Goal: Task Accomplishment & Management: Manage account settings

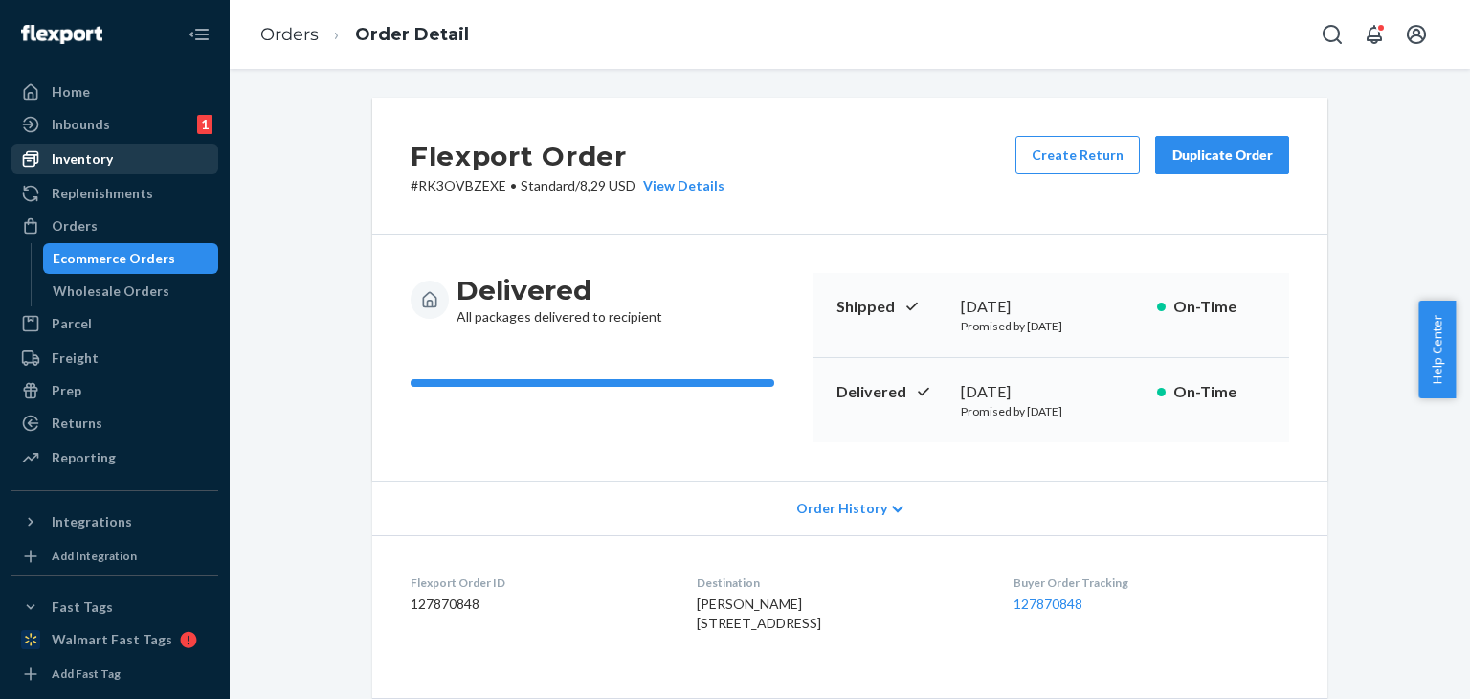
click at [132, 145] on div "Inventory" at bounding box center [114, 158] width 203 height 27
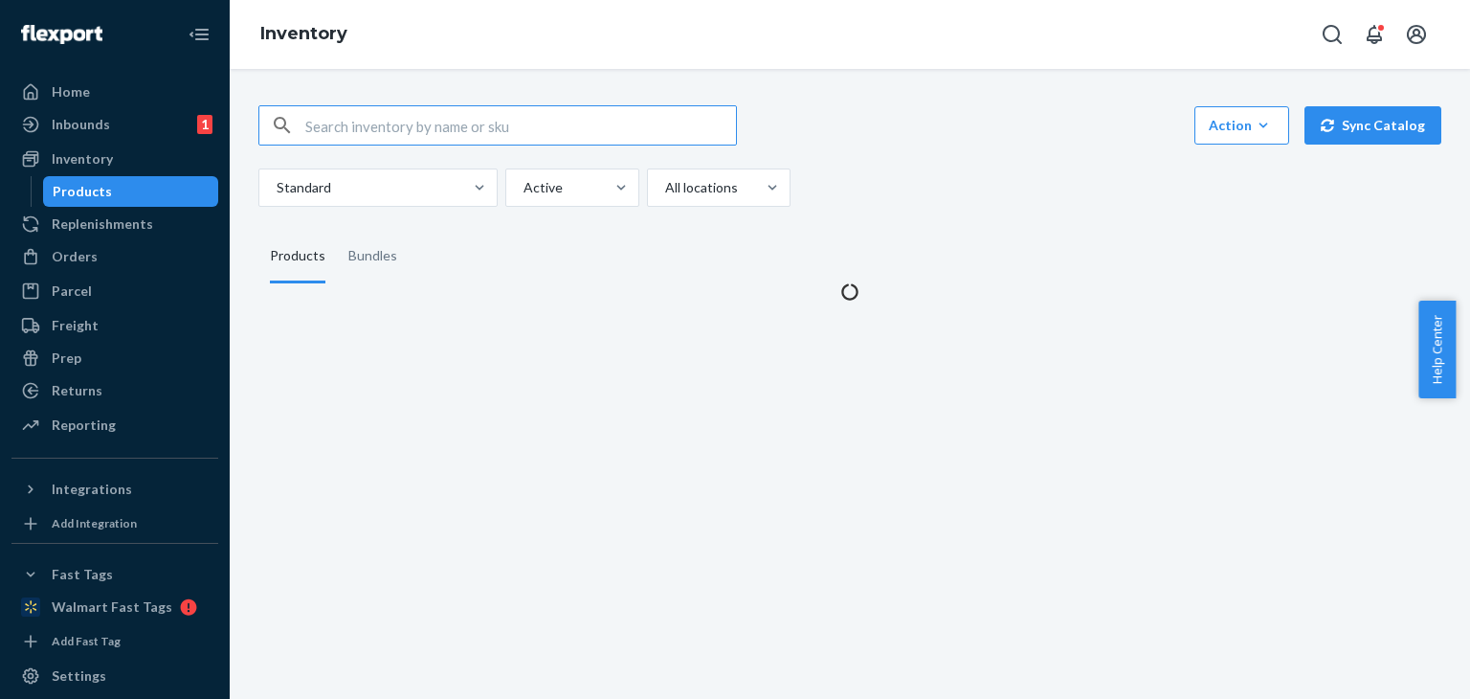
click at [317, 135] on input "text" at bounding box center [520, 125] width 431 height 38
type input "FCABCRealisticSmallx60WM"
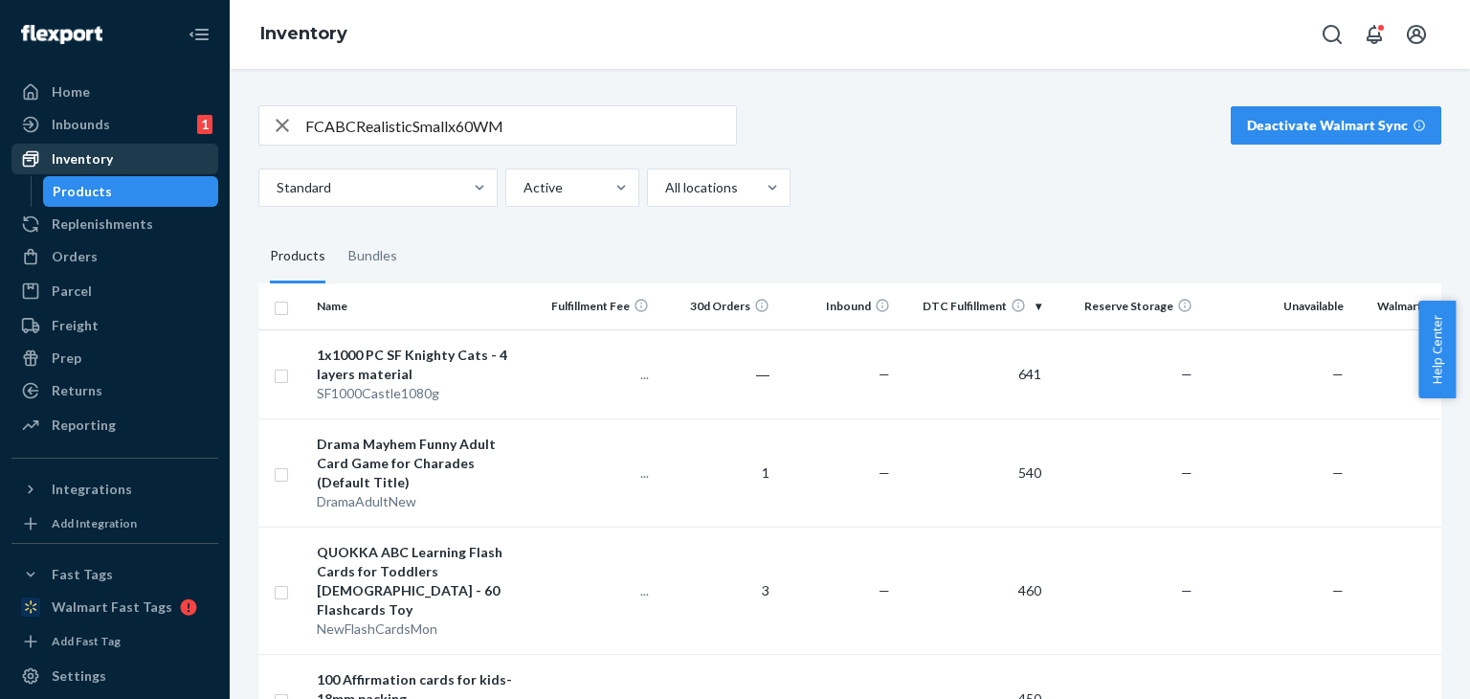
click at [117, 154] on div "Inventory" at bounding box center [114, 158] width 203 height 27
click at [119, 155] on div "Inventory" at bounding box center [114, 158] width 203 height 27
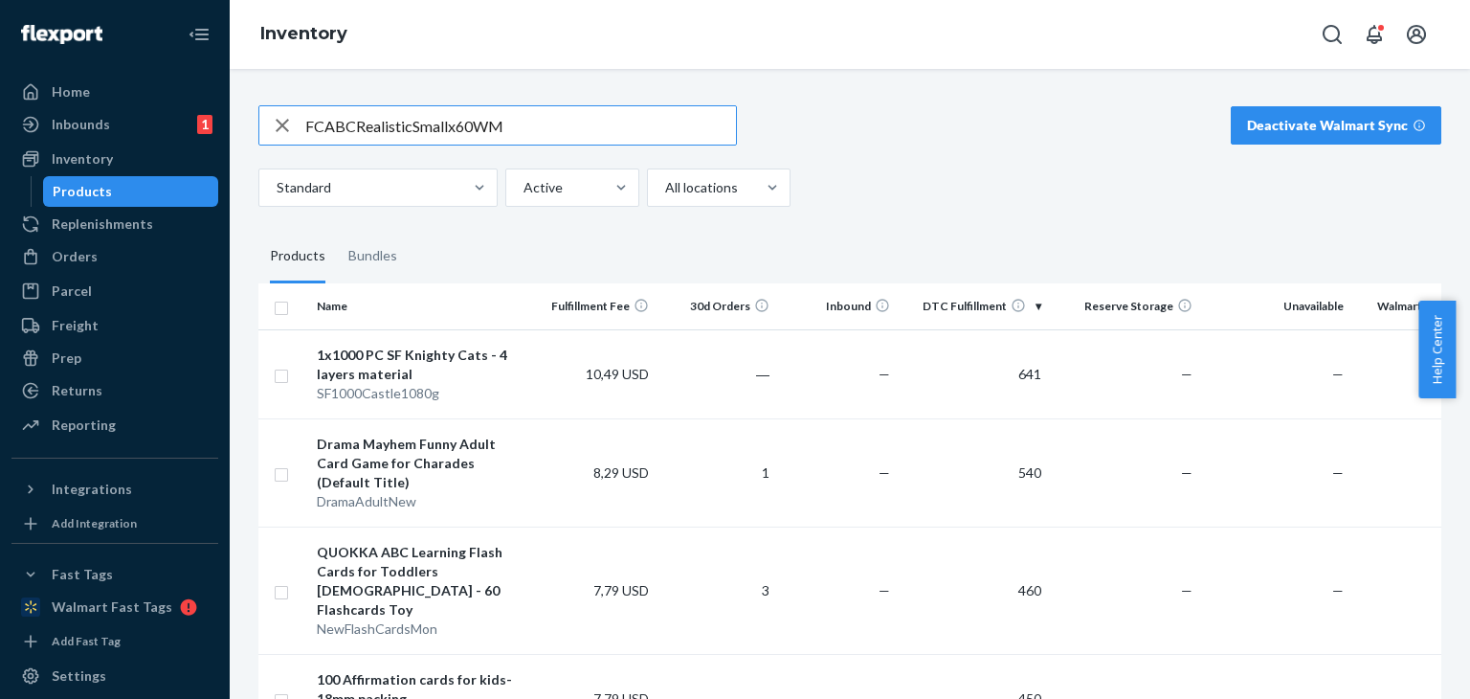
click at [570, 114] on input "FCABCRealisticSmallx60WM" at bounding box center [520, 125] width 431 height 38
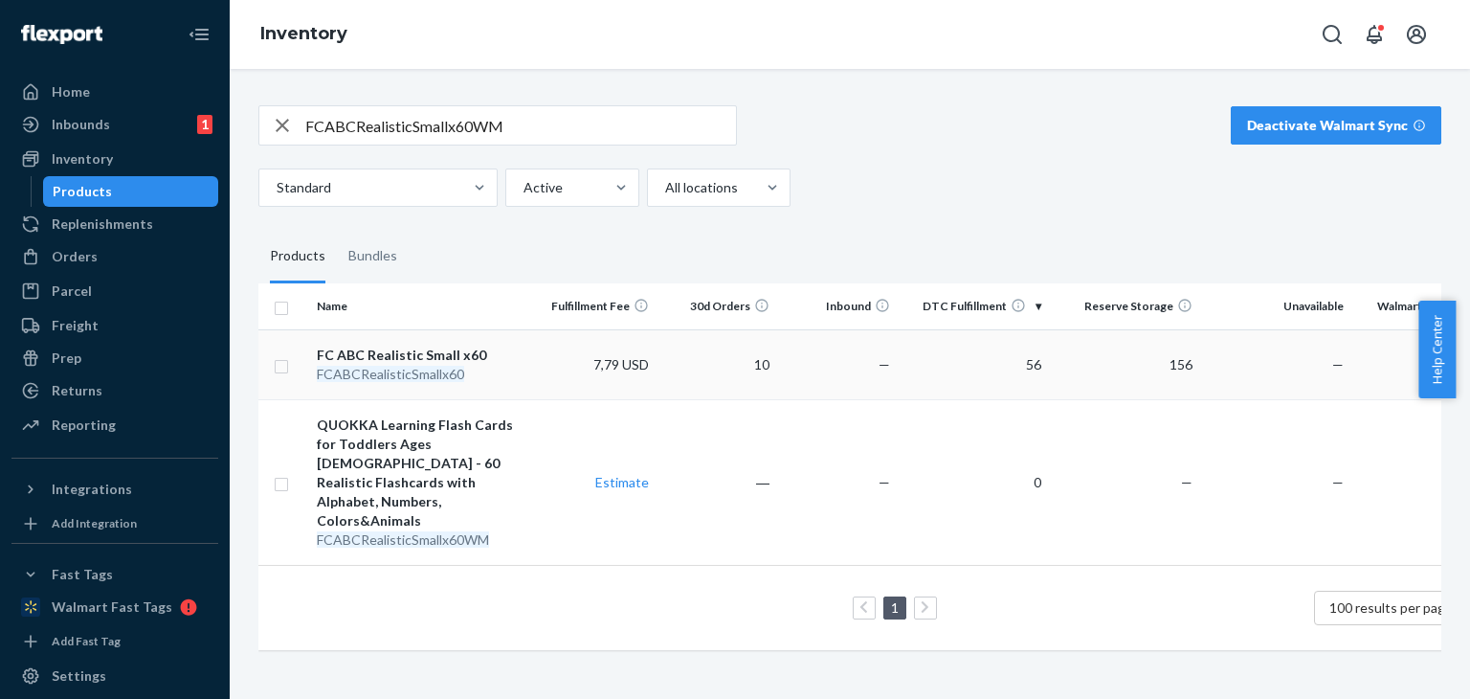
click at [991, 373] on td "56" at bounding box center [973, 364] width 151 height 70
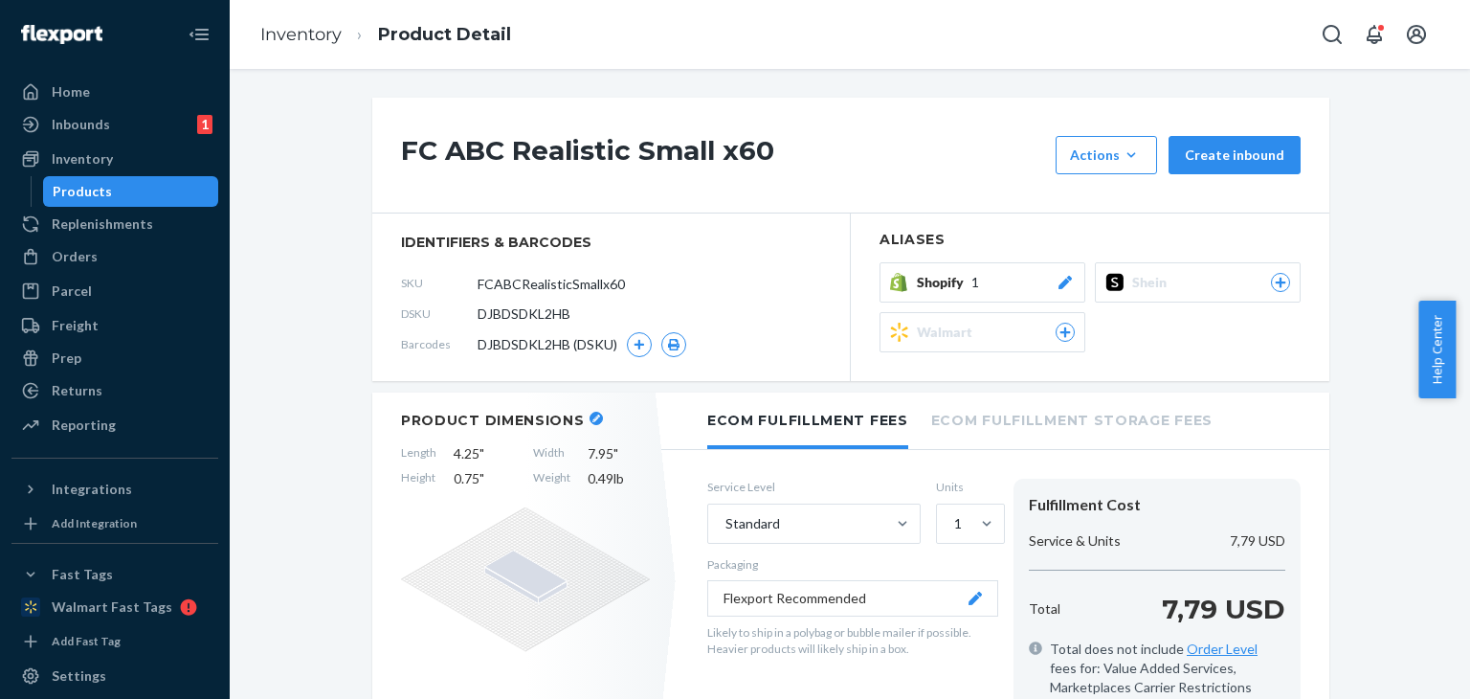
click at [955, 339] on span "Walmart" at bounding box center [948, 332] width 63 height 19
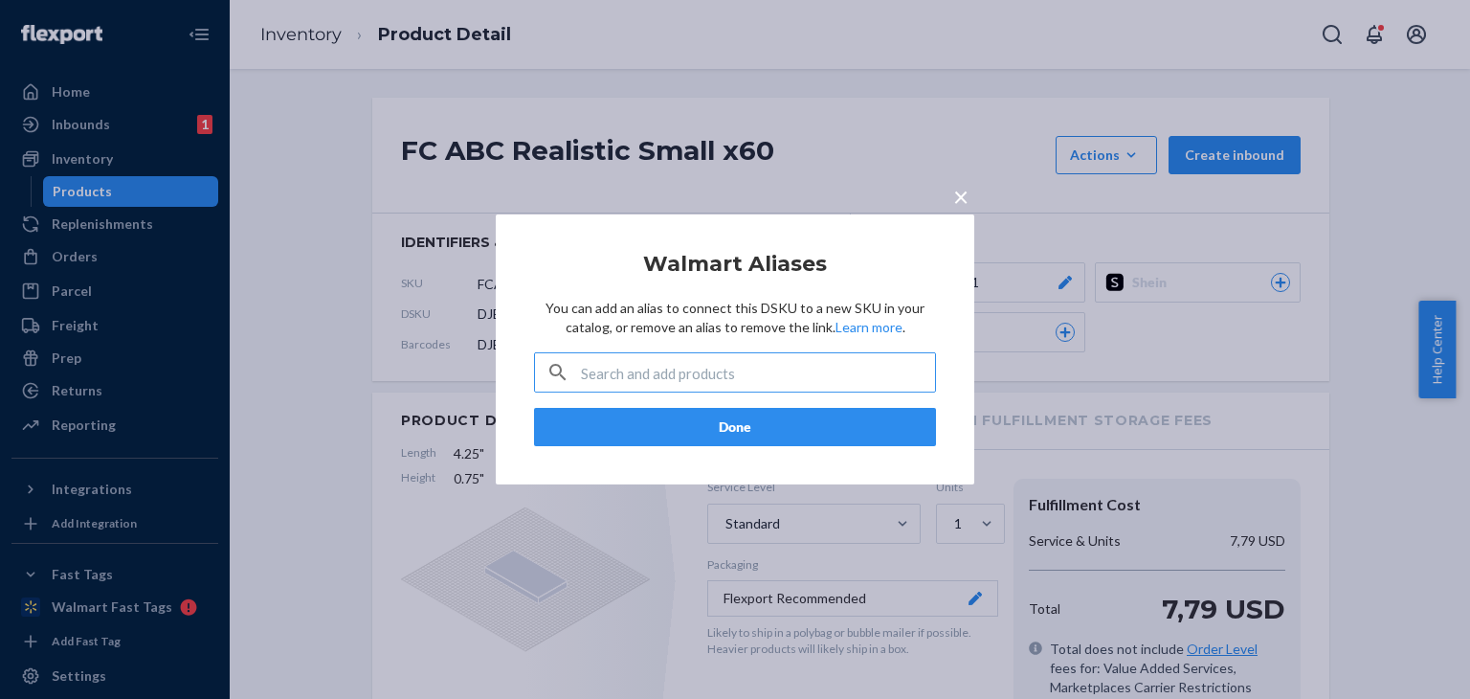
click at [718, 373] on input "text" at bounding box center [758, 372] width 354 height 38
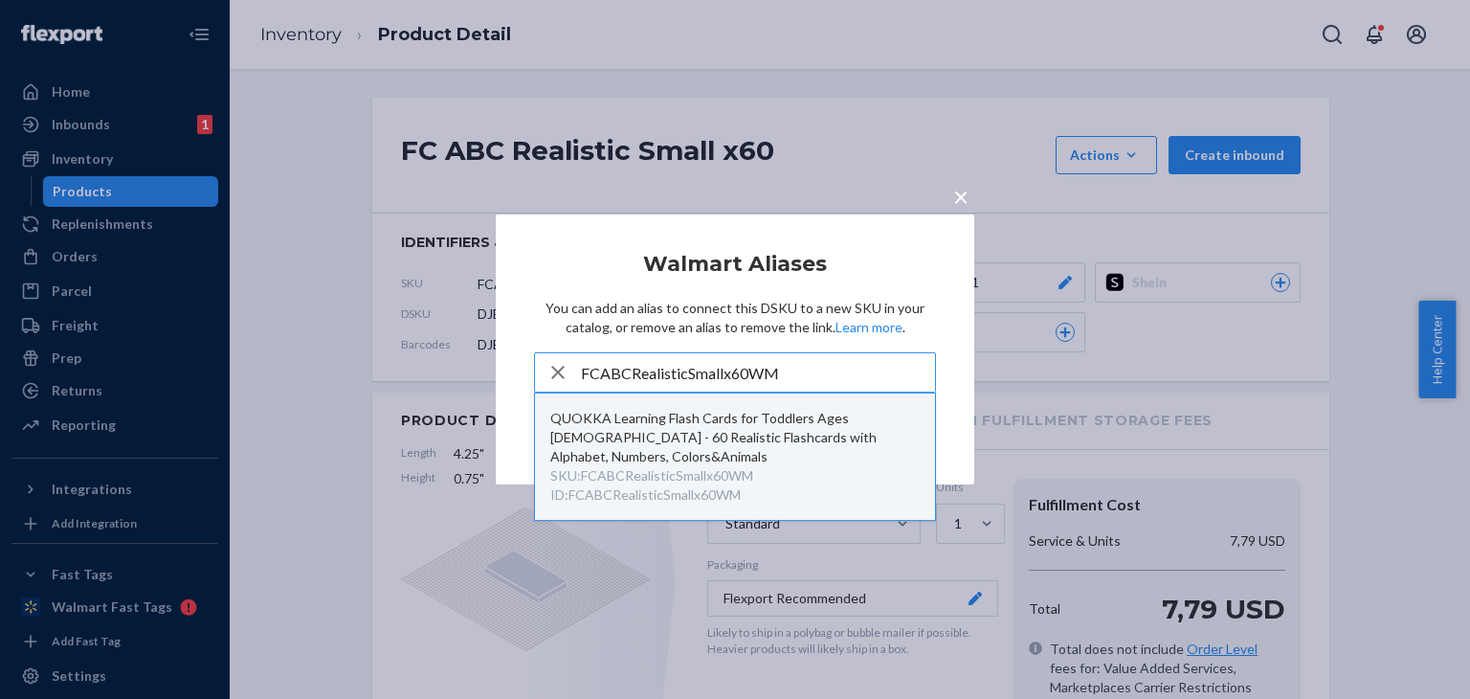
type input "FCABCRealisticSmallx60WM"
click at [729, 439] on div "QUOKKA Learning Flash Cards for Toddlers Ages [DEMOGRAPHIC_DATA] - 60 Realistic…" at bounding box center [734, 437] width 369 height 57
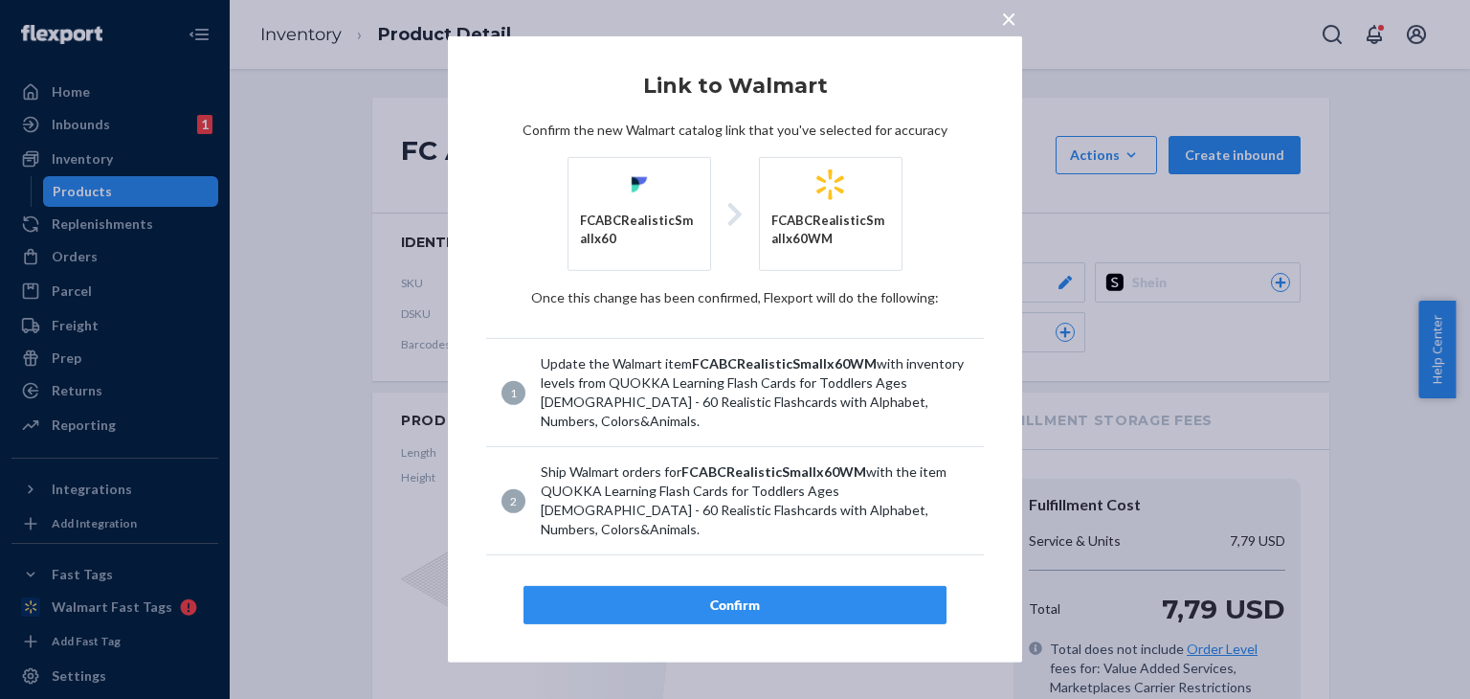
click at [768, 595] on div "Confirm" at bounding box center [735, 604] width 390 height 19
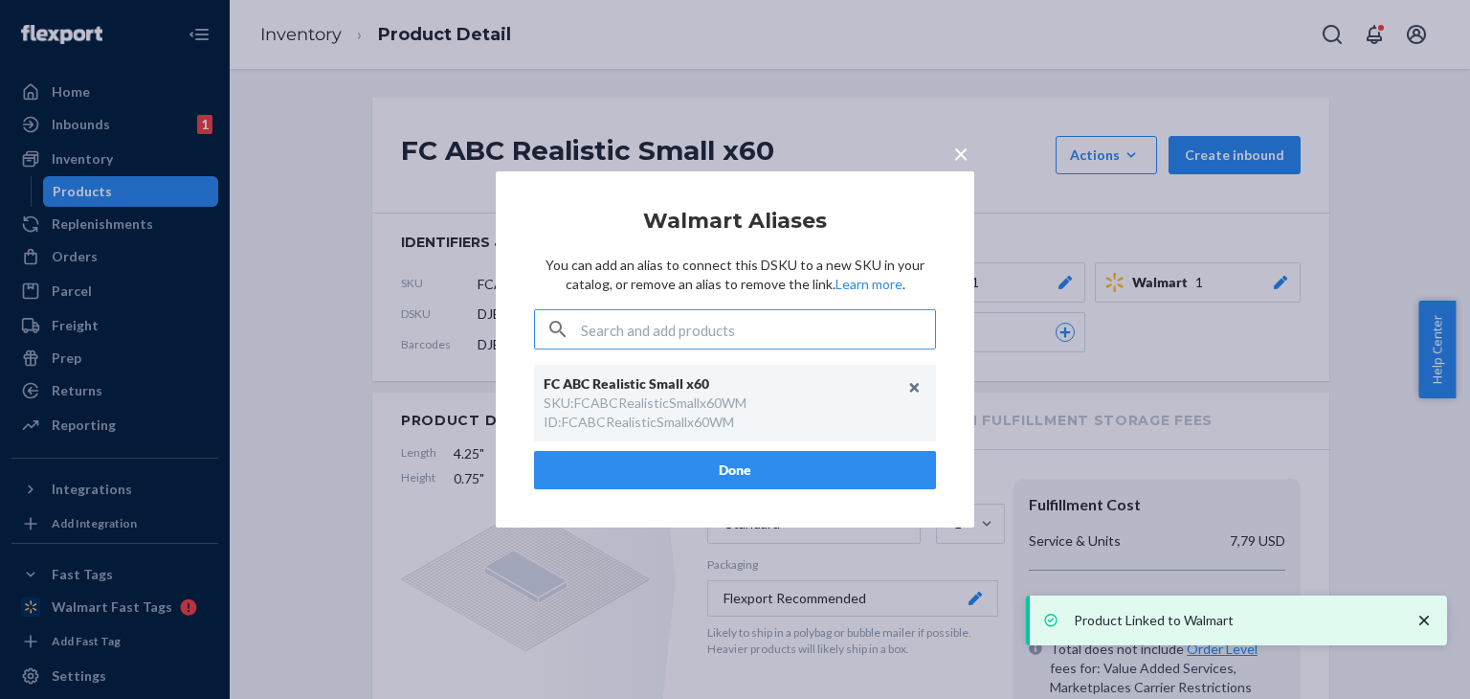
click at [731, 323] on input "text" at bounding box center [758, 329] width 354 height 38
click at [953, 158] on span "×" at bounding box center [960, 153] width 15 height 33
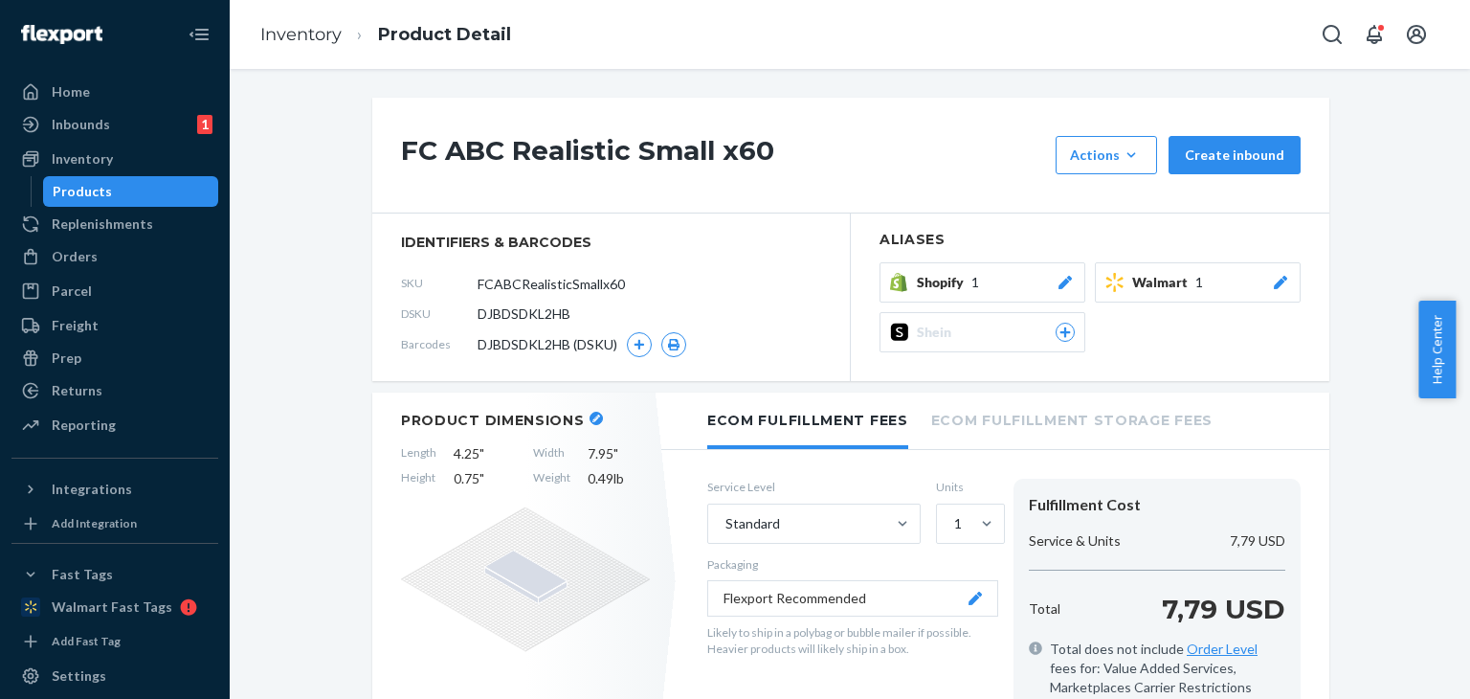
click at [292, 45] on li "Inventory" at bounding box center [300, 35] width 81 height 25
click at [295, 29] on link "Inventory" at bounding box center [300, 34] width 81 height 21
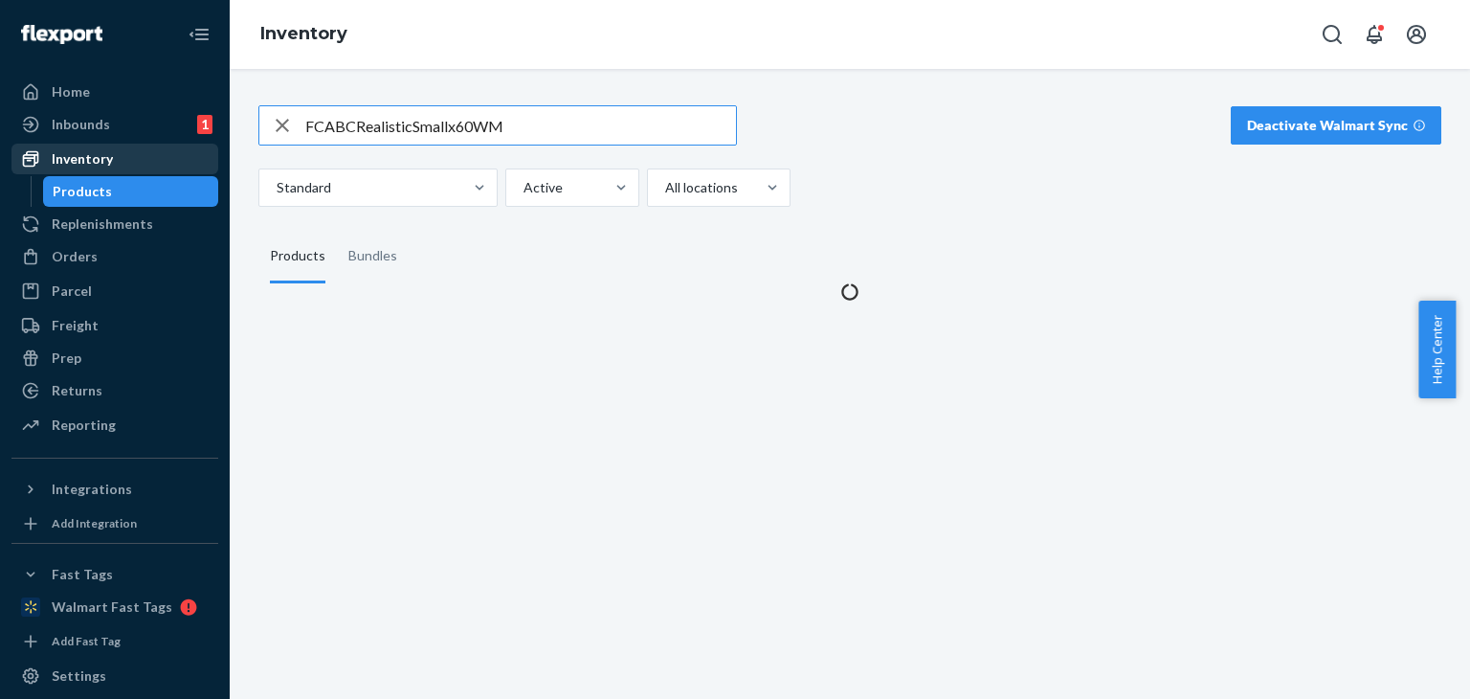
drag, startPoint x: 303, startPoint y: 139, endPoint x: 157, endPoint y: 146, distance: 146.6
click at [157, 146] on div "Home Inbounds 1 Shipping Plans Problems 1 Inventory Products Replenishments Ord…" at bounding box center [735, 349] width 1470 height 699
type input "1x1000LighthouseWM"
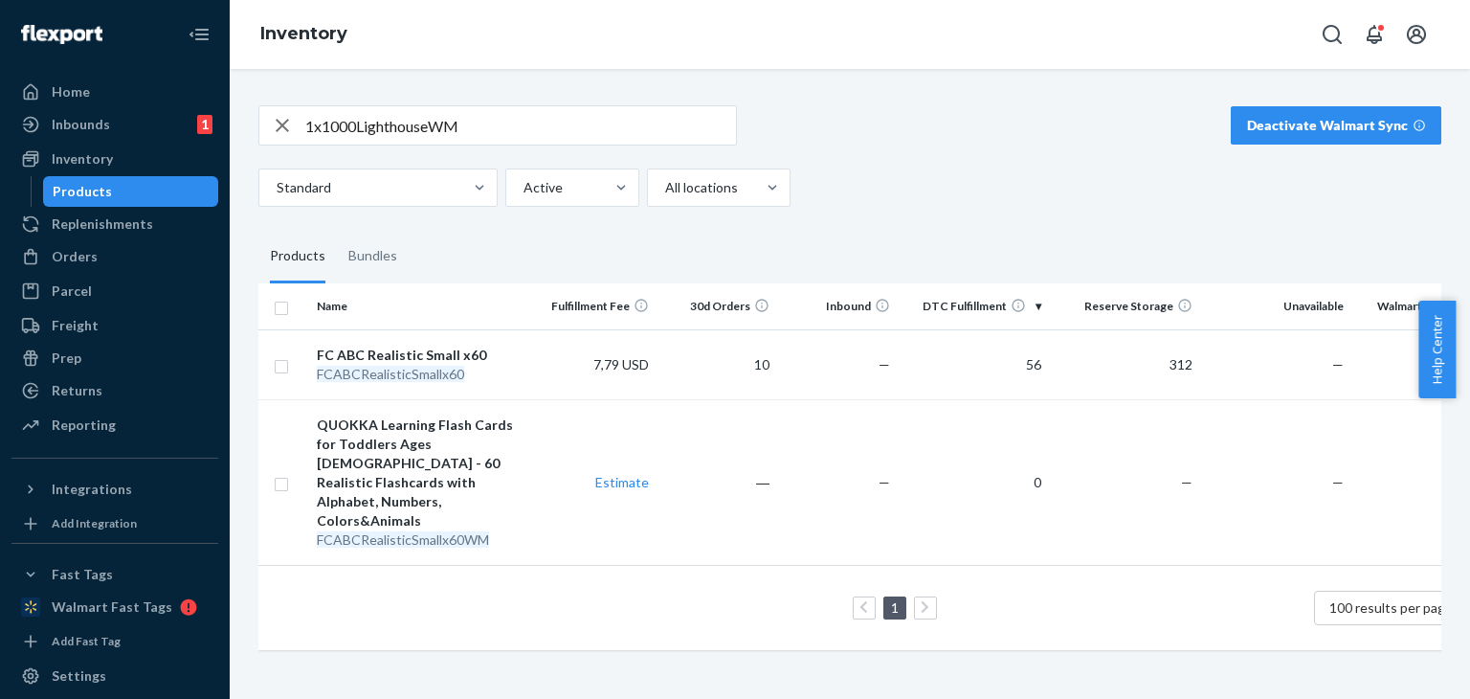
click at [472, 123] on input "1x1000LighthouseWM" at bounding box center [520, 125] width 431 height 38
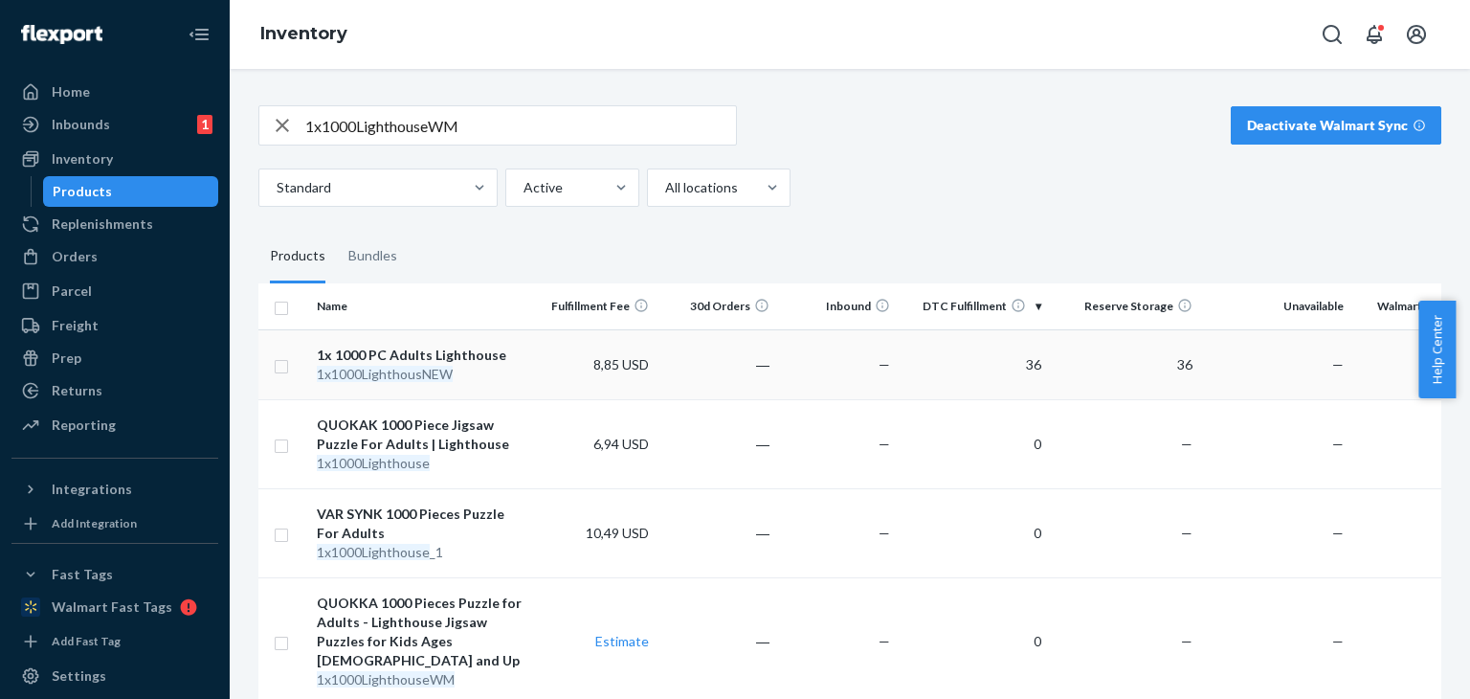
click at [1003, 373] on td "36" at bounding box center [973, 364] width 151 height 70
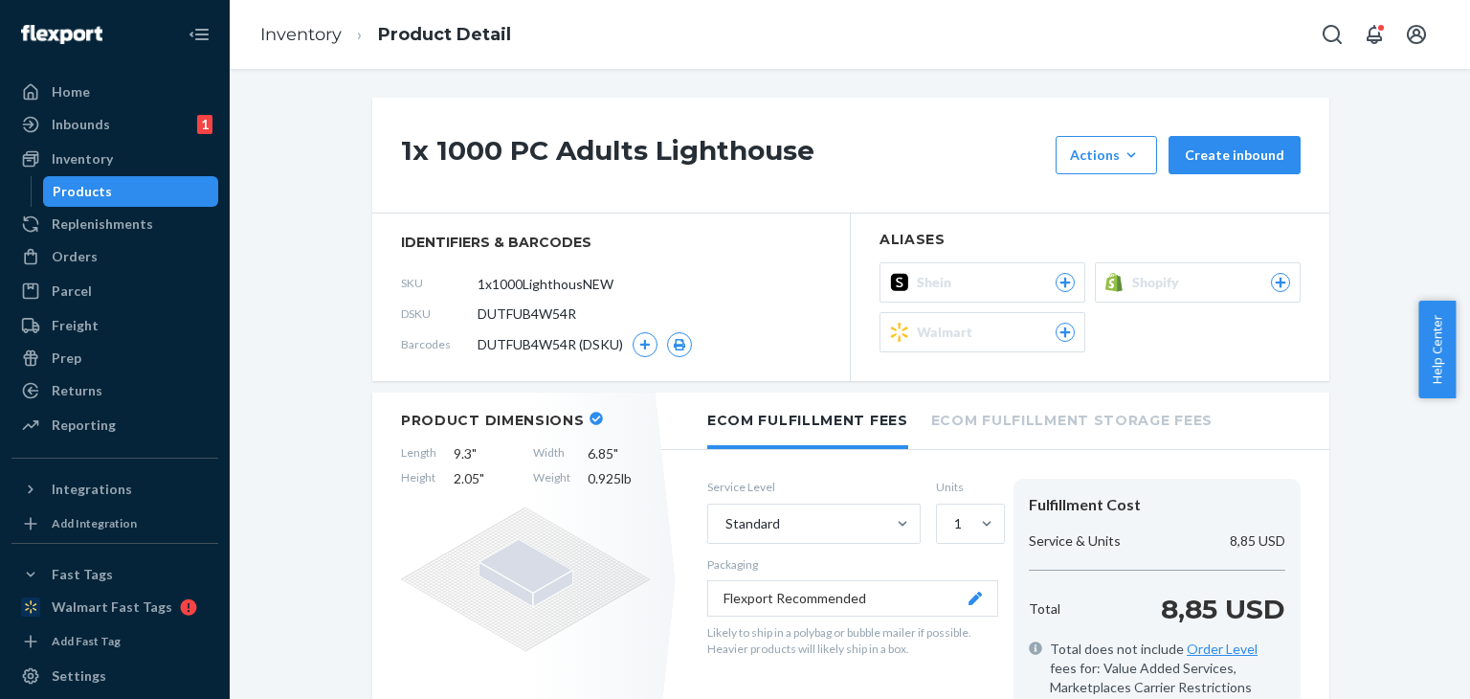
click at [953, 332] on span "Walmart" at bounding box center [948, 332] width 63 height 19
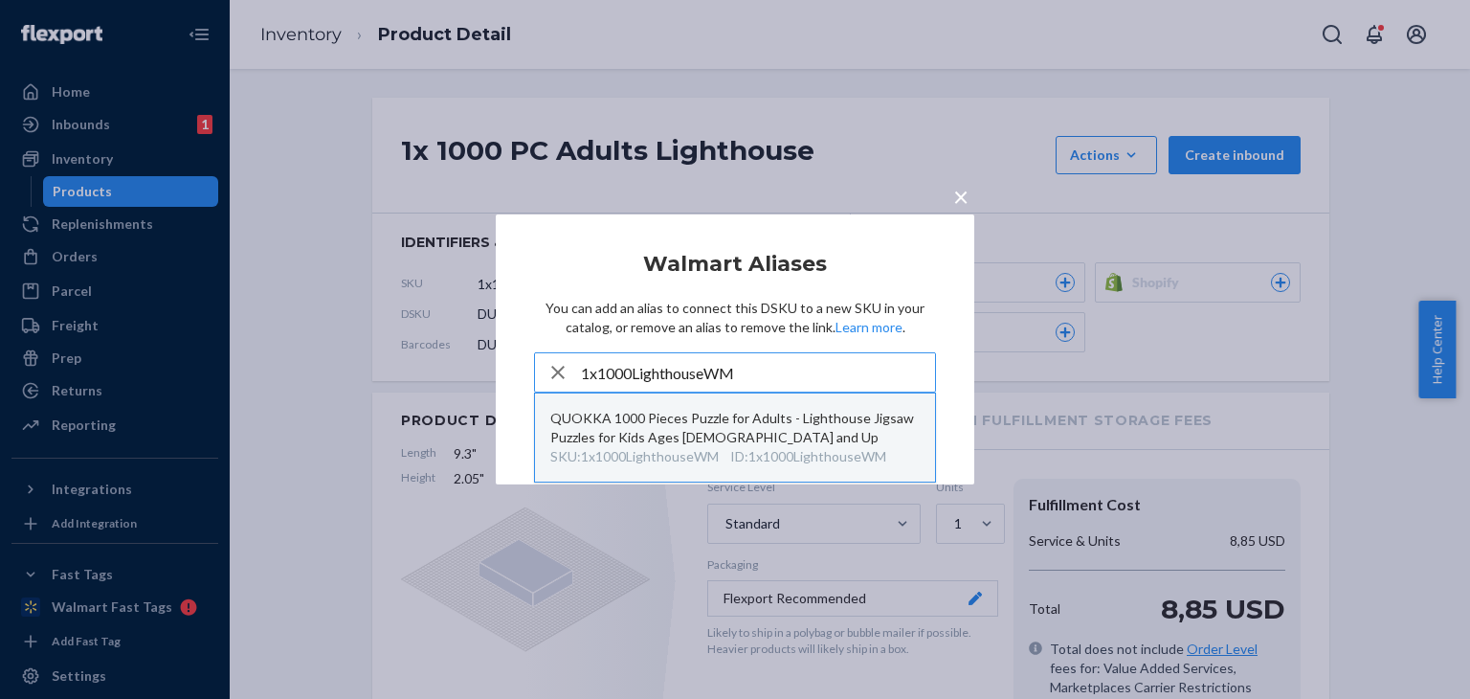
type input "1x1000LighthouseWM"
click at [801, 437] on div "QUOKKA 1000 Pieces Puzzle for Adults - Lighthouse Jigsaw Puzzles for Kids Ages …" at bounding box center [734, 428] width 369 height 38
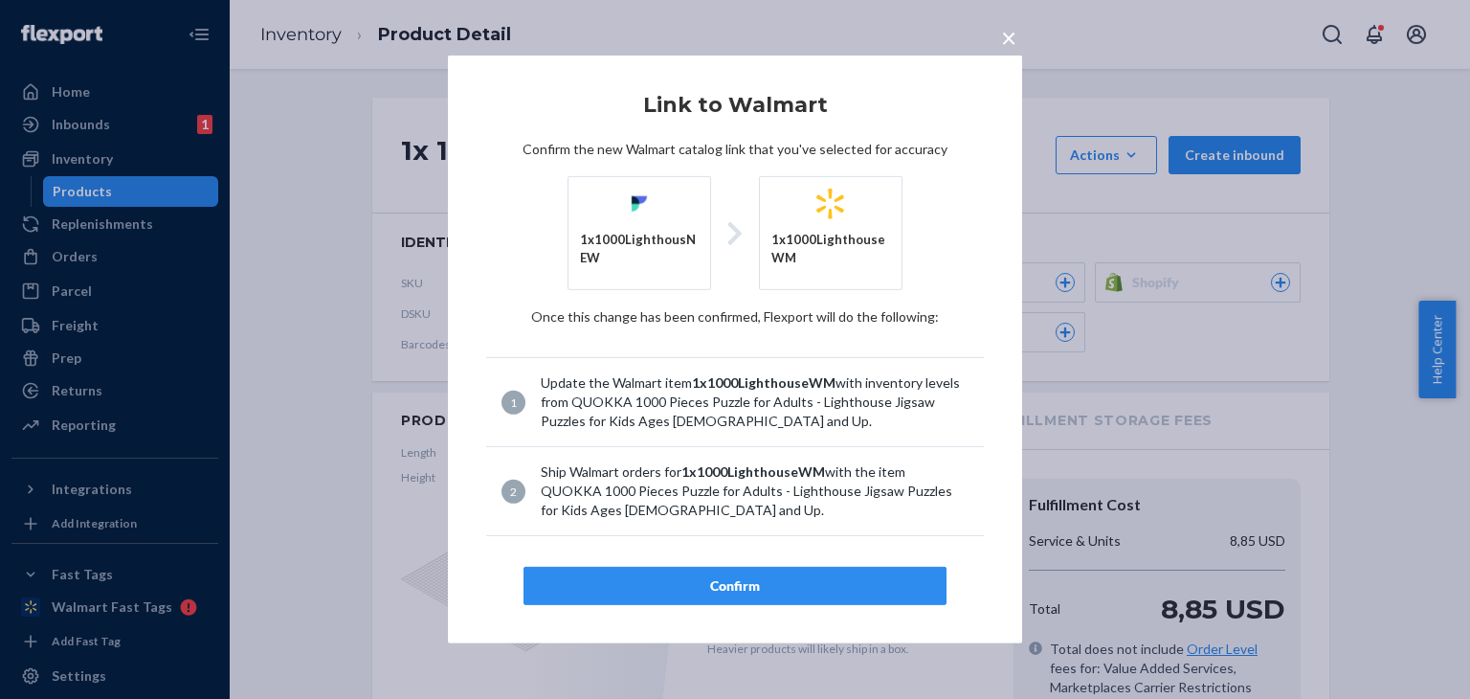
drag, startPoint x: 791, startPoint y: 568, endPoint x: 785, endPoint y: 561, distance: 10.2
click at [789, 568] on button "Confirm" at bounding box center [734, 586] width 423 height 38
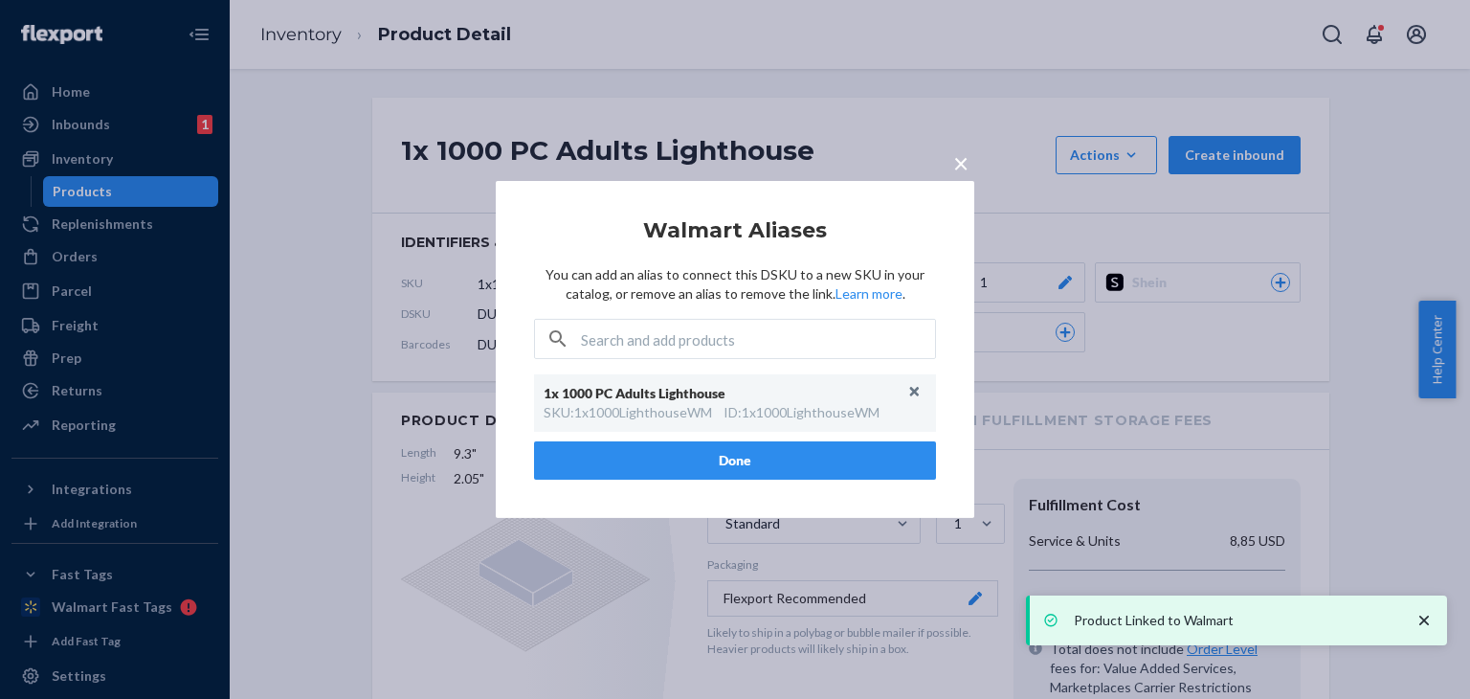
click at [957, 164] on span "×" at bounding box center [960, 162] width 15 height 33
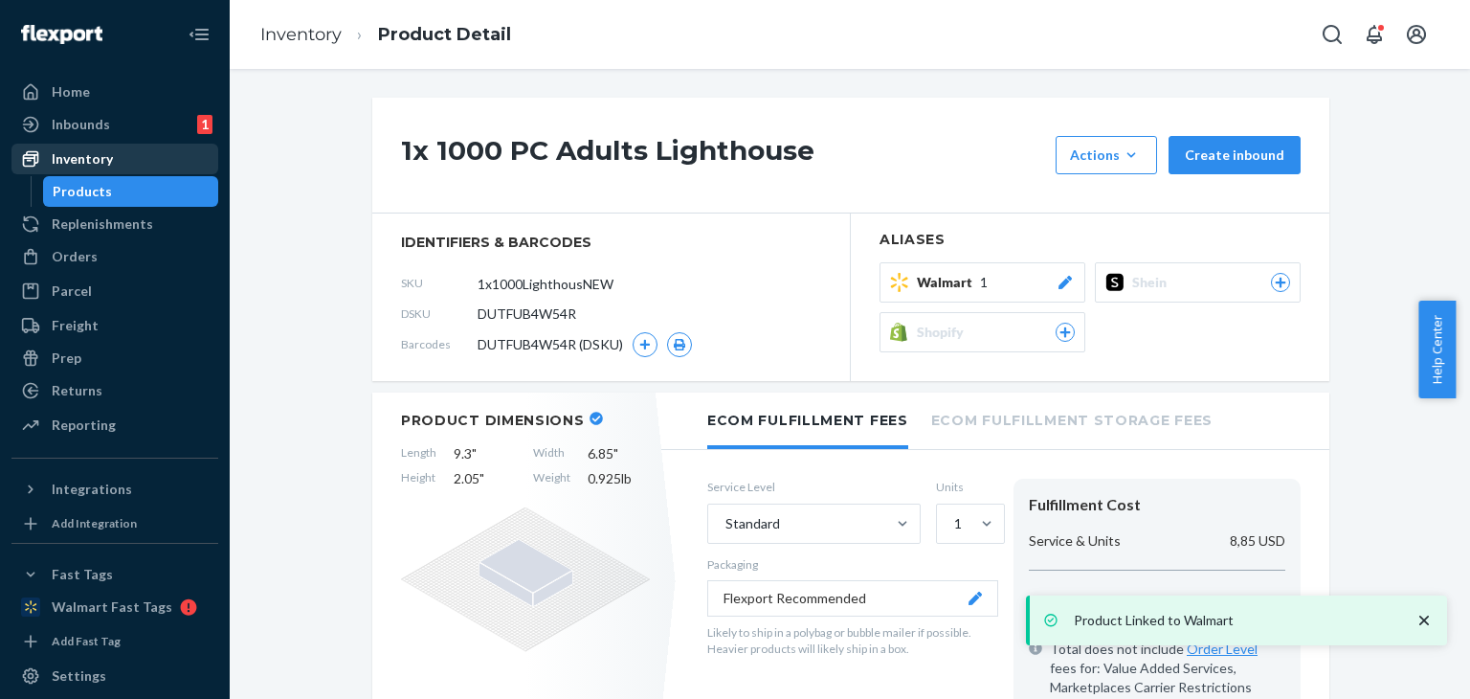
click at [175, 146] on div "Inventory" at bounding box center [114, 158] width 203 height 27
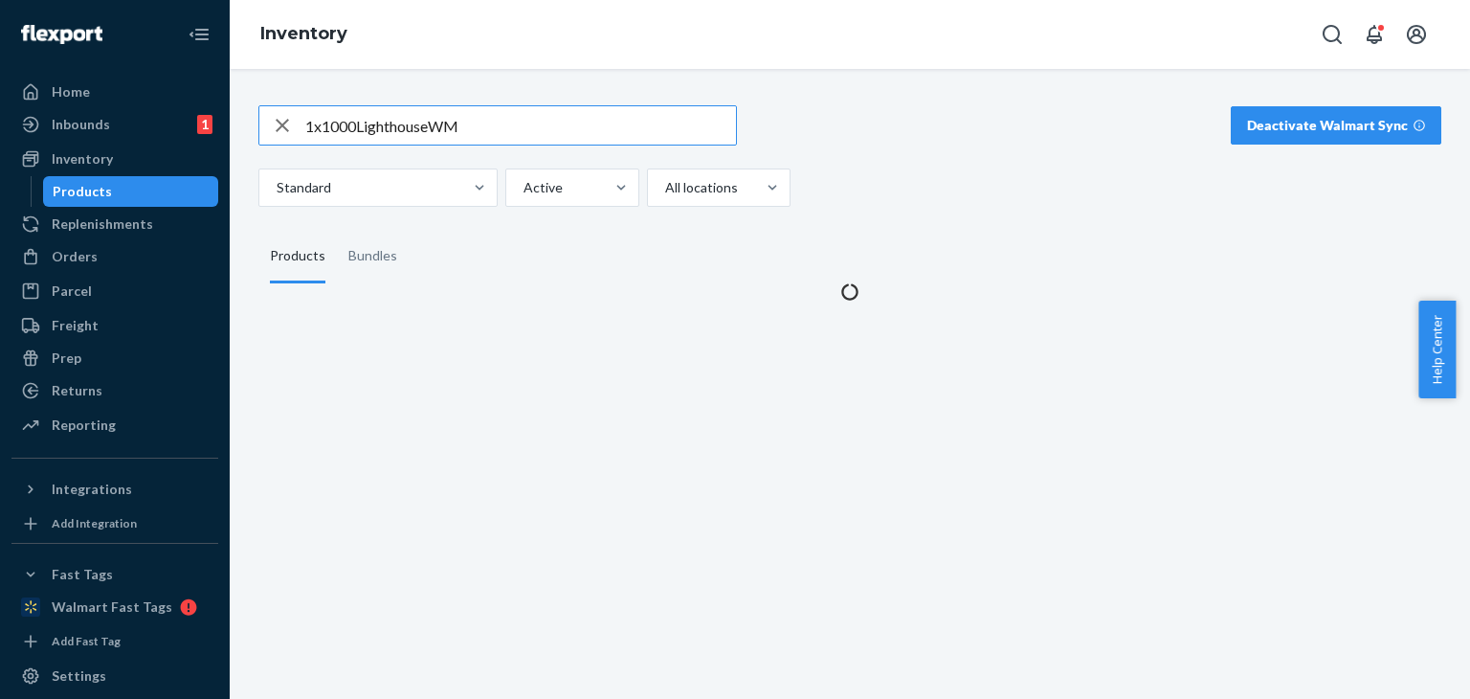
drag, startPoint x: 420, startPoint y: 122, endPoint x: 0, endPoint y: 120, distance: 420.1
click at [0, 122] on div "Home Inbounds 1 Shipping Plans Problems 1 Inventory Products Replenishments Ord…" at bounding box center [735, 349] width 1470 height 699
type input "3RealAnimalwm"
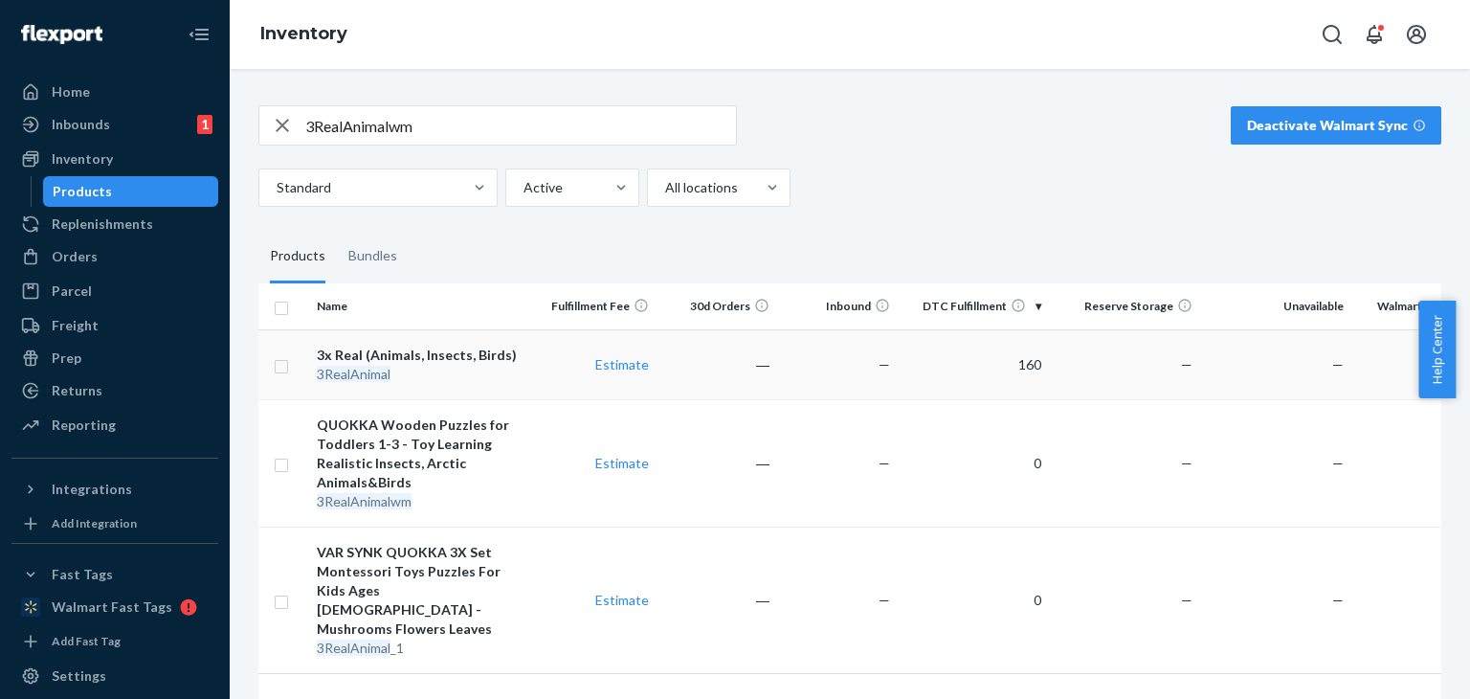
scroll to position [73, 0]
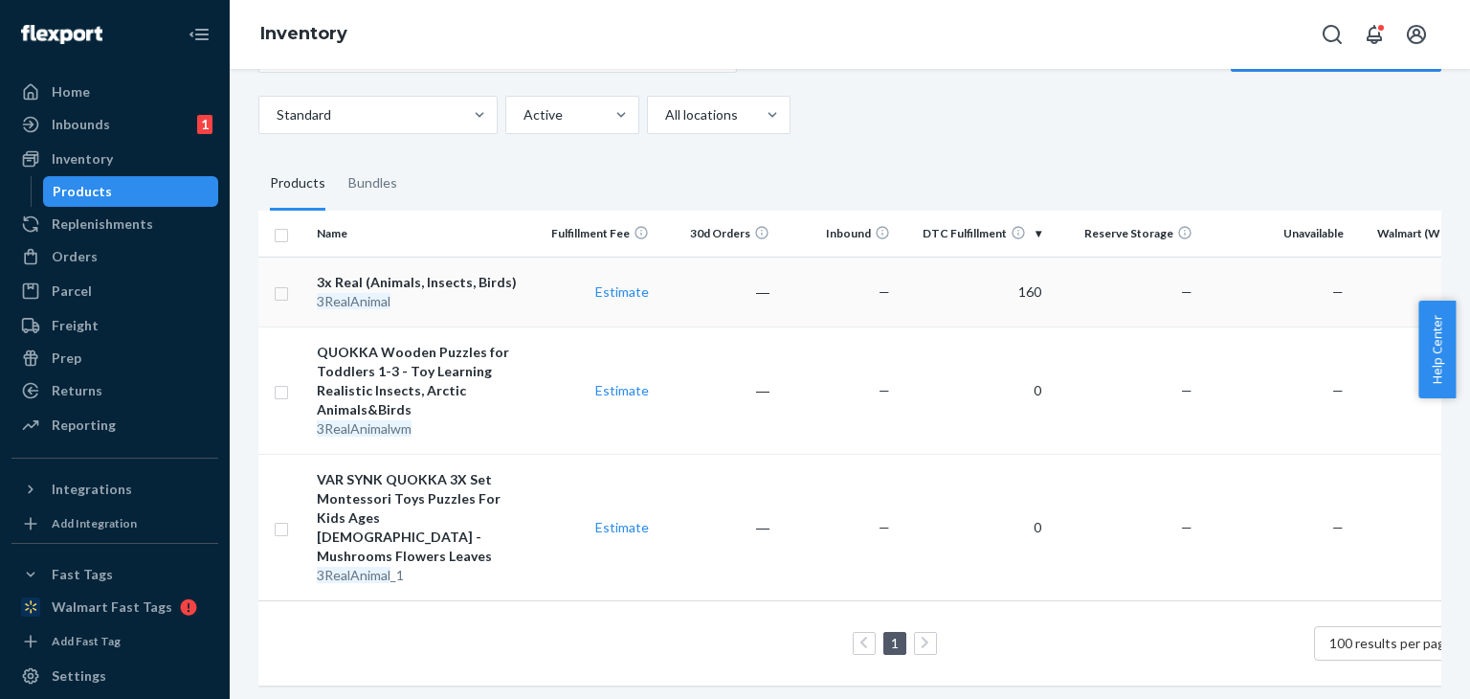
click at [998, 300] on td "160" at bounding box center [973, 291] width 151 height 70
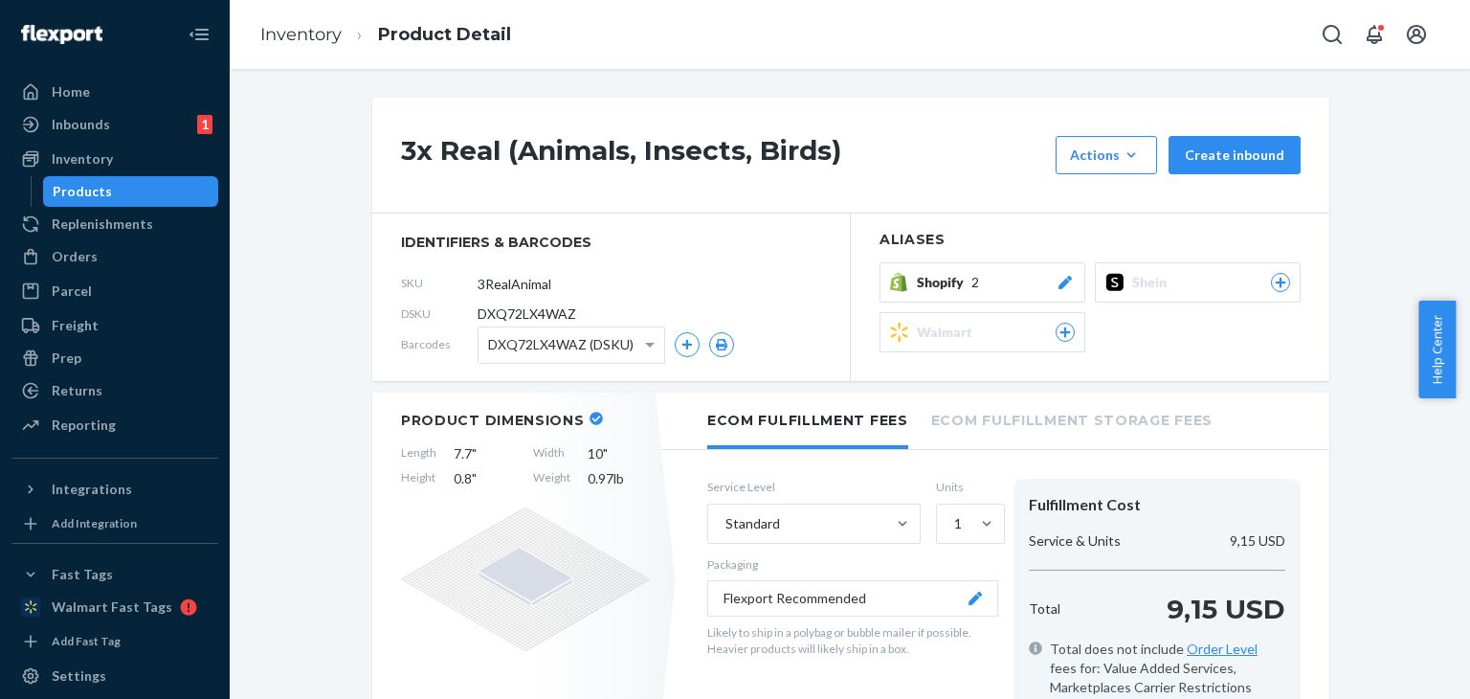
click at [971, 336] on div "Walmart" at bounding box center [996, 332] width 158 height 19
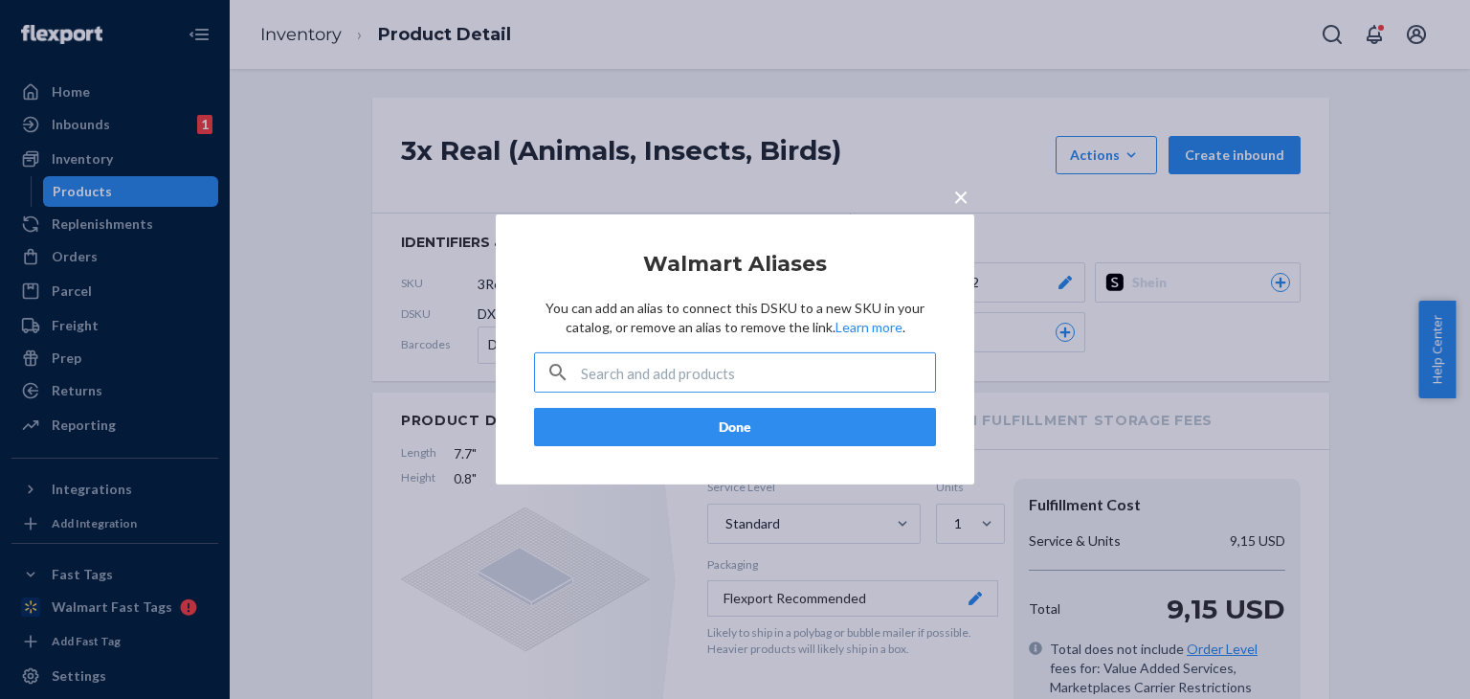
click at [758, 378] on input "text" at bounding box center [758, 372] width 354 height 38
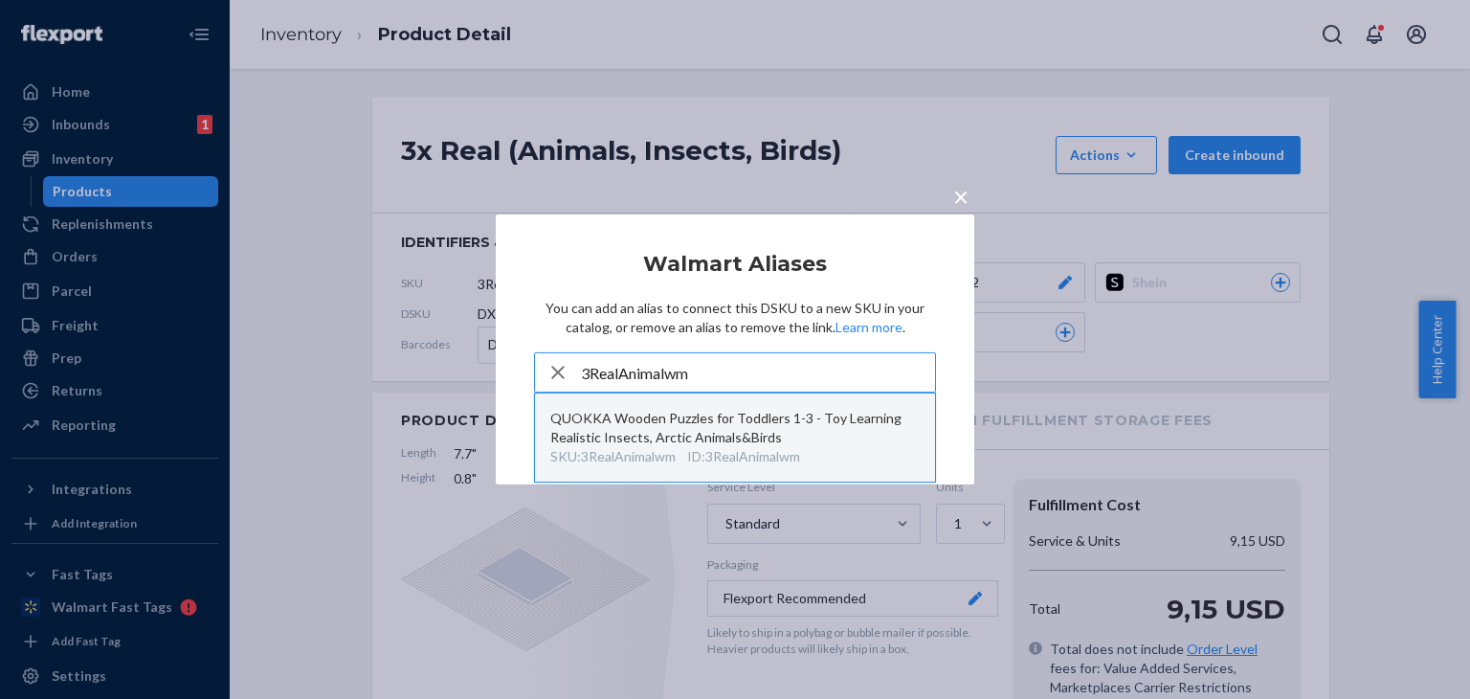
type input "3RealAnimalwm"
click at [754, 441] on div "QUOKKA Wooden Puzzles for Toddlers 1-3 - Toy Learning Realistic Insects, Arctic…" at bounding box center [734, 428] width 369 height 38
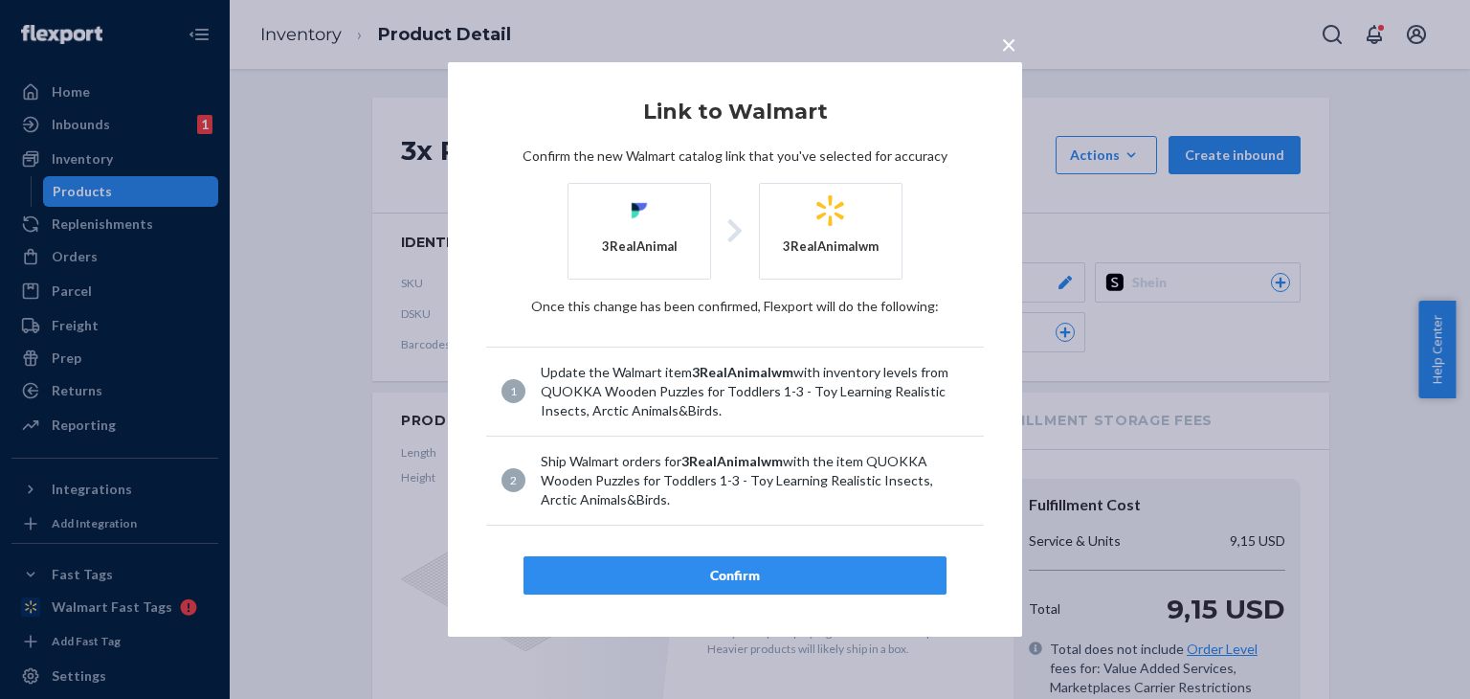
click at [825, 568] on div "Confirm" at bounding box center [735, 575] width 390 height 19
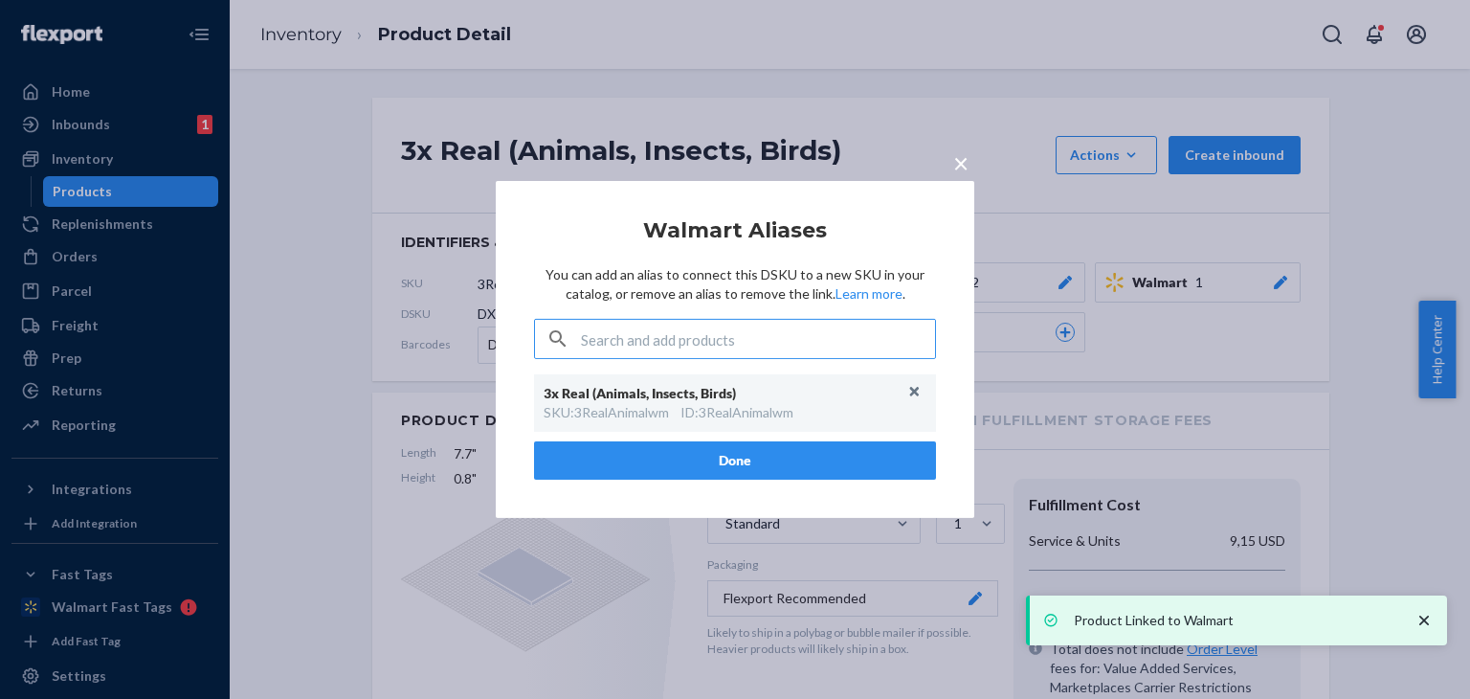
click at [957, 160] on span "×" at bounding box center [960, 162] width 15 height 33
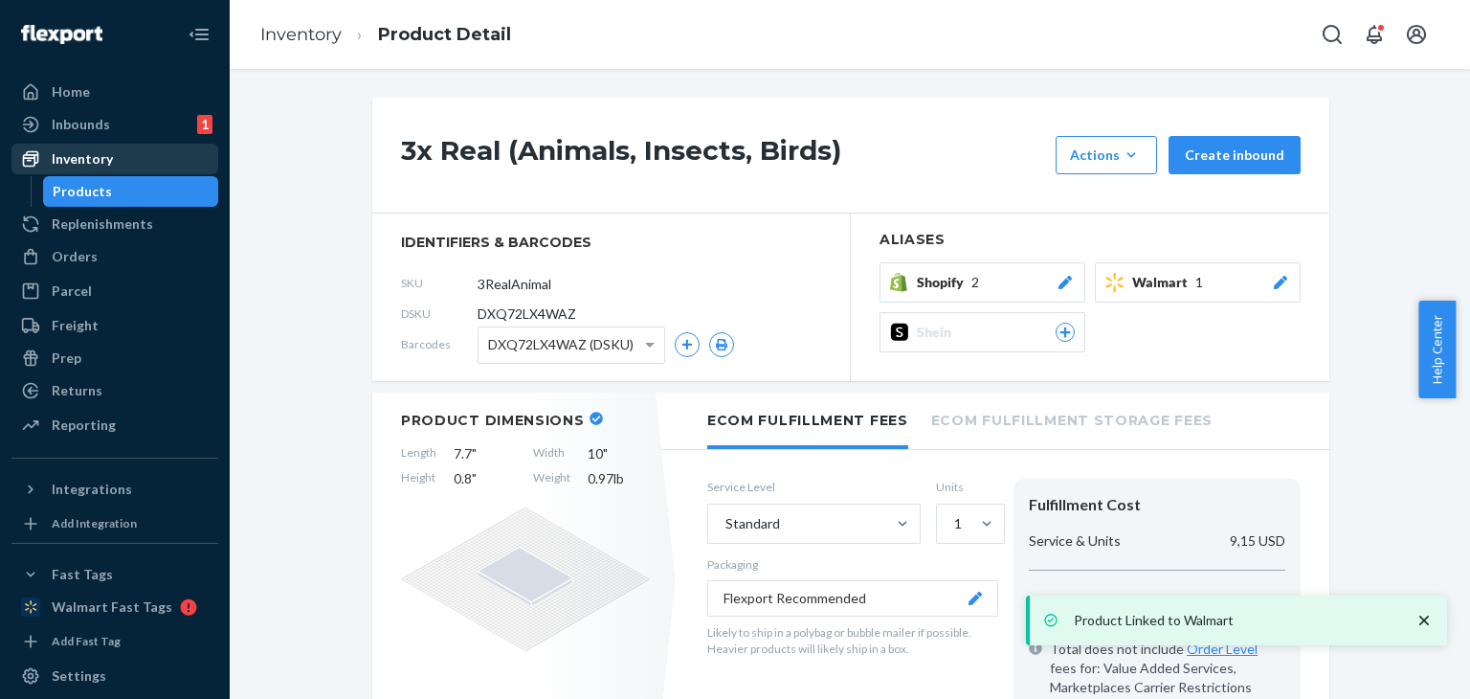
click at [82, 169] on div "Inventory" at bounding box center [114, 158] width 203 height 27
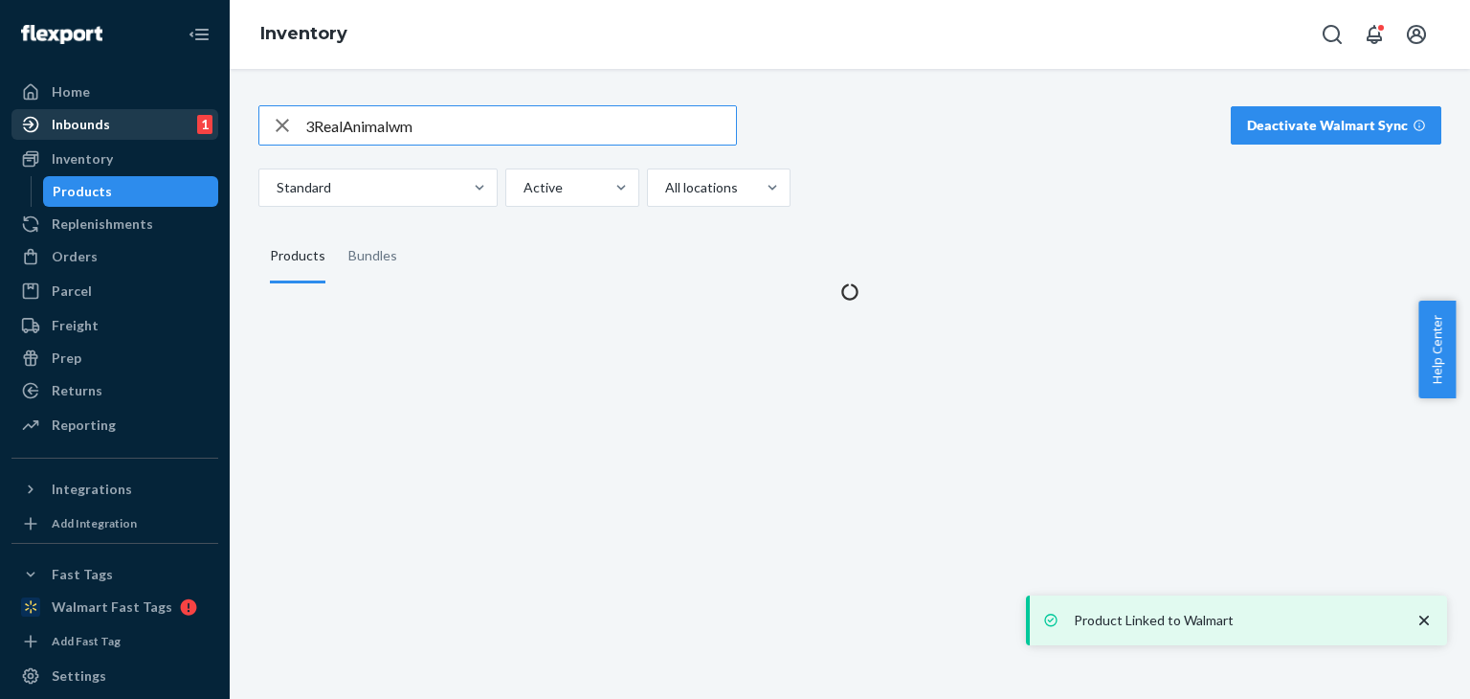
drag, startPoint x: 242, startPoint y: 126, endPoint x: 78, endPoint y: 134, distance: 164.8
click at [80, 131] on div "Home Inbounds 1 Shipping Plans Problems 1 Inventory Products Replenishments Ord…" at bounding box center [735, 349] width 1470 height 699
type input "1x1000AnimalsCafeWM"
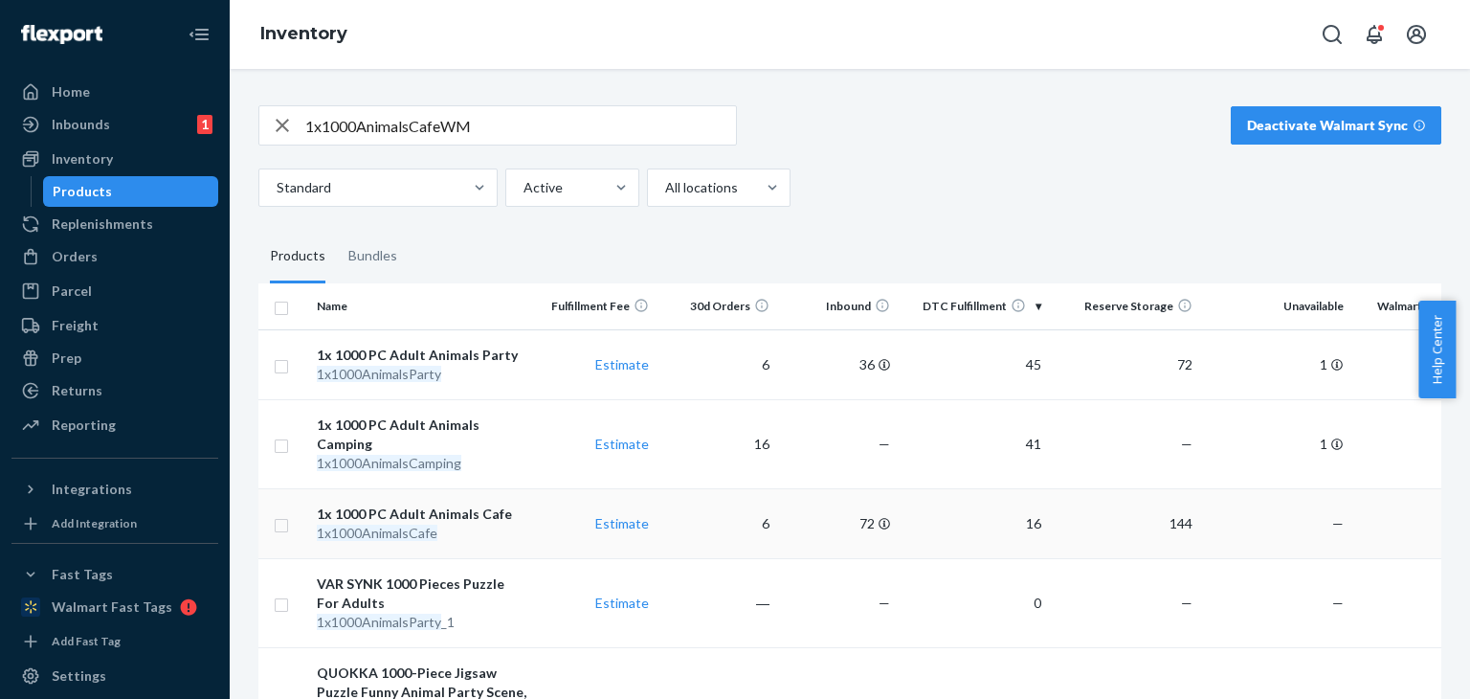
scroll to position [96, 0]
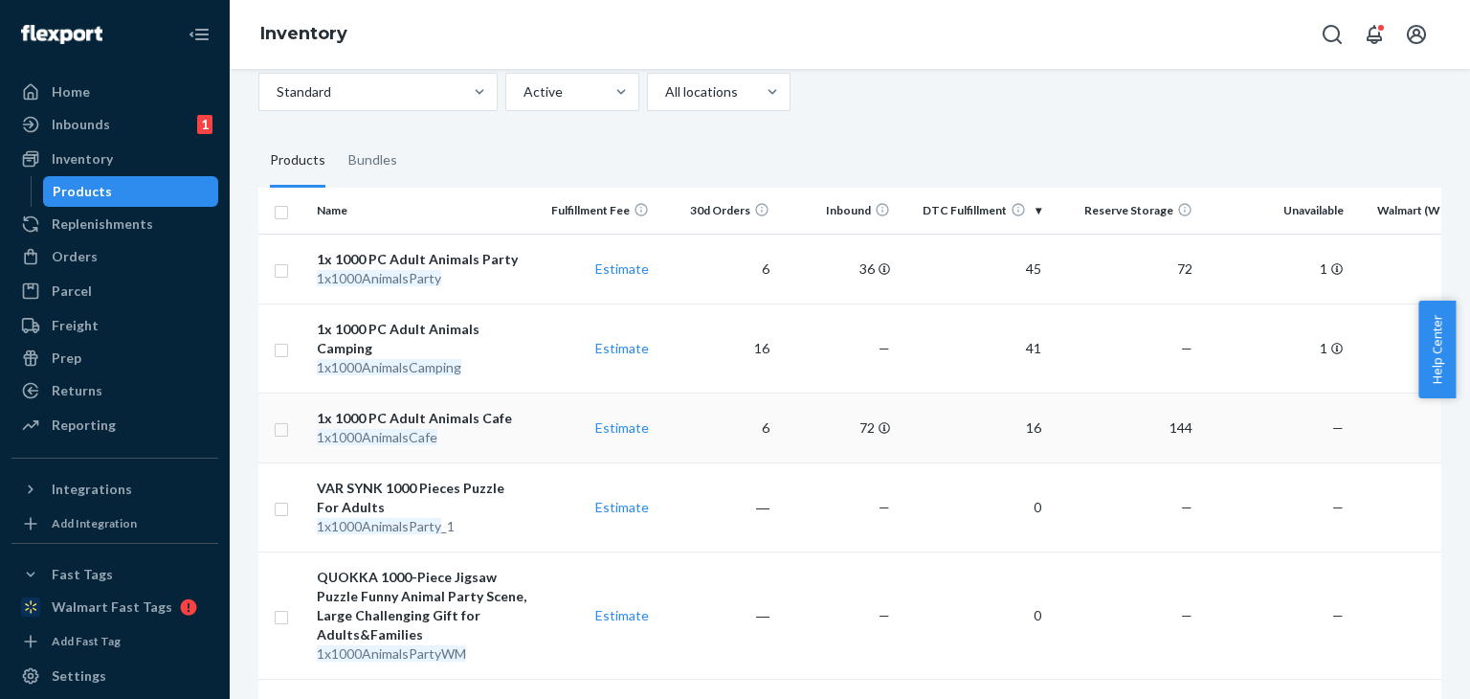
click at [976, 430] on td "16" at bounding box center [973, 427] width 151 height 70
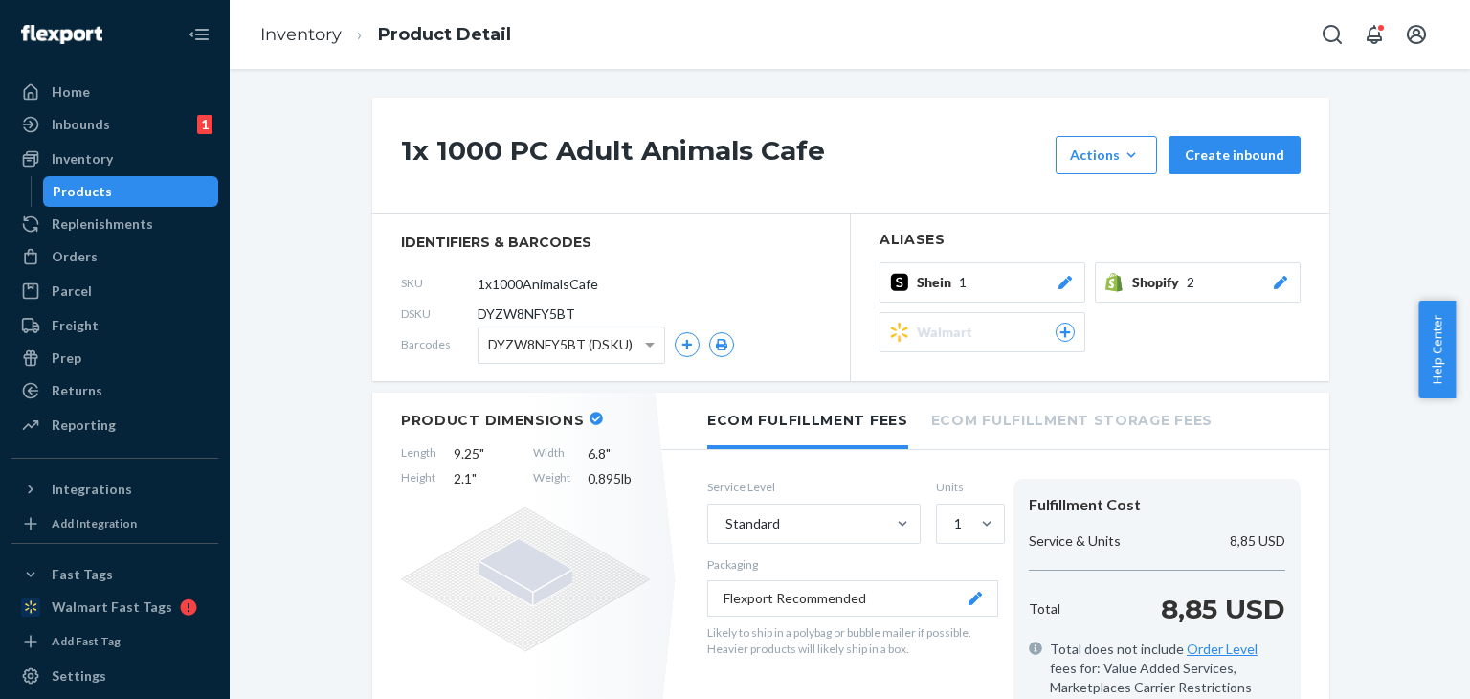
click at [1013, 338] on div "Walmart" at bounding box center [996, 332] width 158 height 19
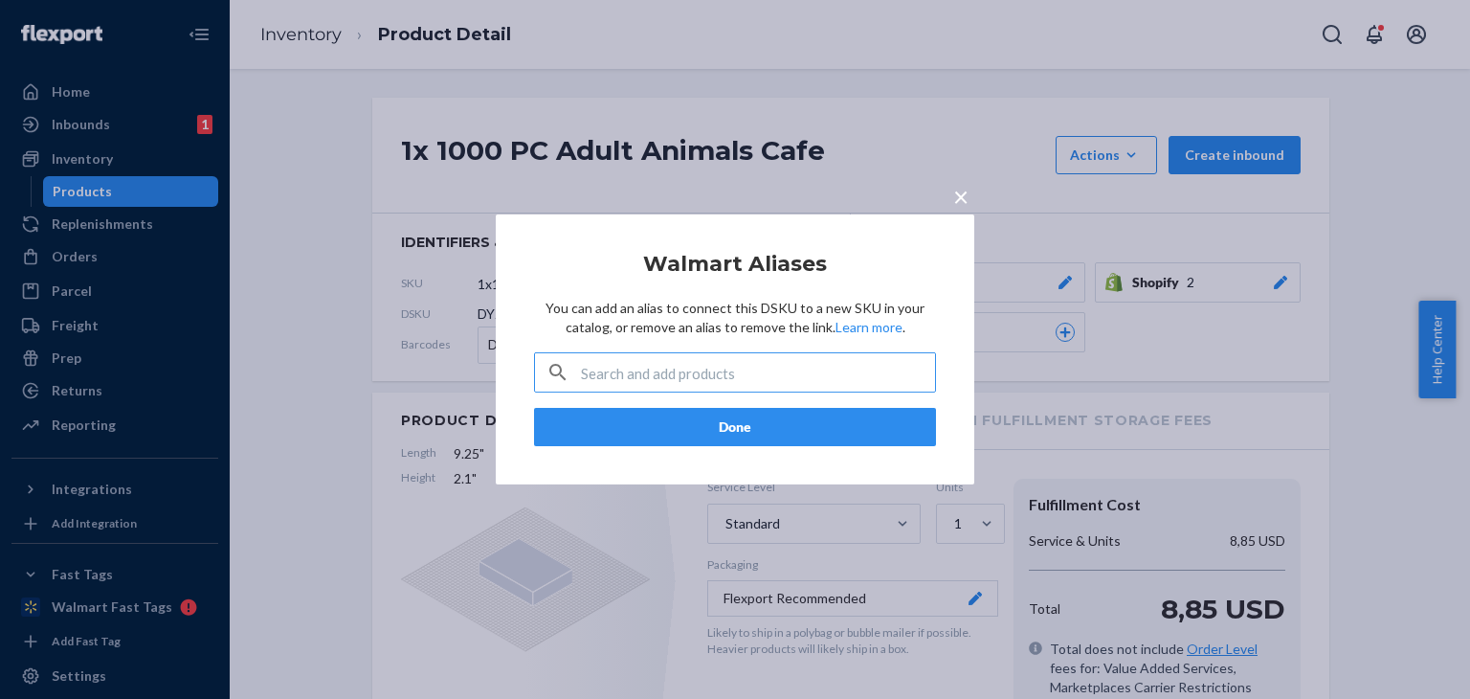
click at [807, 370] on input "text" at bounding box center [758, 372] width 354 height 38
type input "1x1000AnimalsCafeWM"
click at [809, 423] on button "Done" at bounding box center [735, 427] width 402 height 38
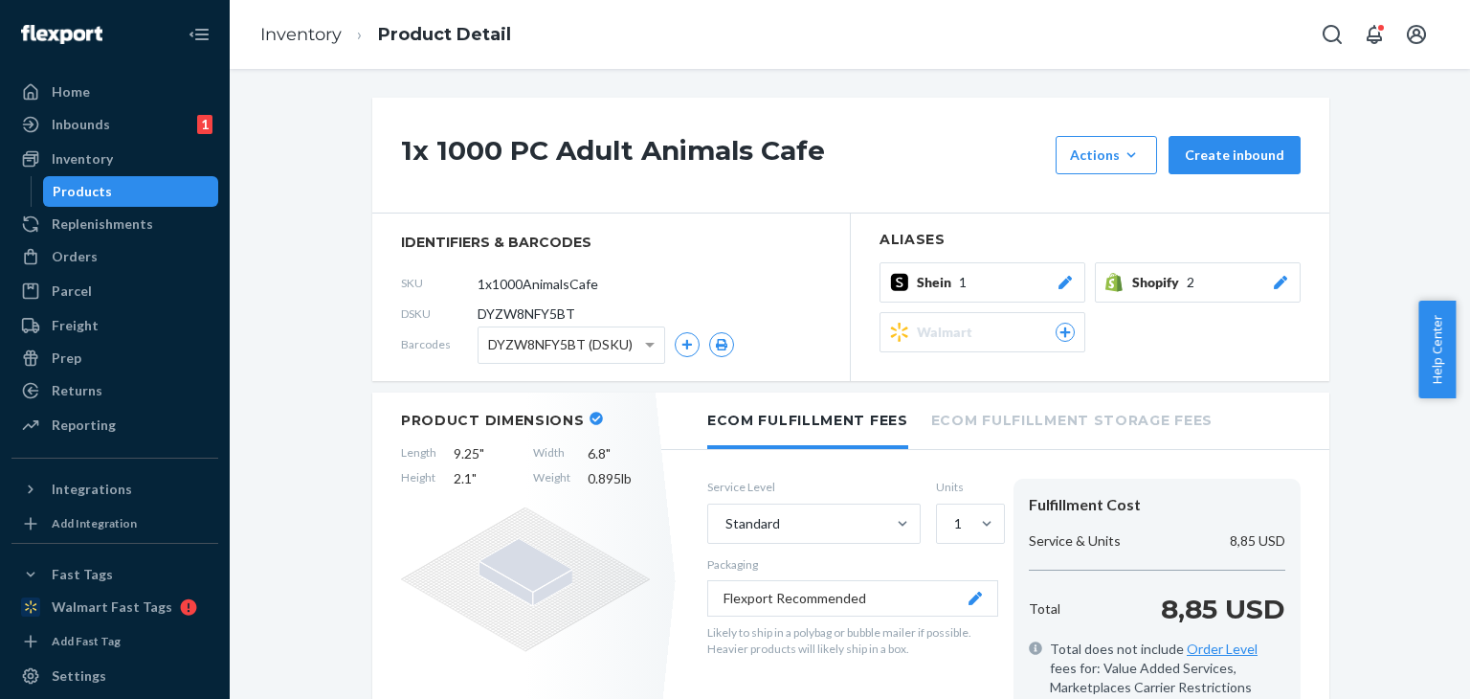
click at [960, 319] on button "Walmart" at bounding box center [983, 332] width 206 height 40
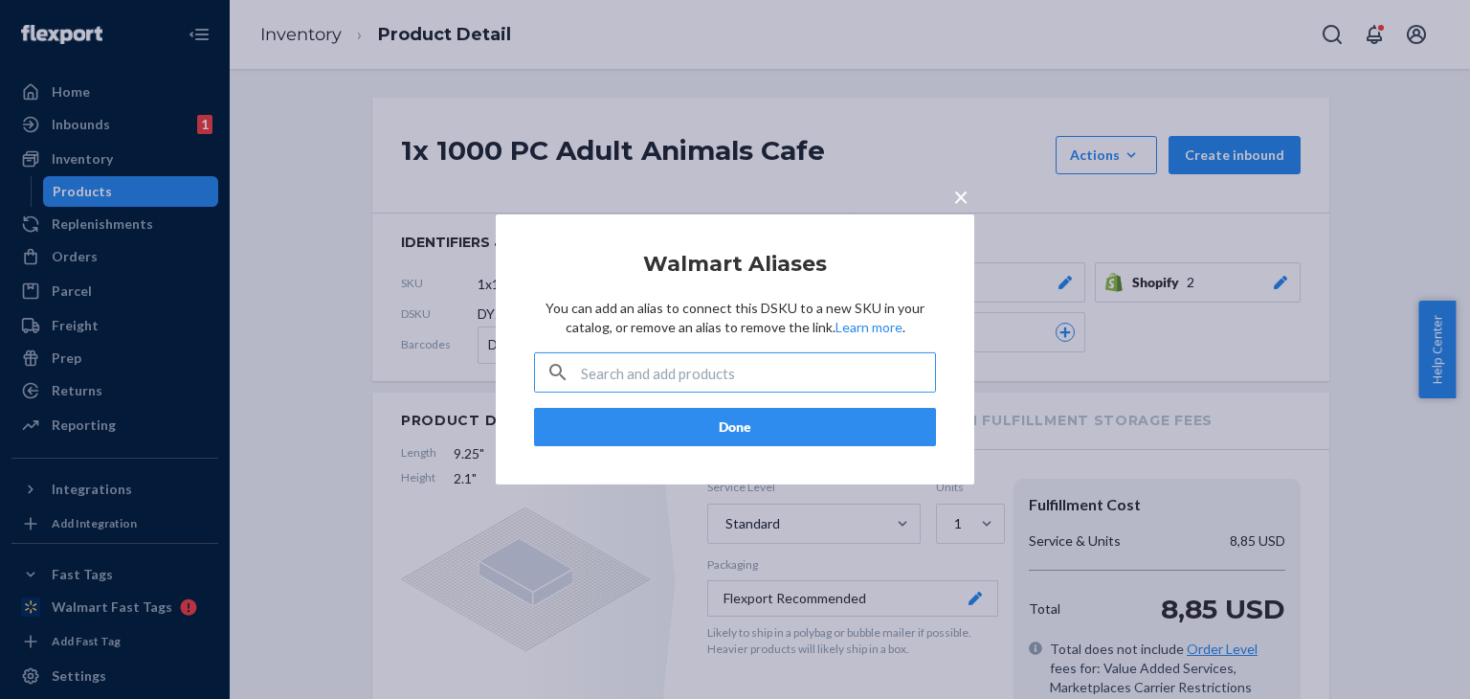
click at [711, 378] on input "text" at bounding box center [758, 372] width 354 height 38
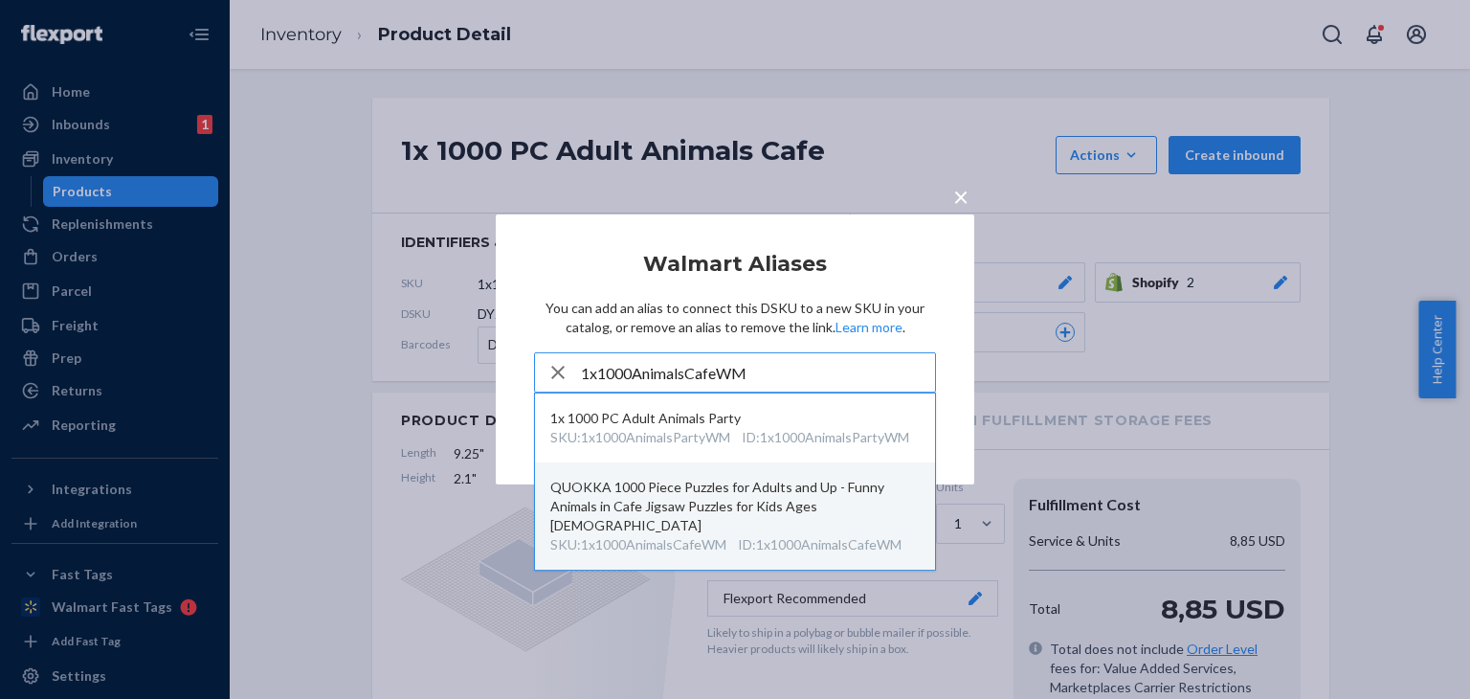
type input "1x1000AnimalsCafeWM"
click at [881, 535] on div "ID : 1x1000AnimalsCafeWM" at bounding box center [820, 544] width 164 height 19
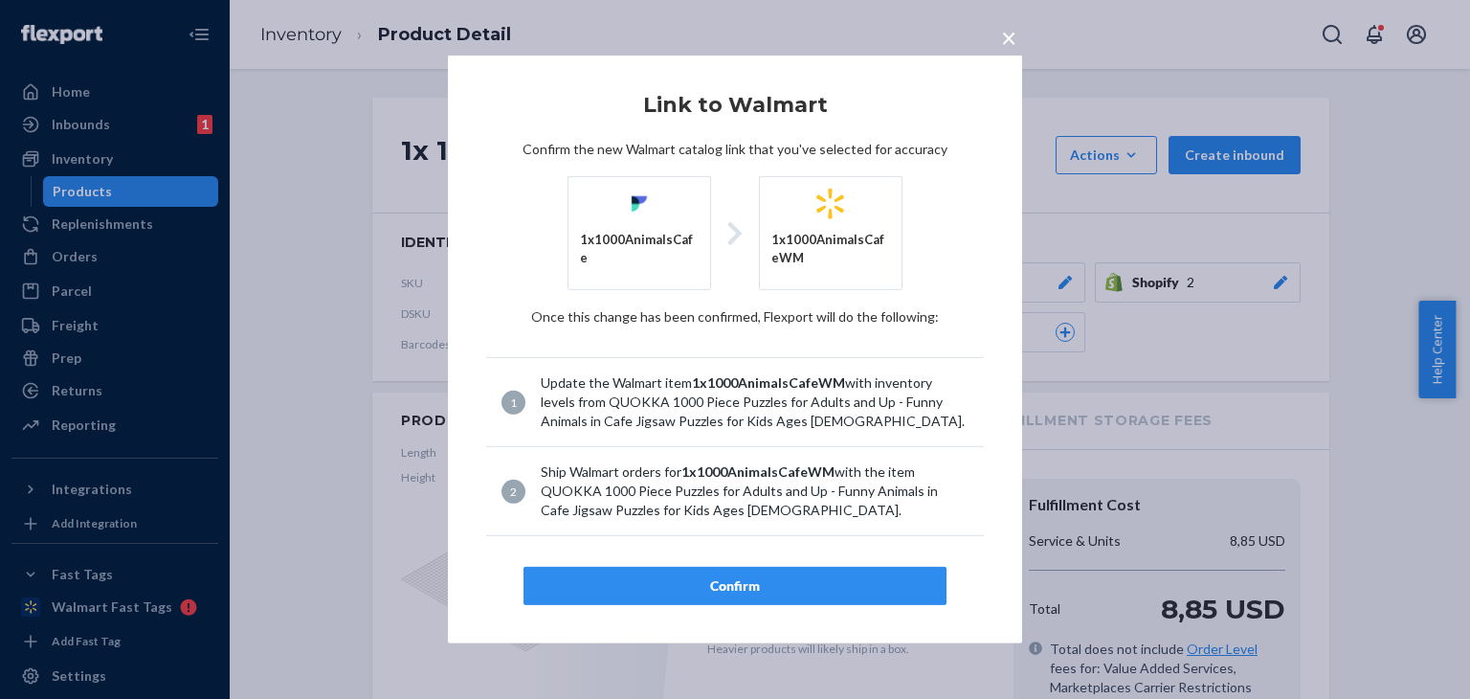
click at [826, 587] on div "Confirm" at bounding box center [735, 585] width 390 height 19
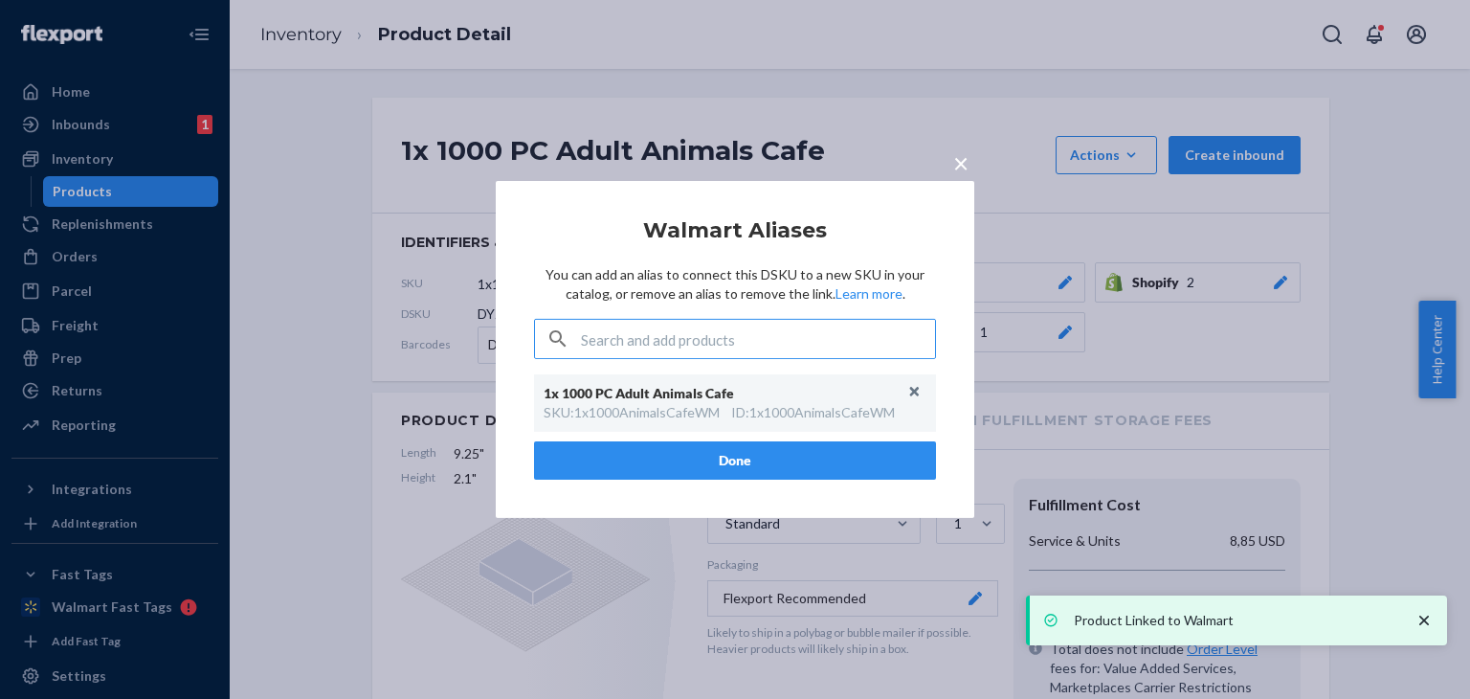
click at [957, 167] on span "×" at bounding box center [960, 162] width 15 height 33
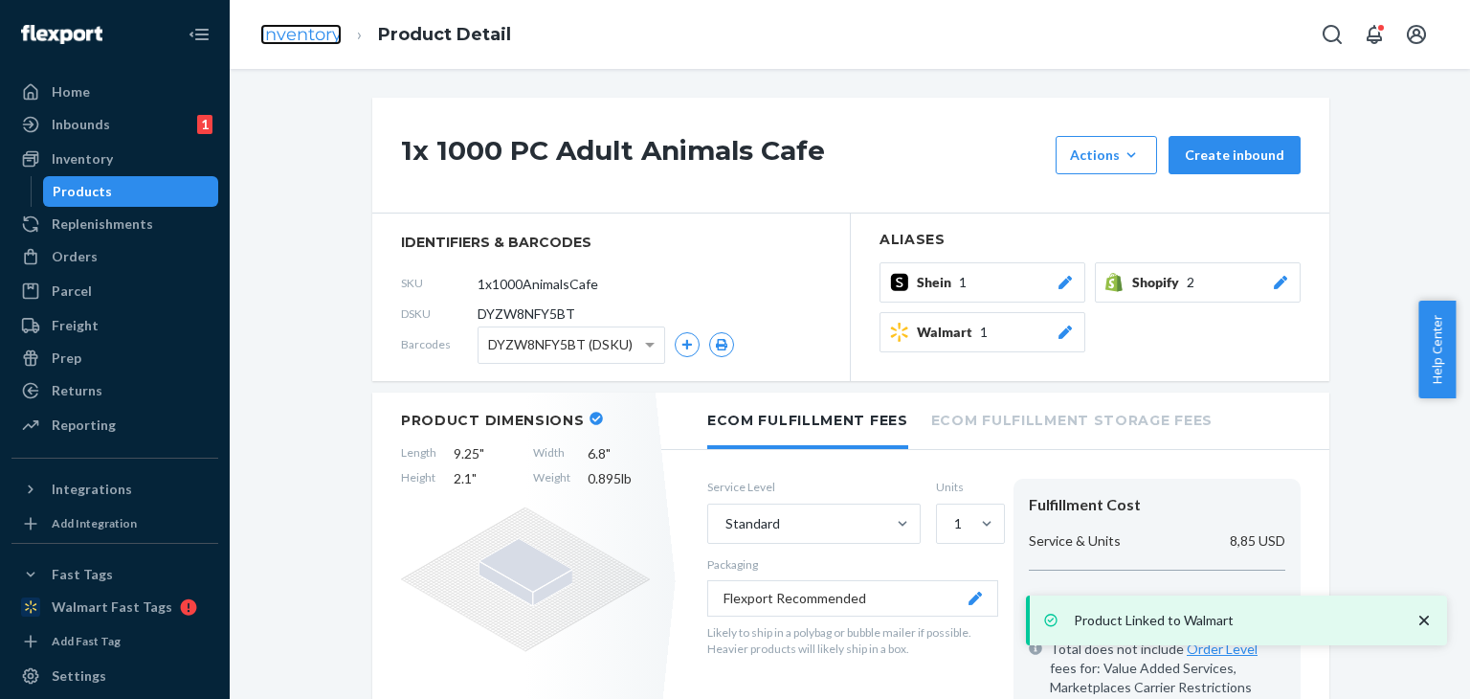
click at [340, 27] on link "Inventory" at bounding box center [300, 34] width 81 height 21
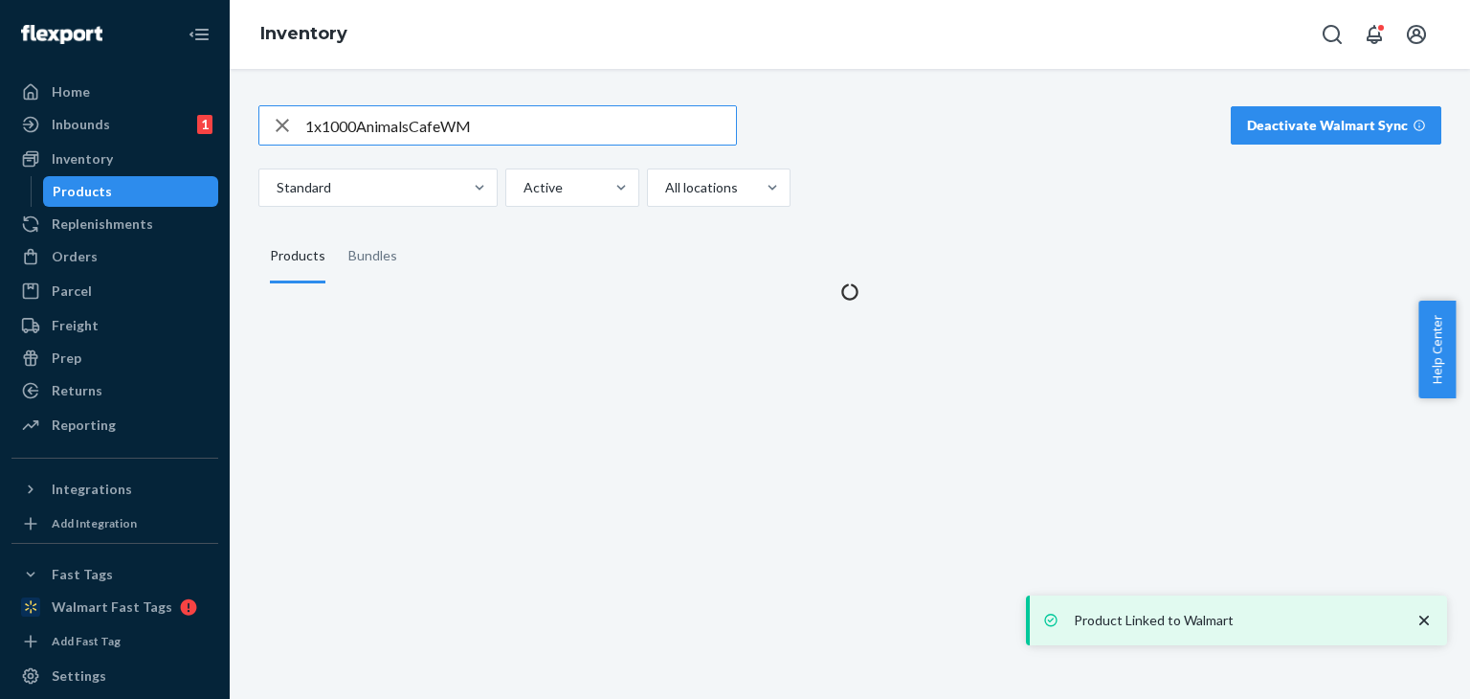
drag, startPoint x: 366, startPoint y: 137, endPoint x: 214, endPoint y: 146, distance: 151.5
click at [214, 148] on div "Home Inbounds 1 Shipping Plans Problems 1 Inventory Products Replenishments Ord…" at bounding box center [735, 349] width 1470 height 699
type input "4x60FloorObDesertWM"
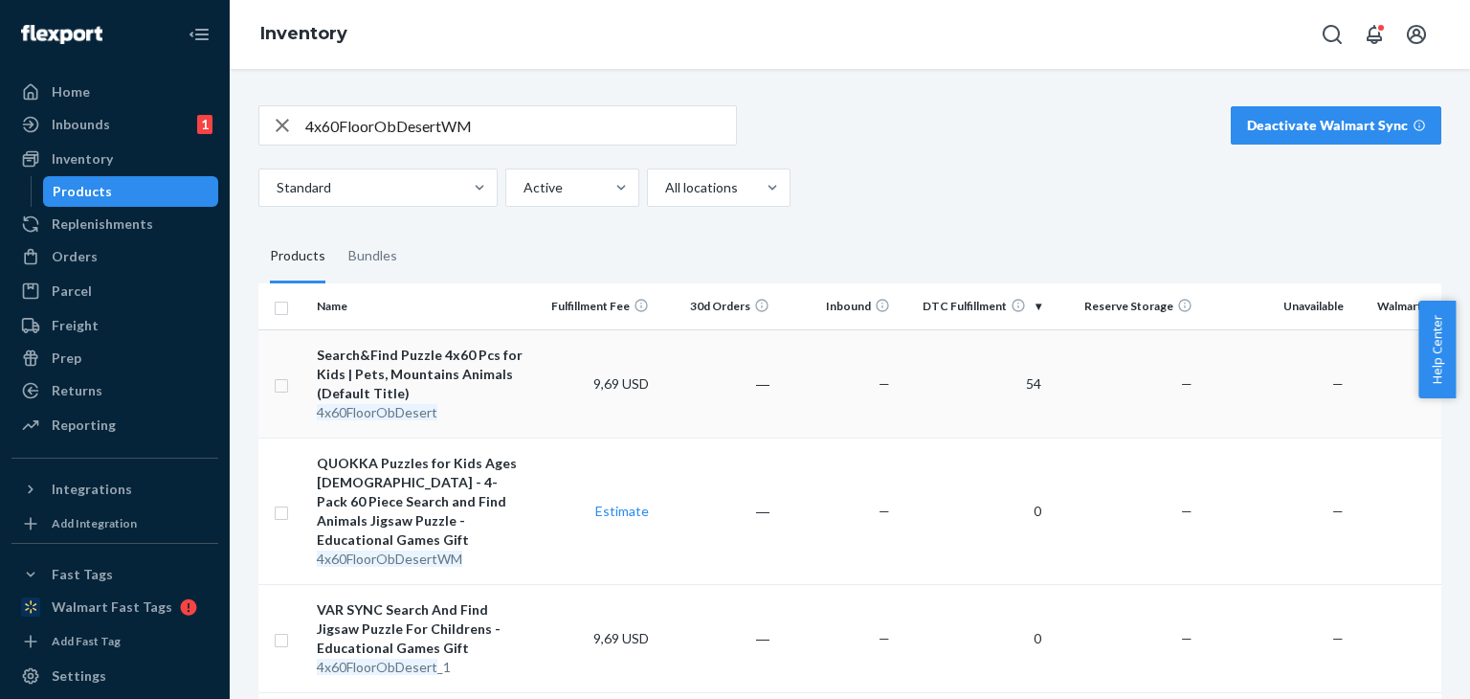
click at [1019, 390] on td "54" at bounding box center [973, 383] width 151 height 108
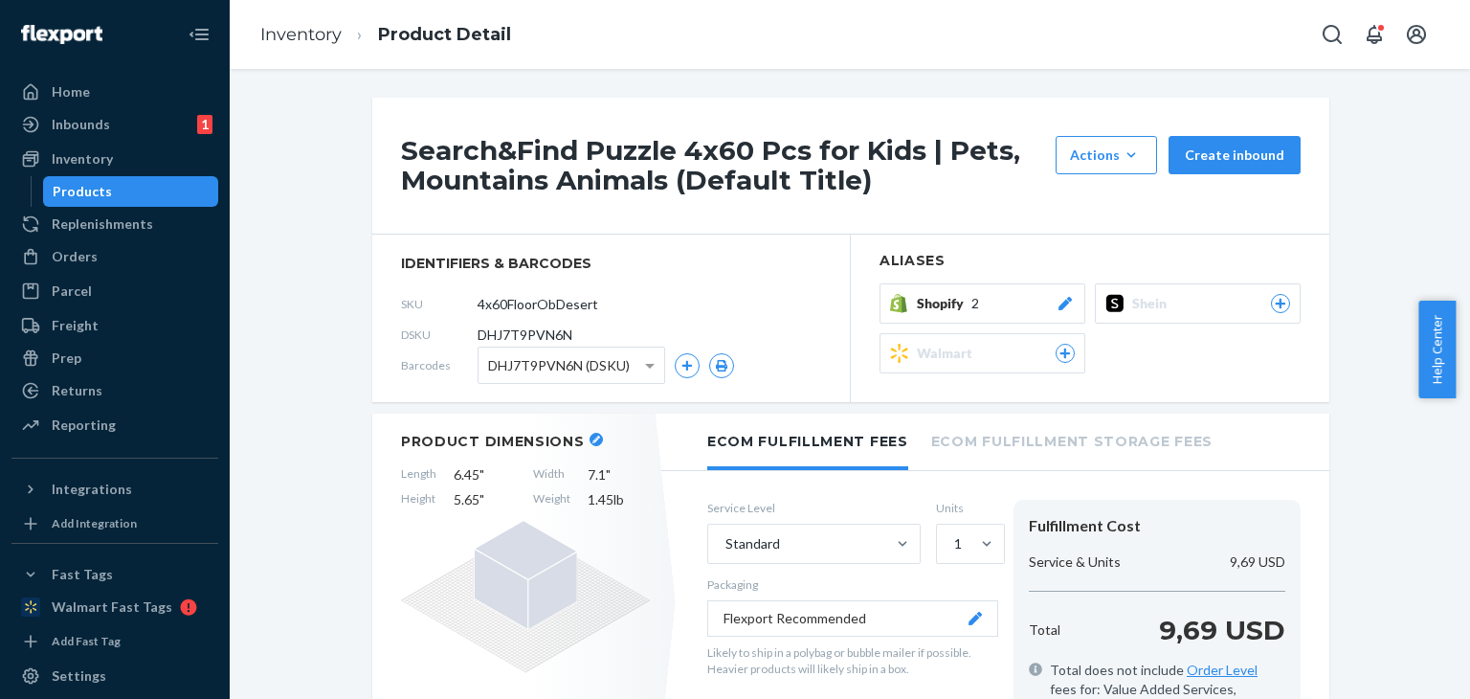
click at [947, 360] on span "Walmart" at bounding box center [948, 353] width 63 height 19
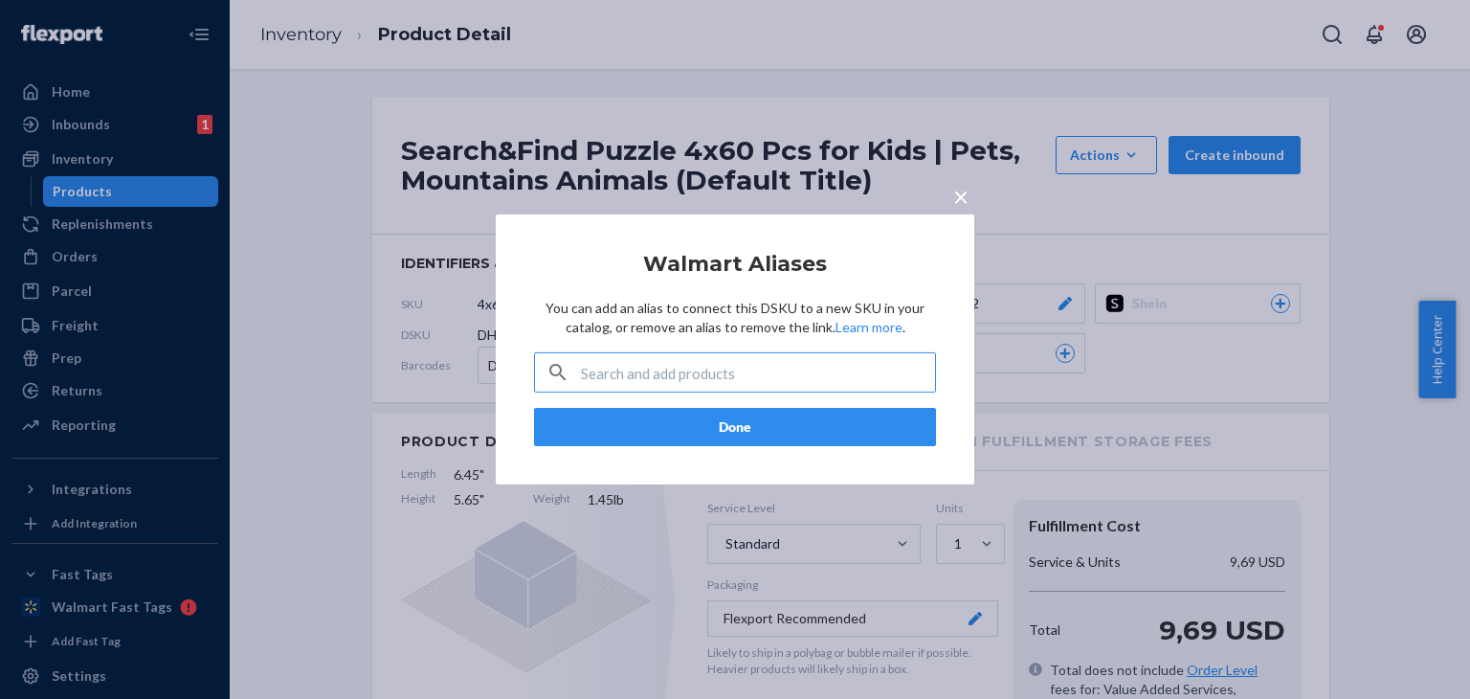
click at [721, 354] on input "text" at bounding box center [758, 372] width 354 height 38
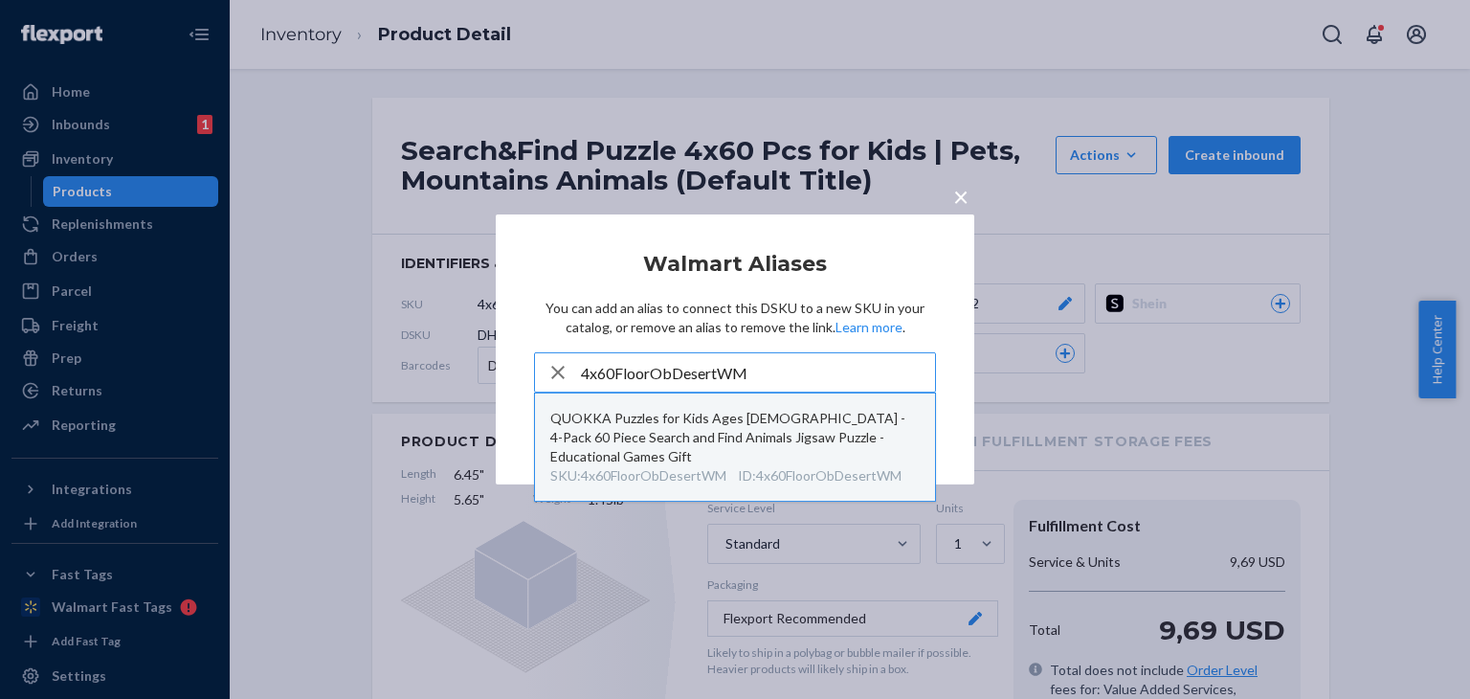
type input "4x60FloorObDesertWM"
click at [814, 433] on div "QUOKKA Puzzles for Kids Ages [DEMOGRAPHIC_DATA] - 4-Pack 60 Piece Search and Fi…" at bounding box center [734, 437] width 369 height 57
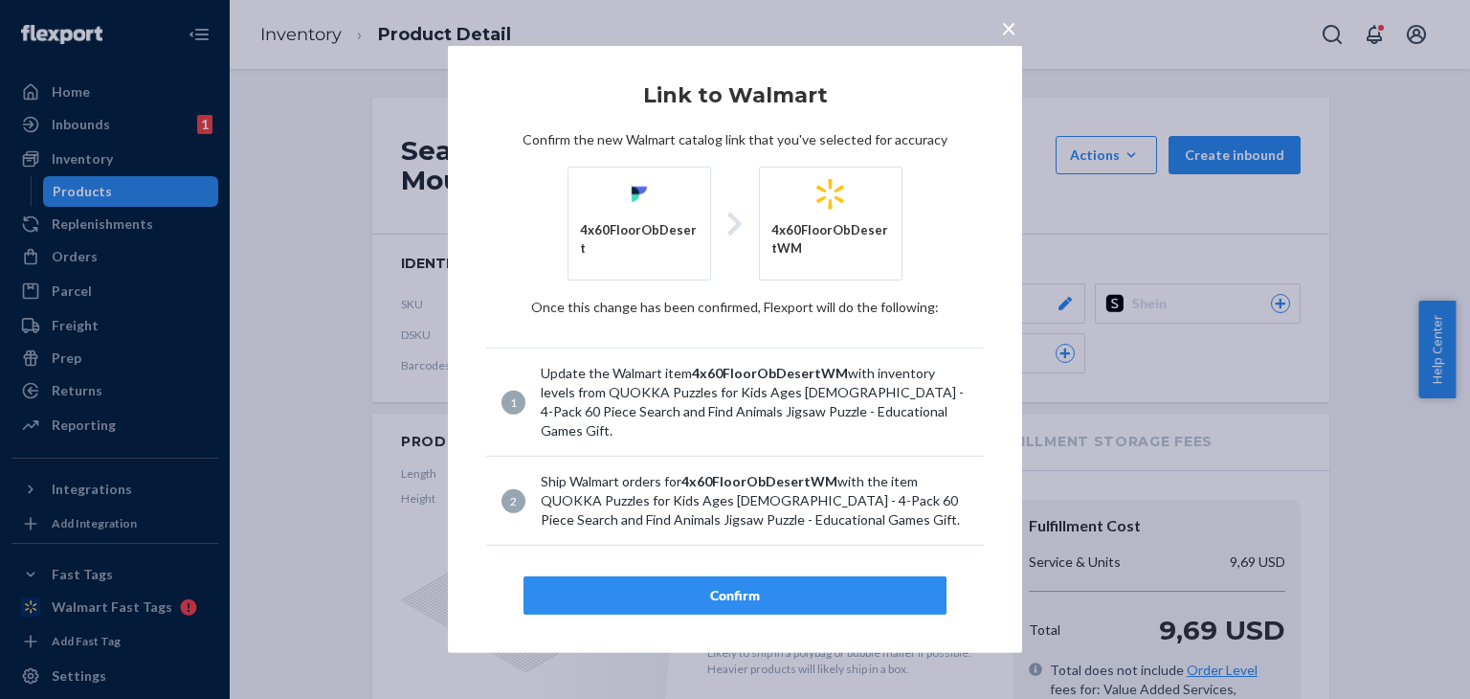
click at [791, 576] on button "Confirm" at bounding box center [734, 595] width 423 height 38
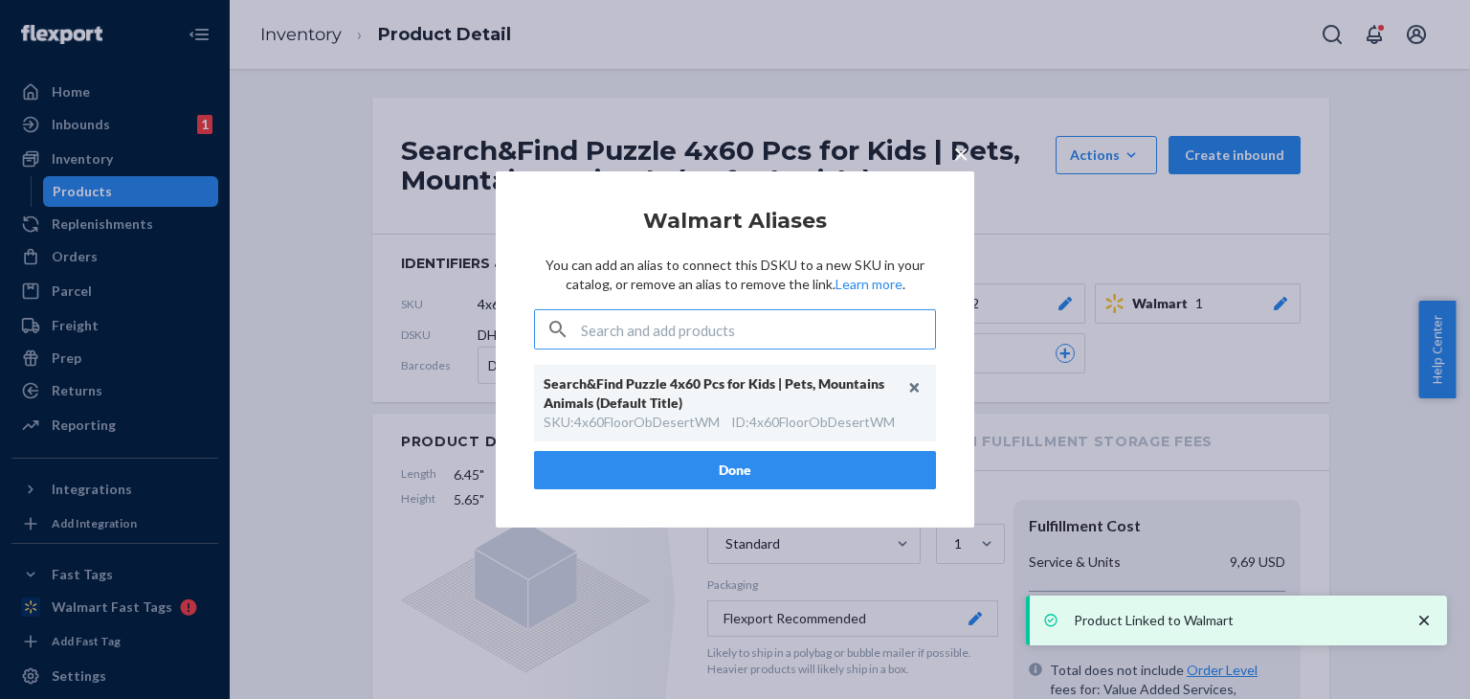
drag, startPoint x: 963, startPoint y: 149, endPoint x: 898, endPoint y: 127, distance: 68.7
click at [958, 155] on span "×" at bounding box center [960, 153] width 15 height 33
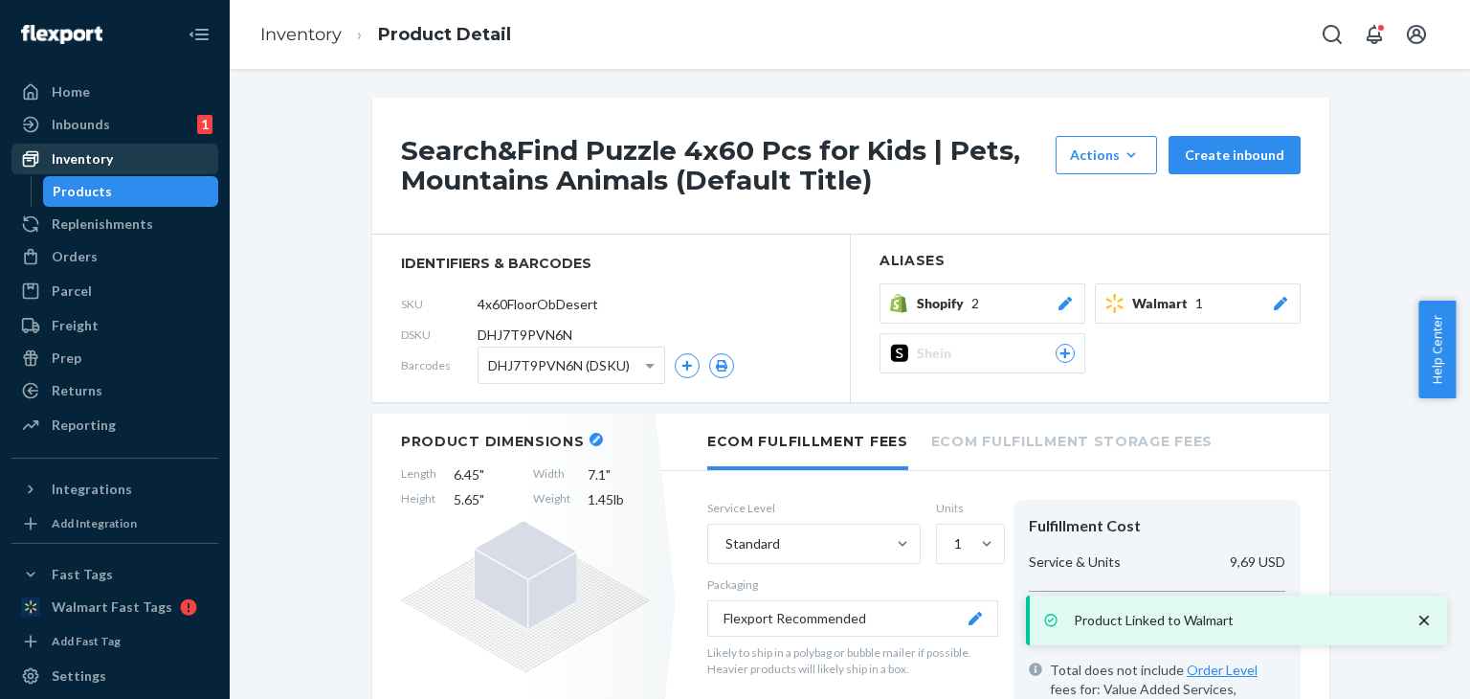
drag, startPoint x: 103, startPoint y: 157, endPoint x: 126, endPoint y: 162, distance: 23.5
click at [103, 158] on div "Inventory" at bounding box center [82, 158] width 61 height 19
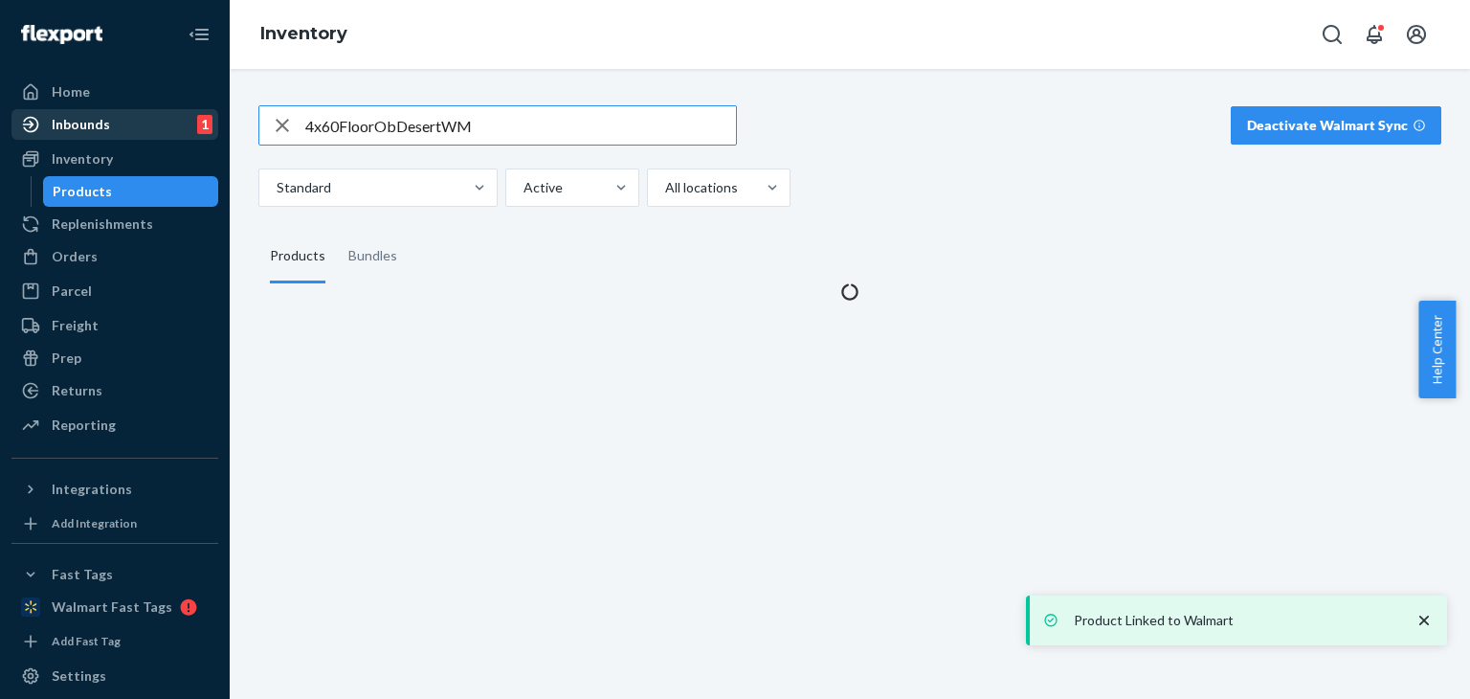
drag, startPoint x: 518, startPoint y: 128, endPoint x: 61, endPoint y: 135, distance: 456.6
click at [64, 136] on div "Home Inbounds 1 Shipping Plans Problems 1 Inventory Products Replenishments Ord…" at bounding box center [735, 349] width 1470 height 699
type input "4x36RealYellowstoneWM"
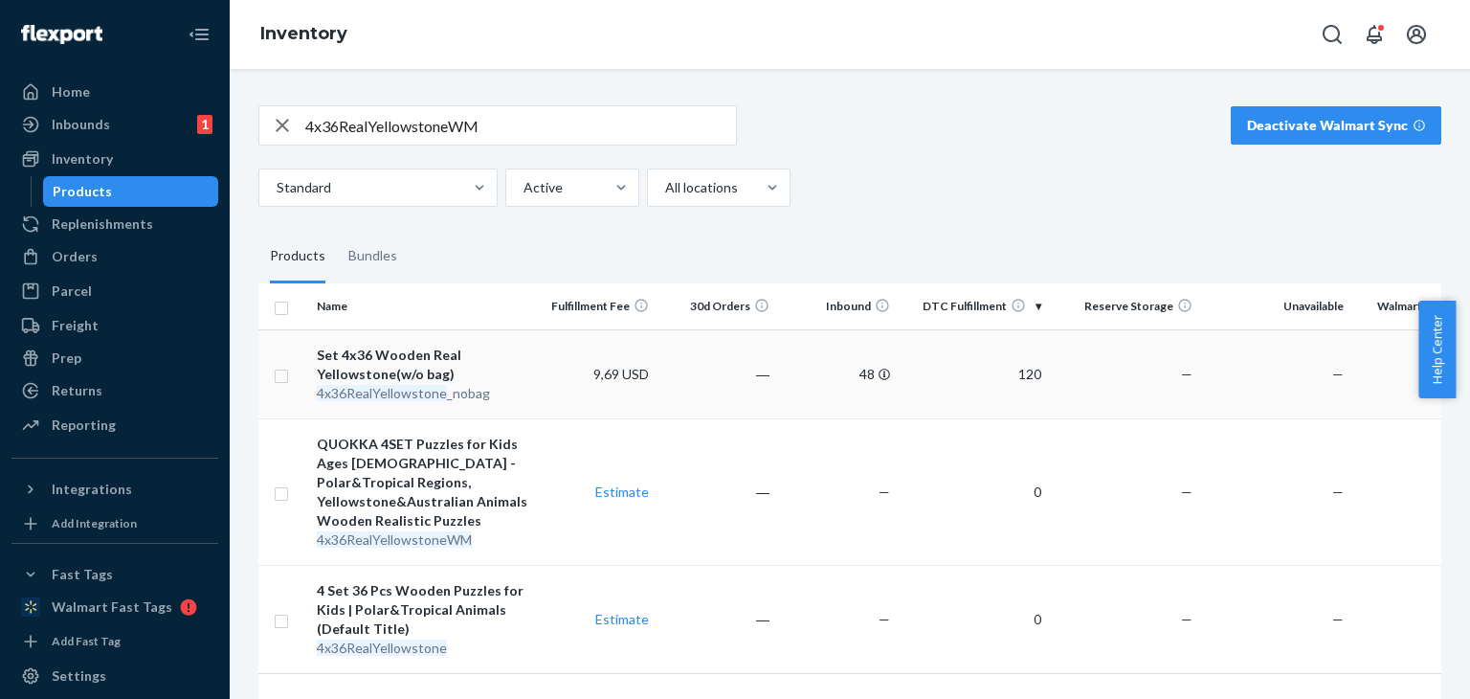
click at [1009, 361] on td "120" at bounding box center [973, 373] width 151 height 89
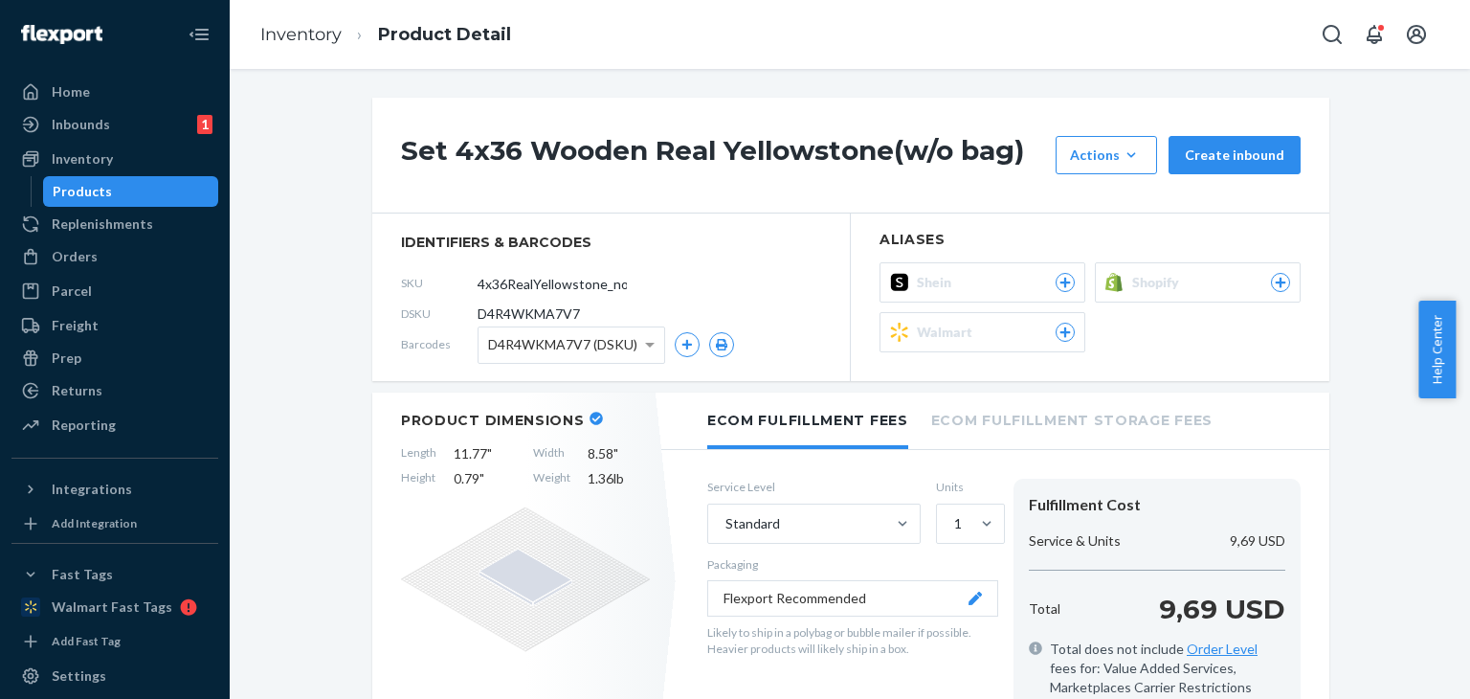
click at [990, 330] on div "Walmart" at bounding box center [996, 332] width 158 height 19
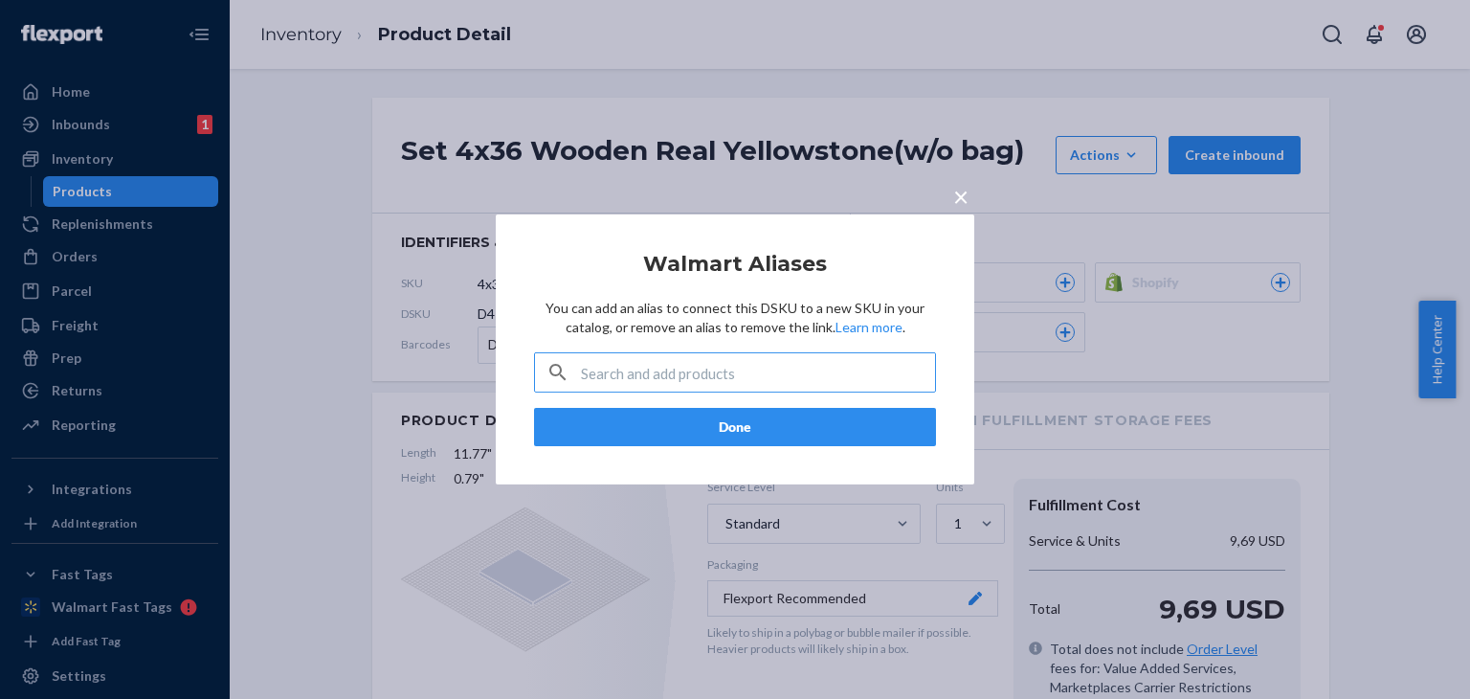
click at [678, 380] on input "text" at bounding box center [758, 372] width 354 height 38
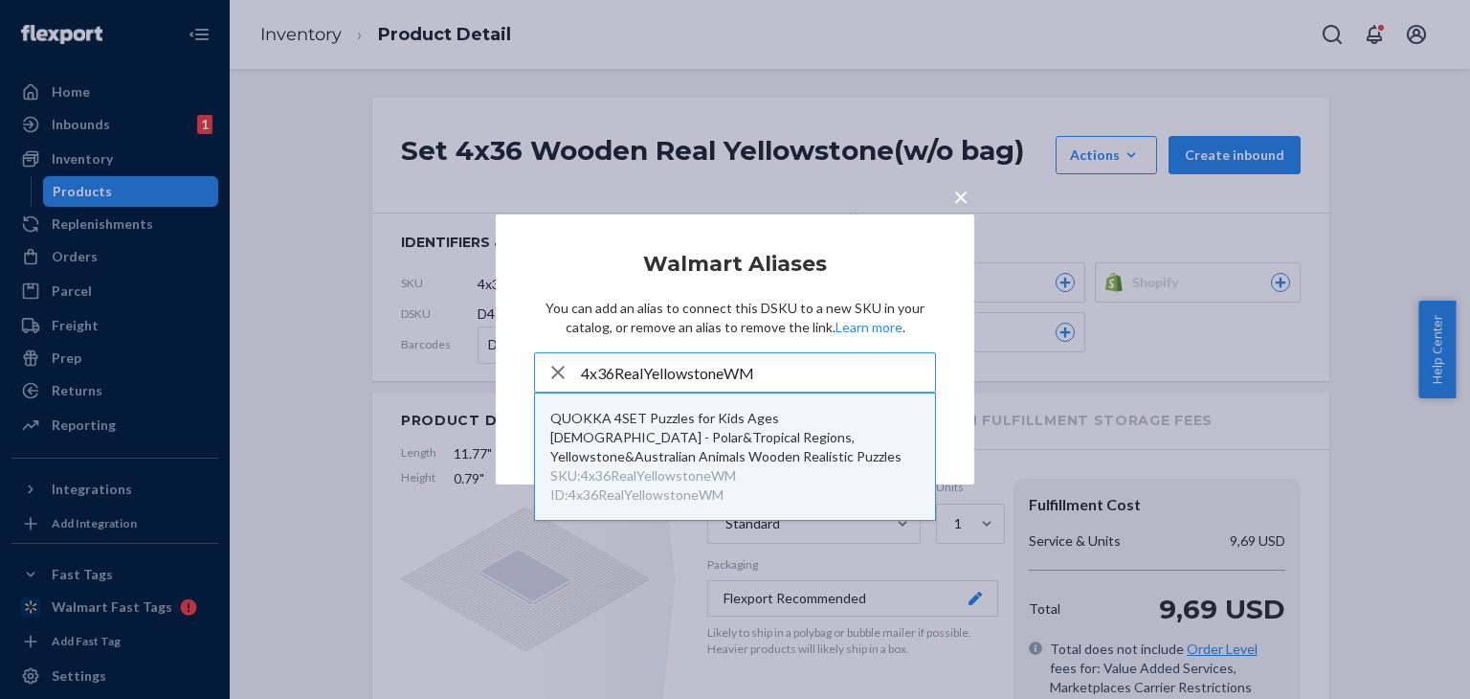
type input "4x36RealYellowstoneWM"
click at [791, 430] on div "QUOKKA 4SET Puzzles for Kids Ages [DEMOGRAPHIC_DATA] - Polar&Tropical Regions, …" at bounding box center [734, 437] width 369 height 57
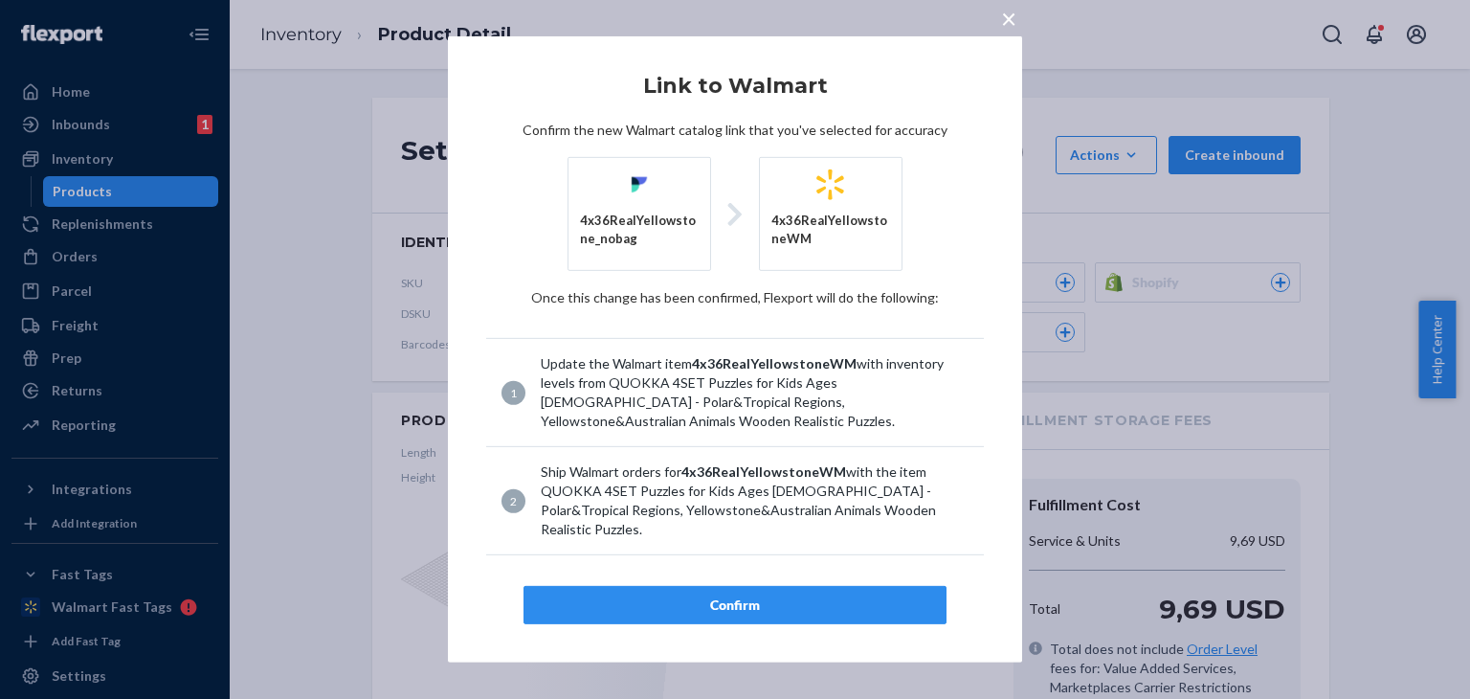
click at [782, 595] on div "Confirm" at bounding box center [735, 604] width 390 height 19
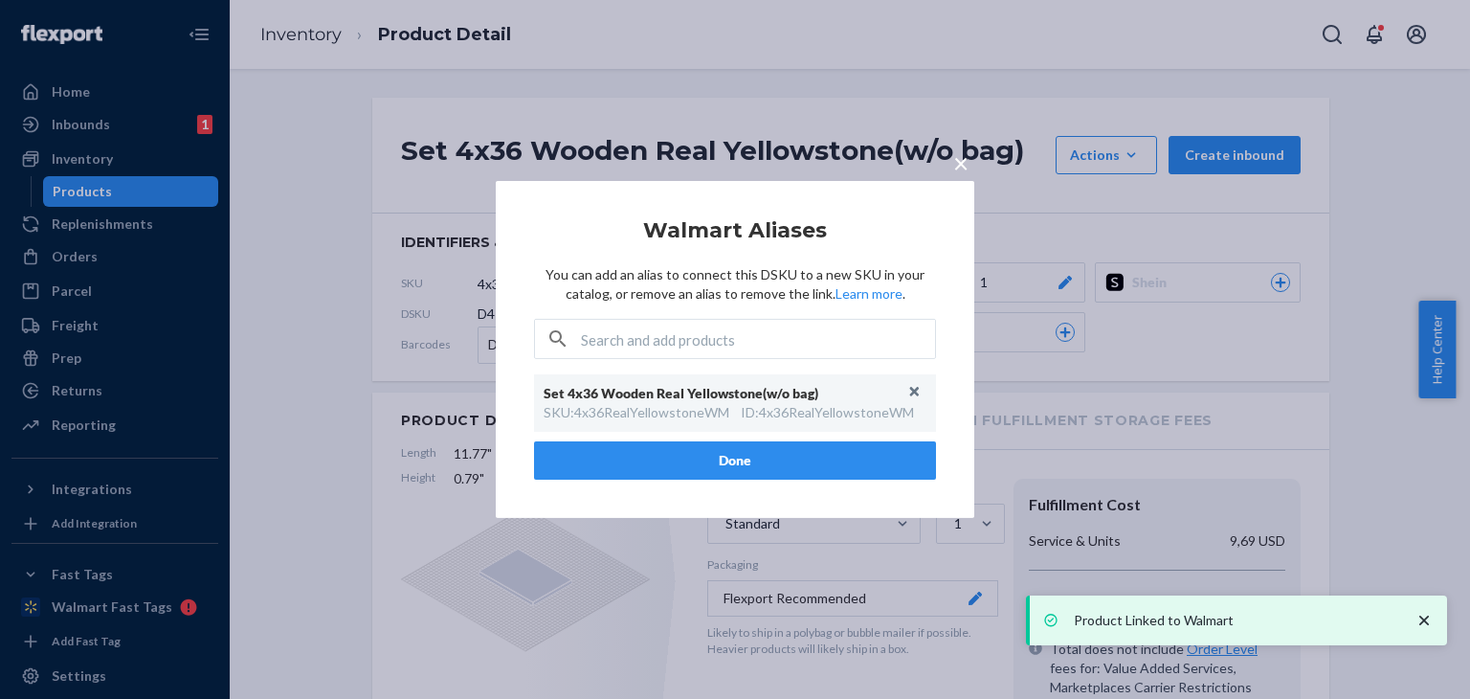
click at [855, 457] on button "Done" at bounding box center [735, 460] width 402 height 38
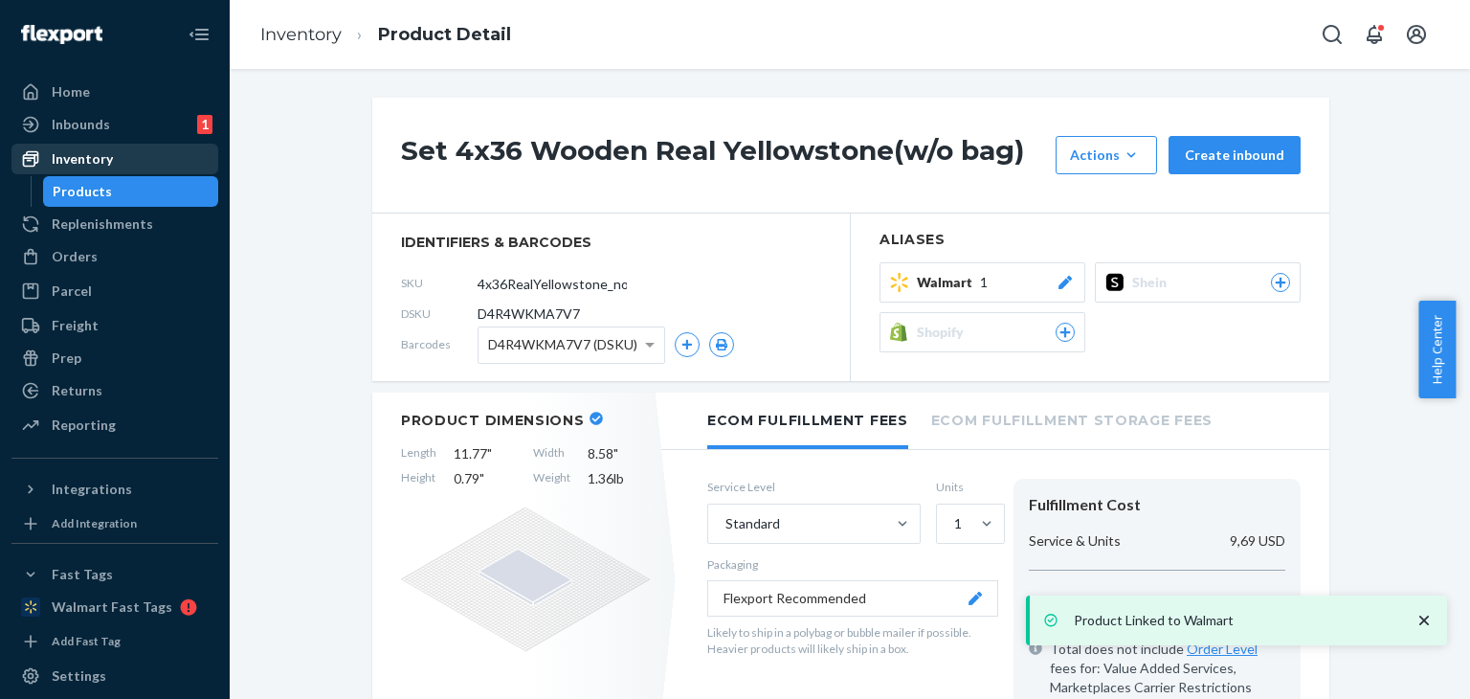
click at [105, 158] on div "Inventory" at bounding box center [82, 158] width 61 height 19
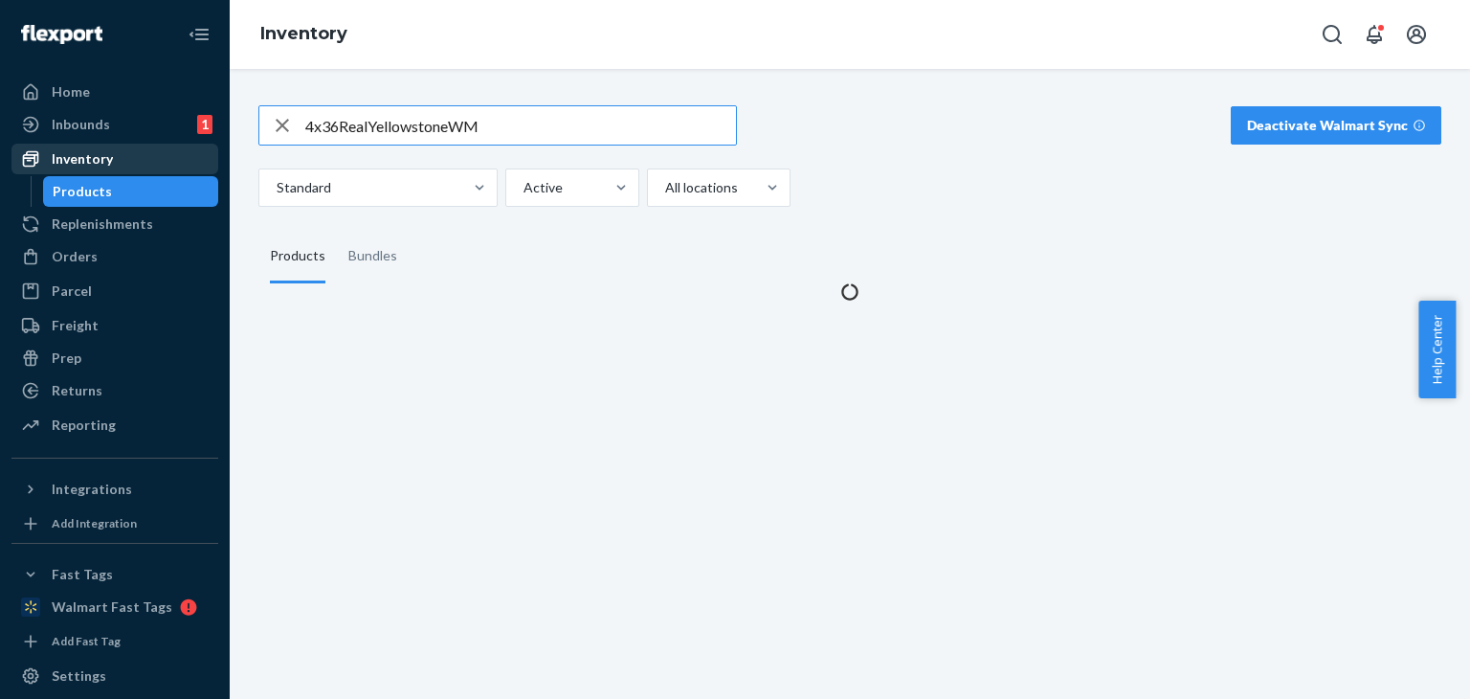
drag, startPoint x: 567, startPoint y: 136, endPoint x: 184, endPoint y: 149, distance: 383.0
click at [191, 152] on div "Home Inbounds 1 Shipping Plans Problems 1 Inventory Products Replenishments Ord…" at bounding box center [735, 349] width 1470 height 699
type input "150PcsShapedPuzzleSpaceWM"
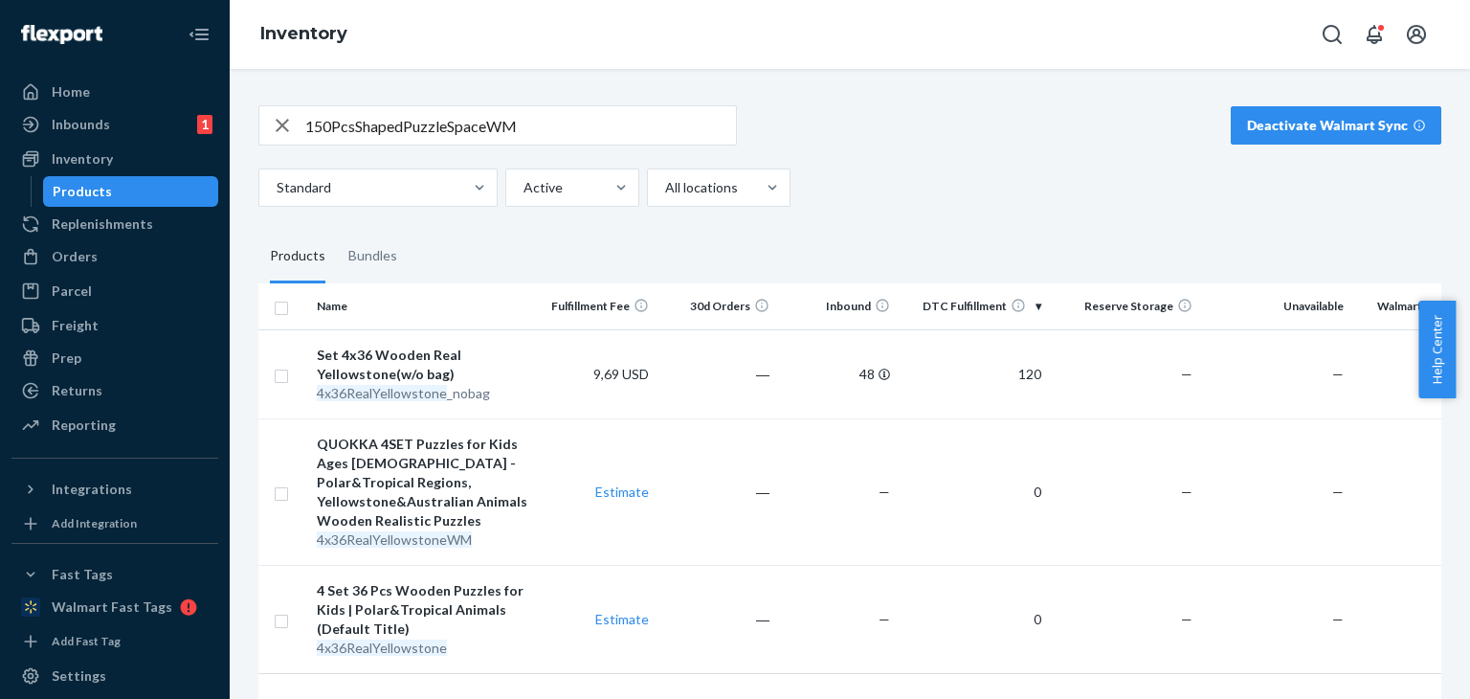
click at [548, 129] on input "150PcsShapedPuzzleSpaceWM" at bounding box center [520, 125] width 431 height 38
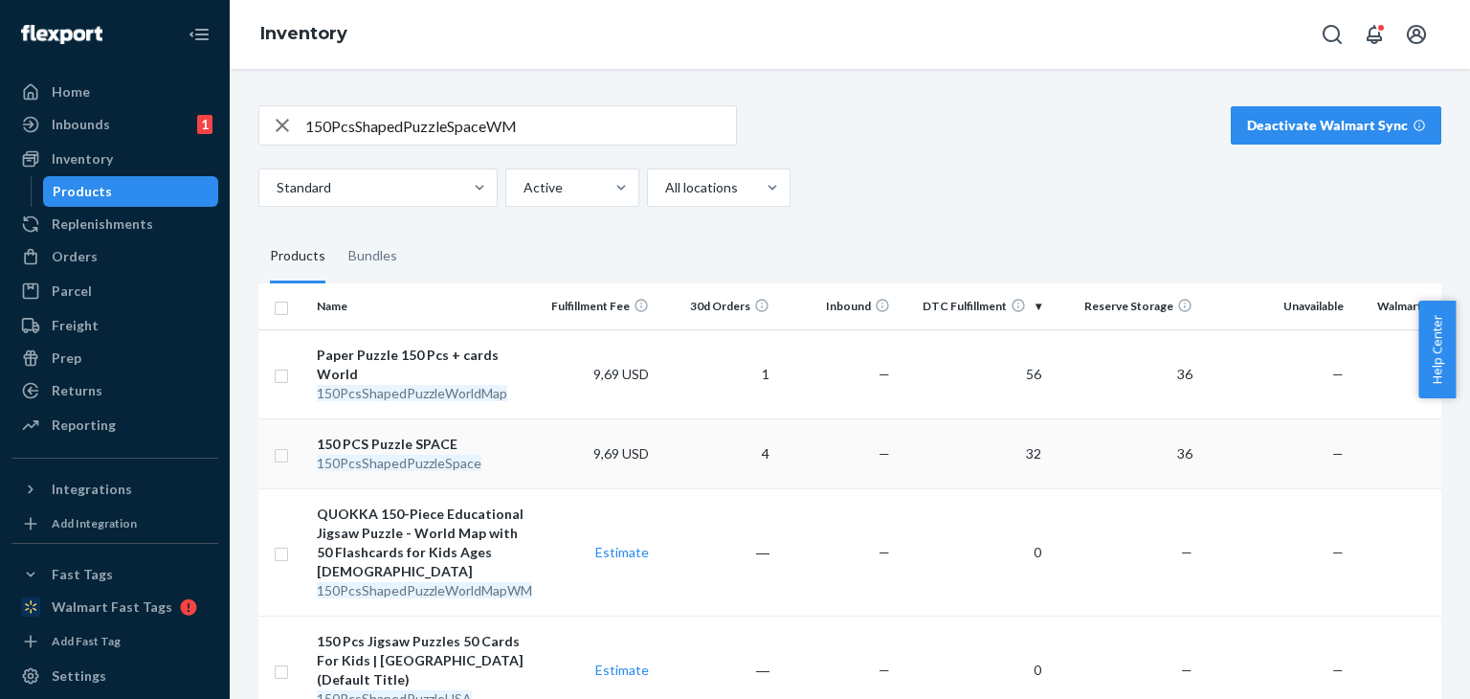
click at [1016, 464] on td "32" at bounding box center [973, 453] width 151 height 70
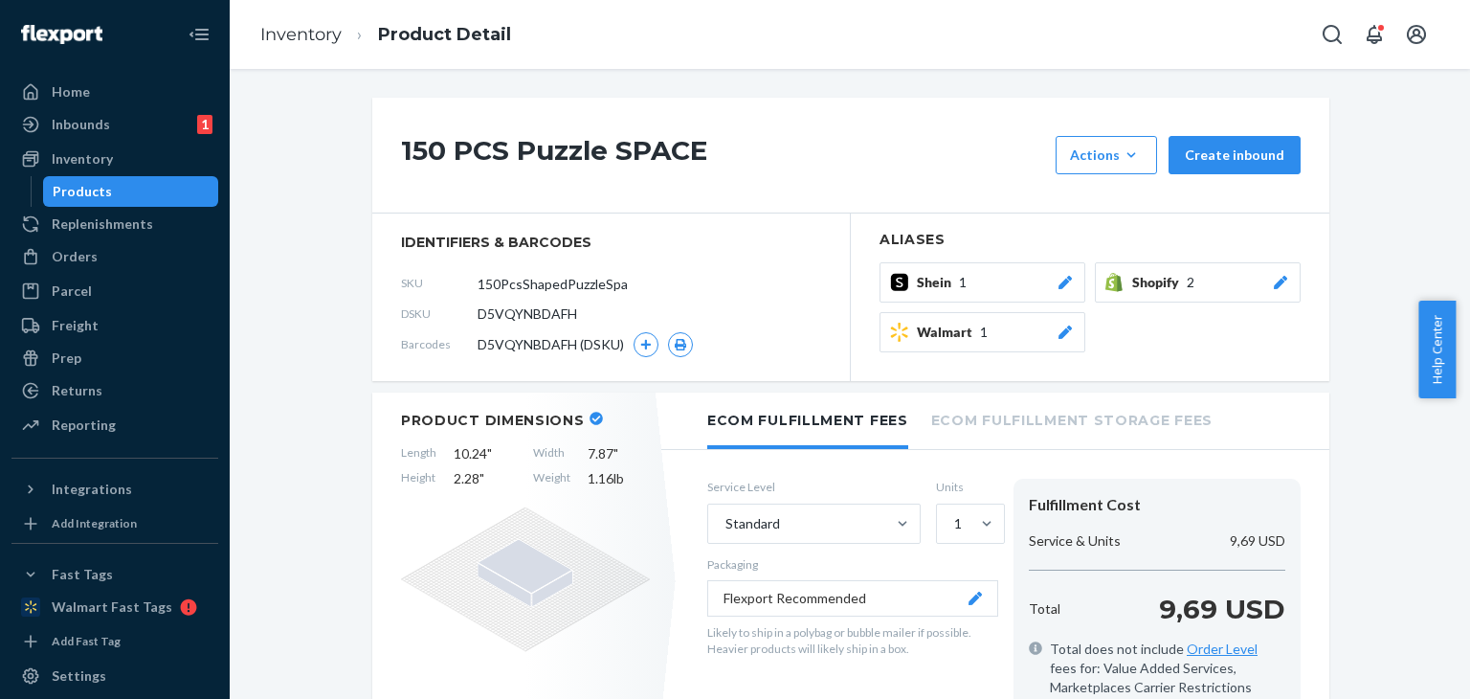
click at [960, 332] on span "Walmart" at bounding box center [948, 332] width 63 height 19
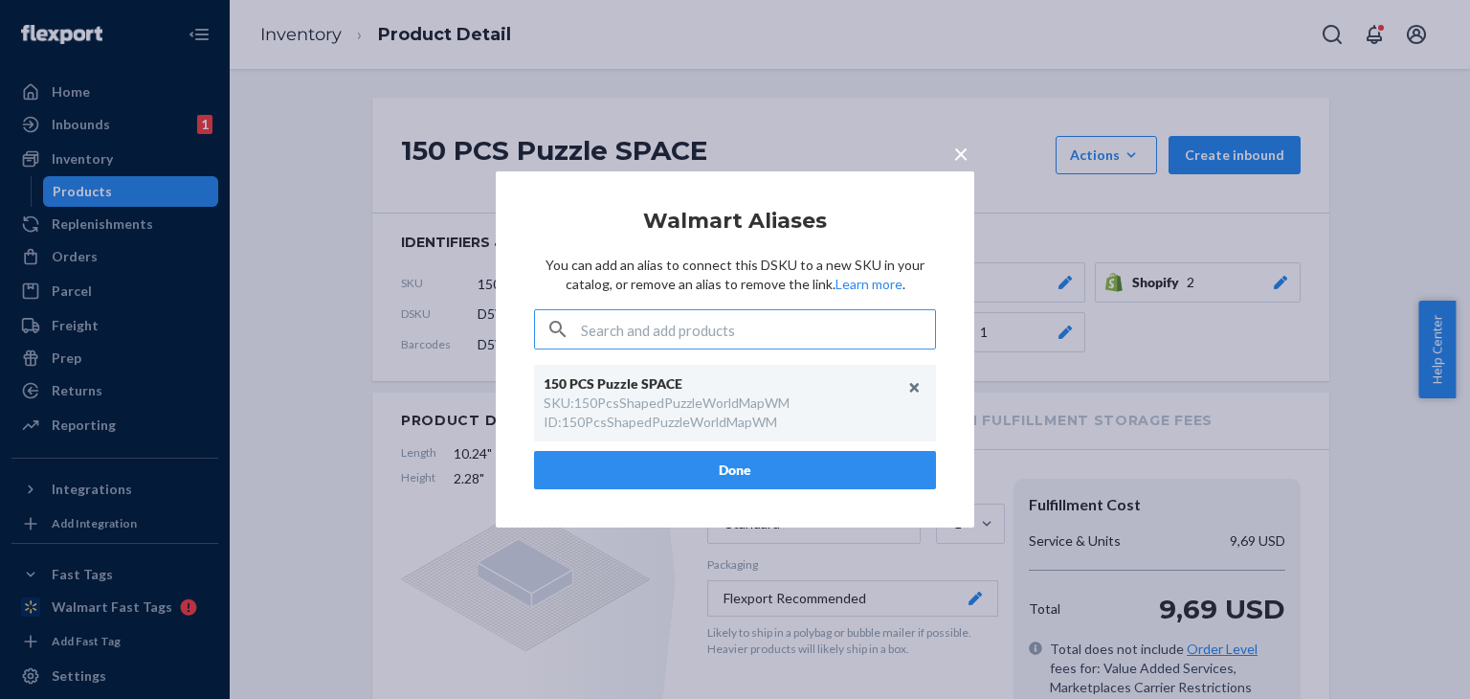
click at [755, 326] on input "text" at bounding box center [758, 329] width 354 height 38
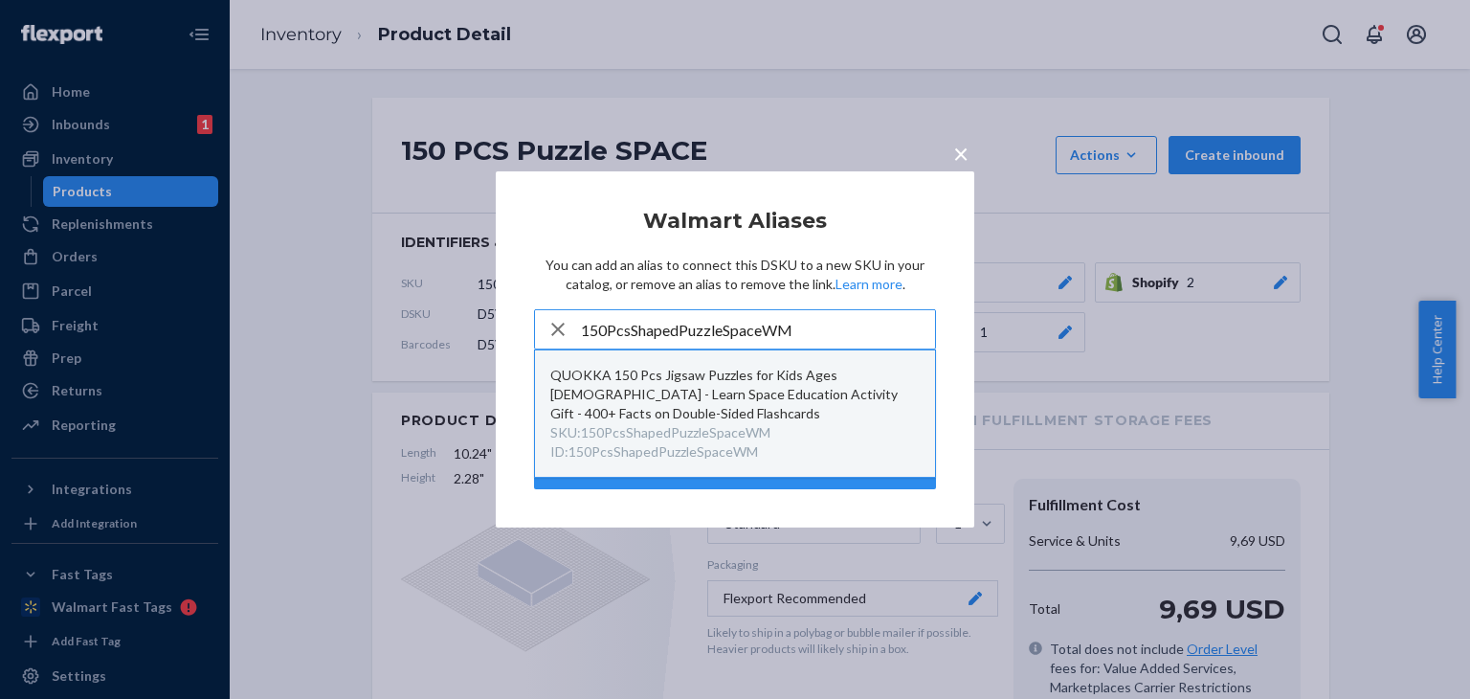
type input "150PcsShapedPuzzleSpaceWM"
click at [921, 385] on button "QUOKKA 150 Pcs Jigsaw Puzzles for Kids Ages [DEMOGRAPHIC_DATA] - Learn Space Ed…" at bounding box center [735, 413] width 400 height 126
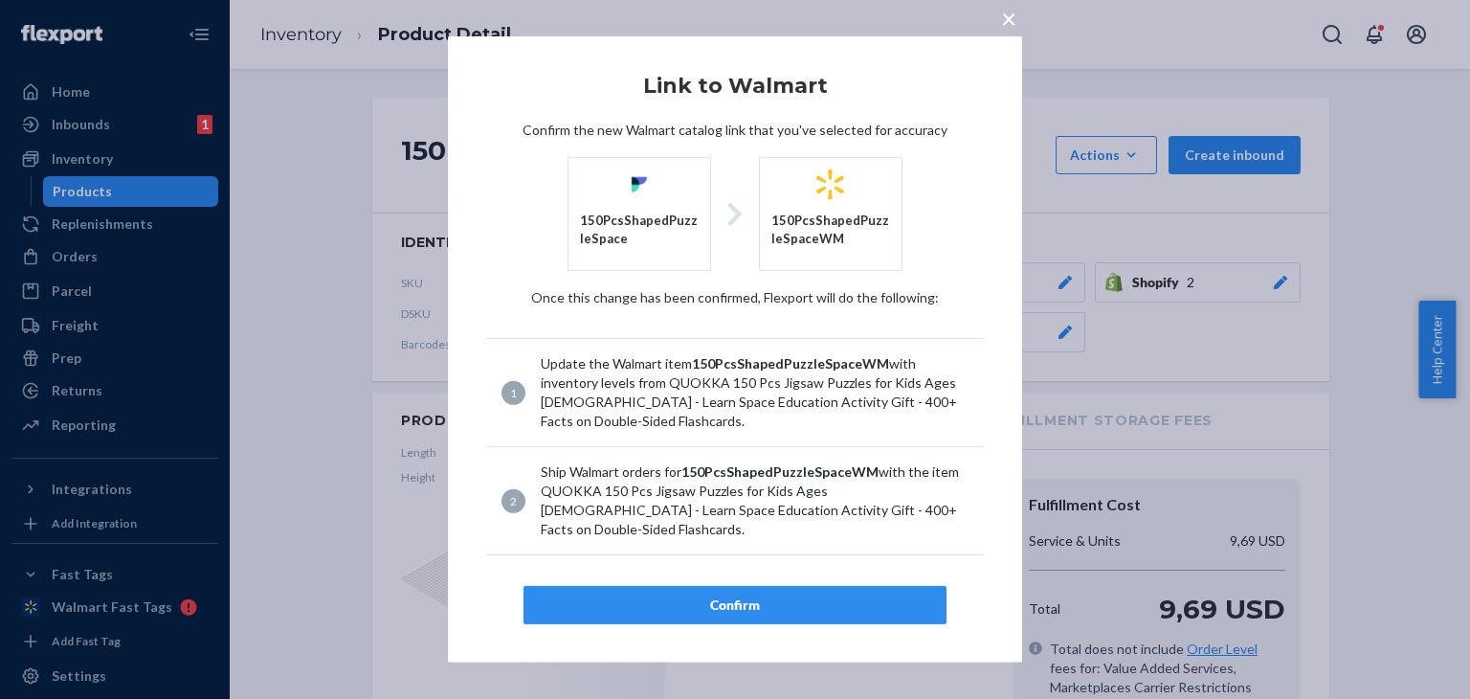
click at [996, 24] on button "×" at bounding box center [1008, 14] width 27 height 33
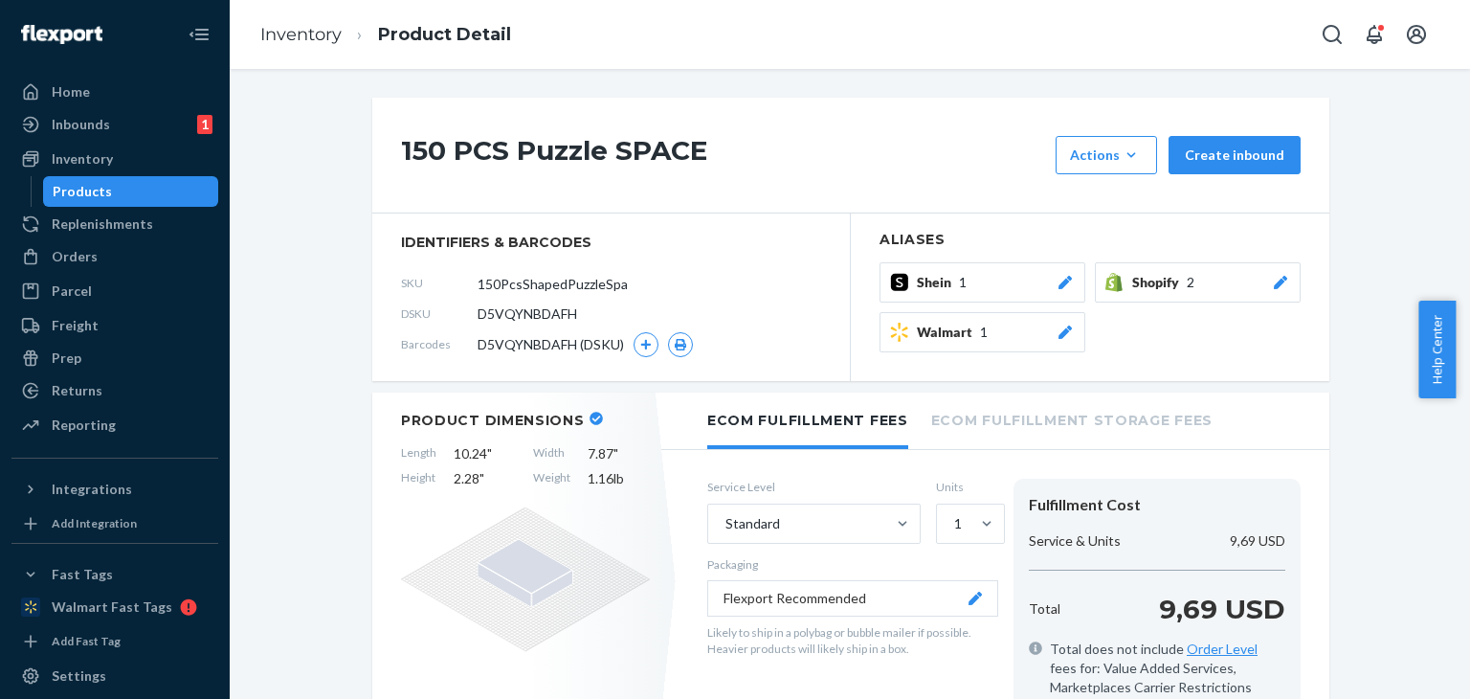
click at [967, 334] on span "Walmart" at bounding box center [948, 332] width 63 height 19
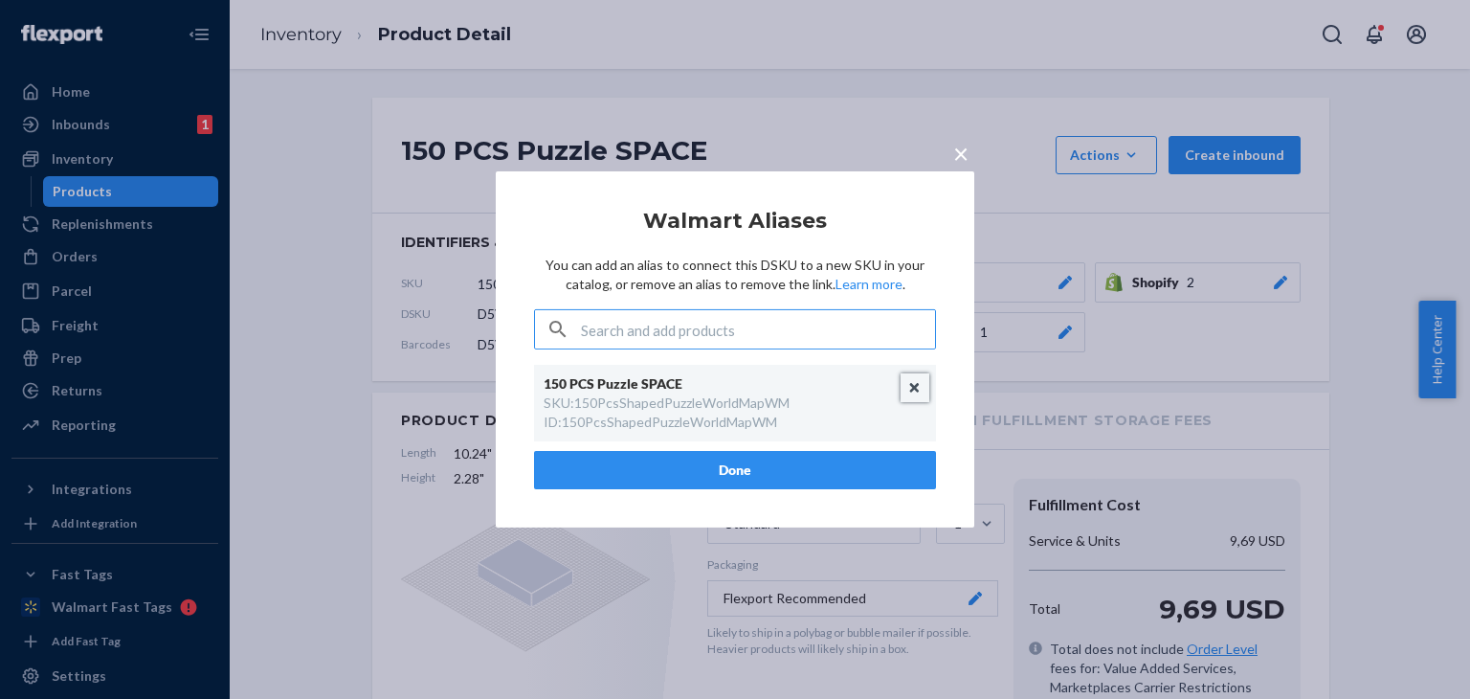
click at [919, 387] on button "Unlink" at bounding box center [915, 387] width 29 height 29
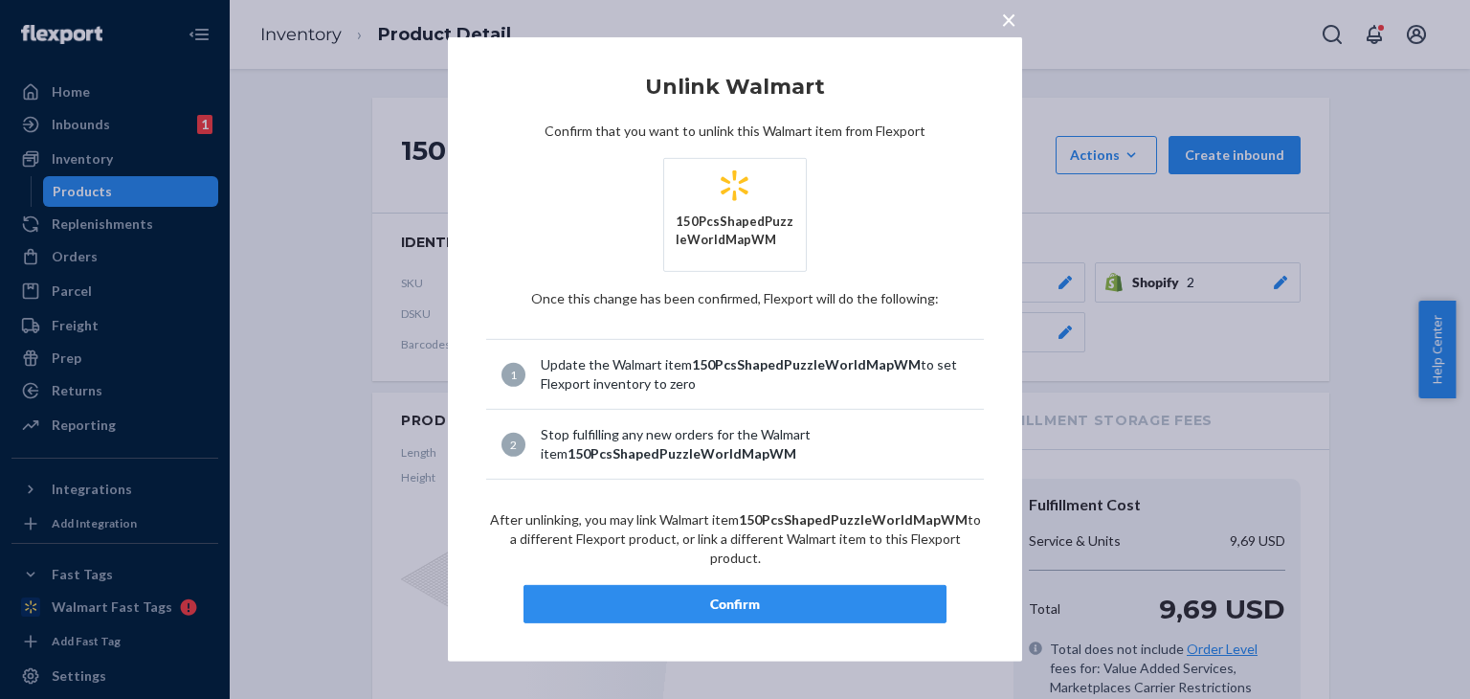
click at [812, 594] on div "Confirm" at bounding box center [735, 603] width 390 height 19
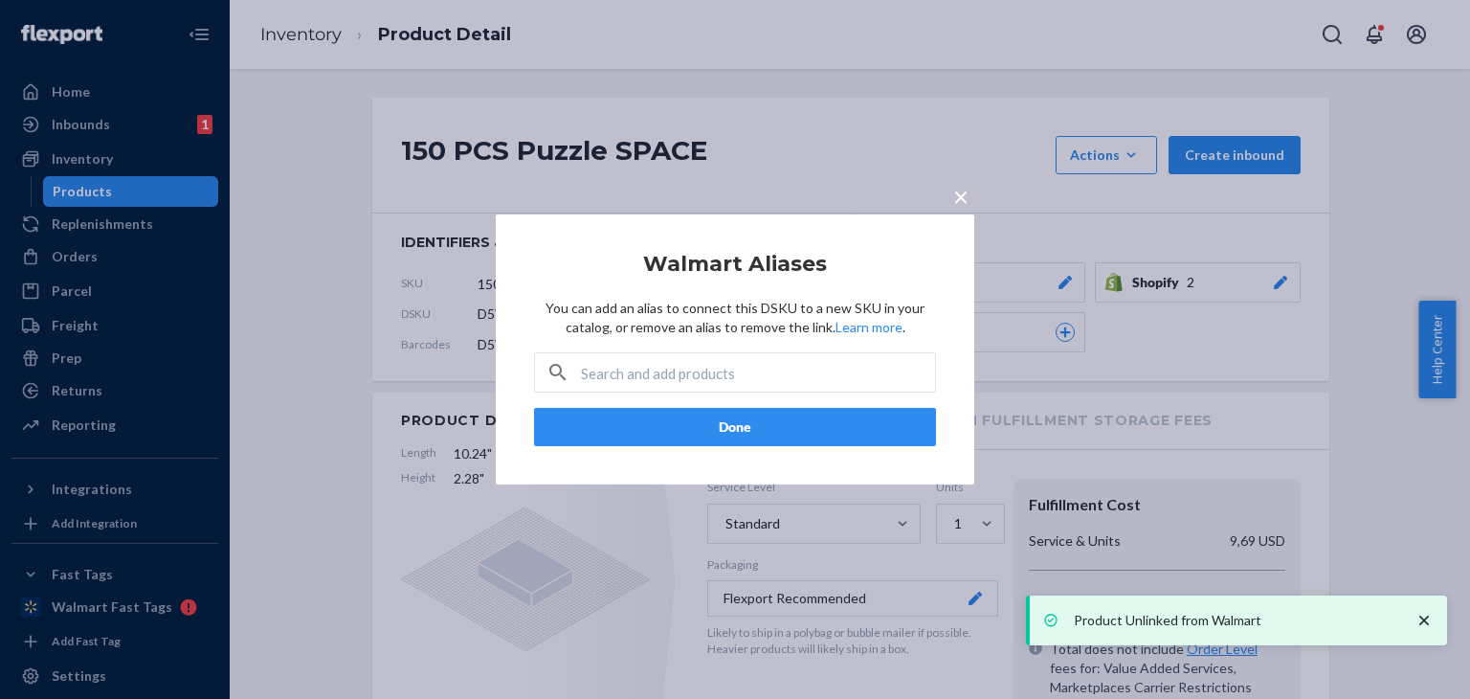
click at [799, 323] on p "You can add an alias to connect this DSKU to a new SKU in your catalog, or remo…" at bounding box center [735, 318] width 402 height 38
click at [770, 385] on input "text" at bounding box center [758, 372] width 354 height 38
paste input "150PcsShapedPuzzleSpaceWM"
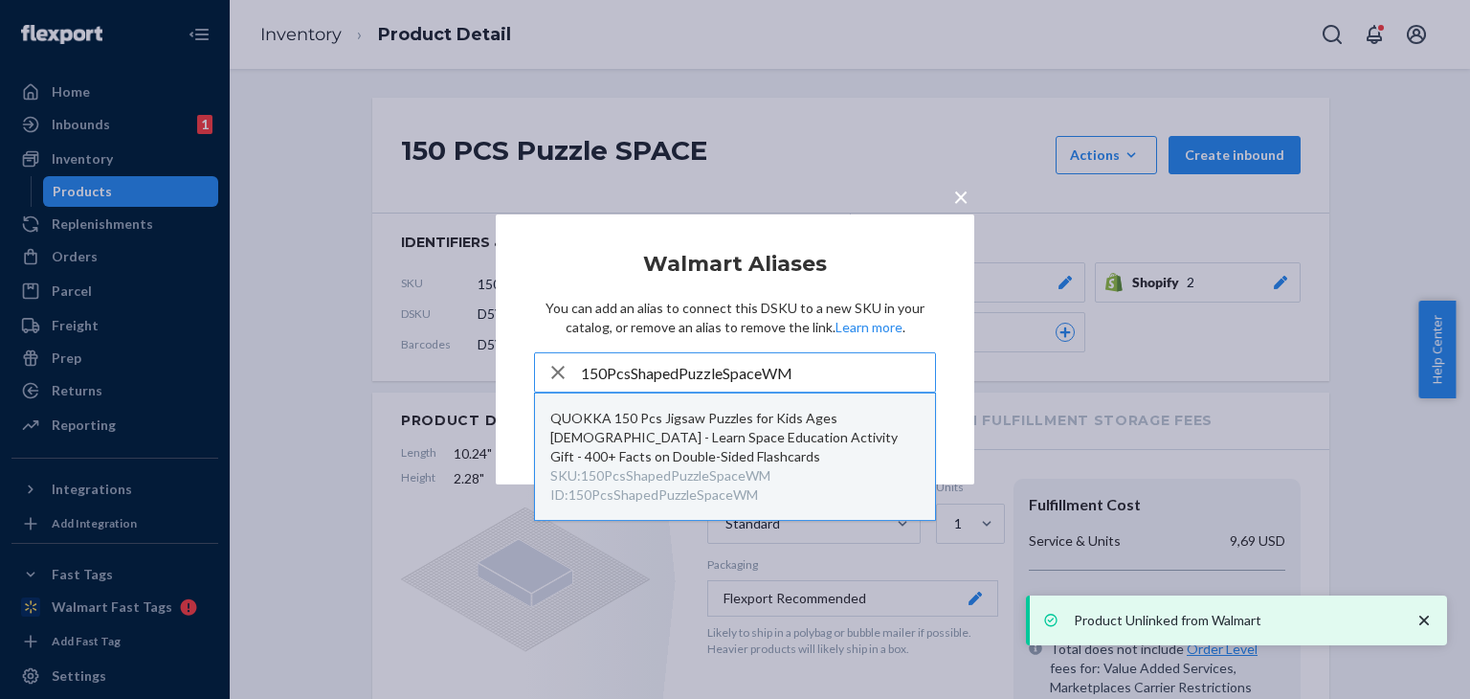
type input "150PcsShapedPuzzleSpaceWM"
click at [813, 466] on div "SKU : 150PcsShapedPuzzleSpaceWM ID : 150PcsShapedPuzzleSpaceWM" at bounding box center [734, 485] width 369 height 38
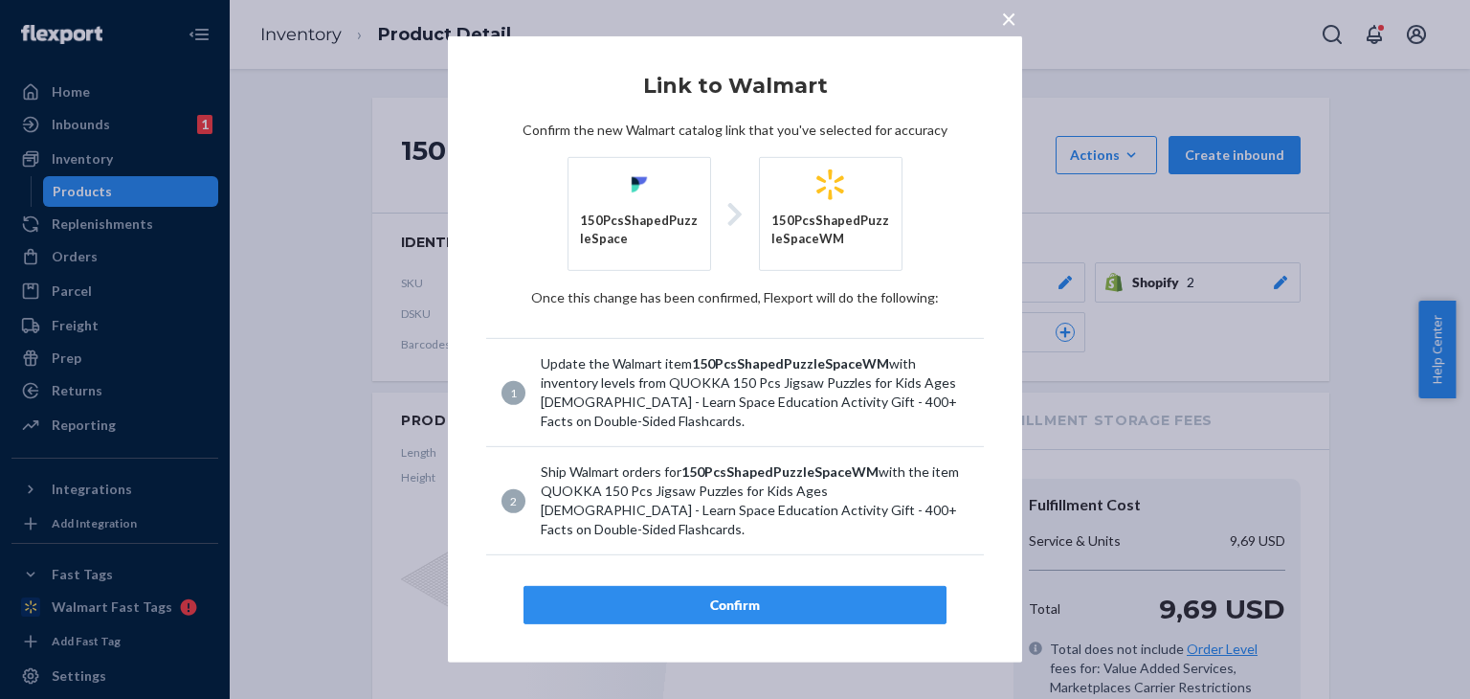
click at [823, 595] on div "Confirm" at bounding box center [735, 604] width 390 height 19
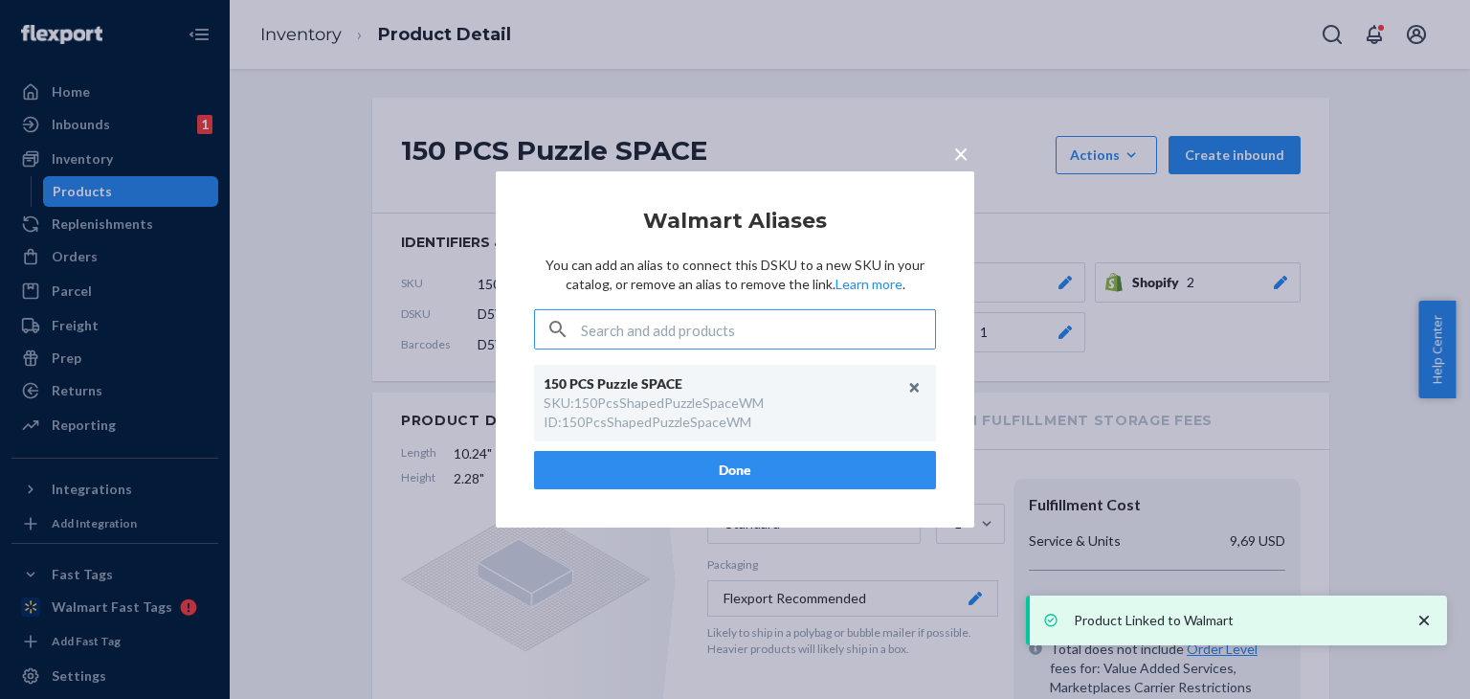
click at [961, 151] on span "×" at bounding box center [960, 153] width 15 height 33
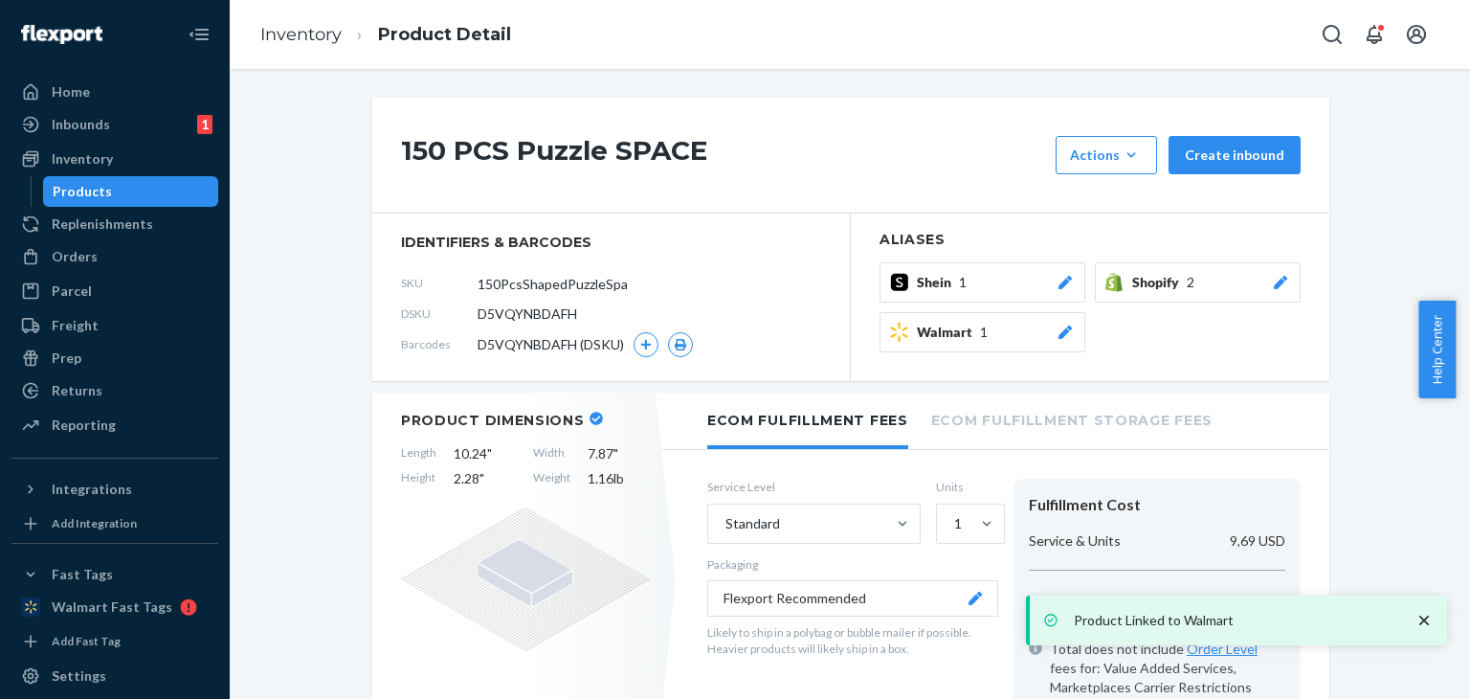
click at [122, 185] on div "Products" at bounding box center [131, 191] width 172 height 27
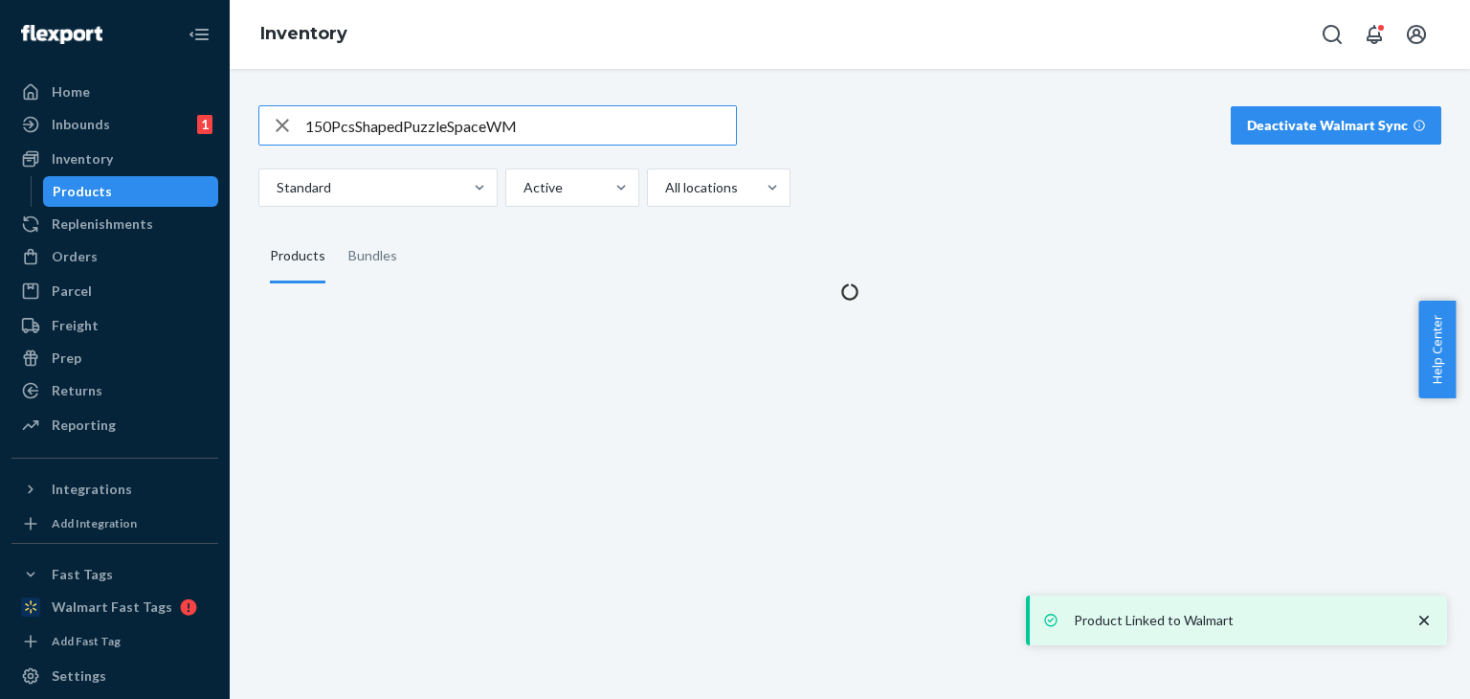
click at [546, 124] on input "150PcsShapedPuzzleSpaceWM" at bounding box center [520, 125] width 431 height 38
click at [546, 124] on input "text" at bounding box center [520, 125] width 431 height 38
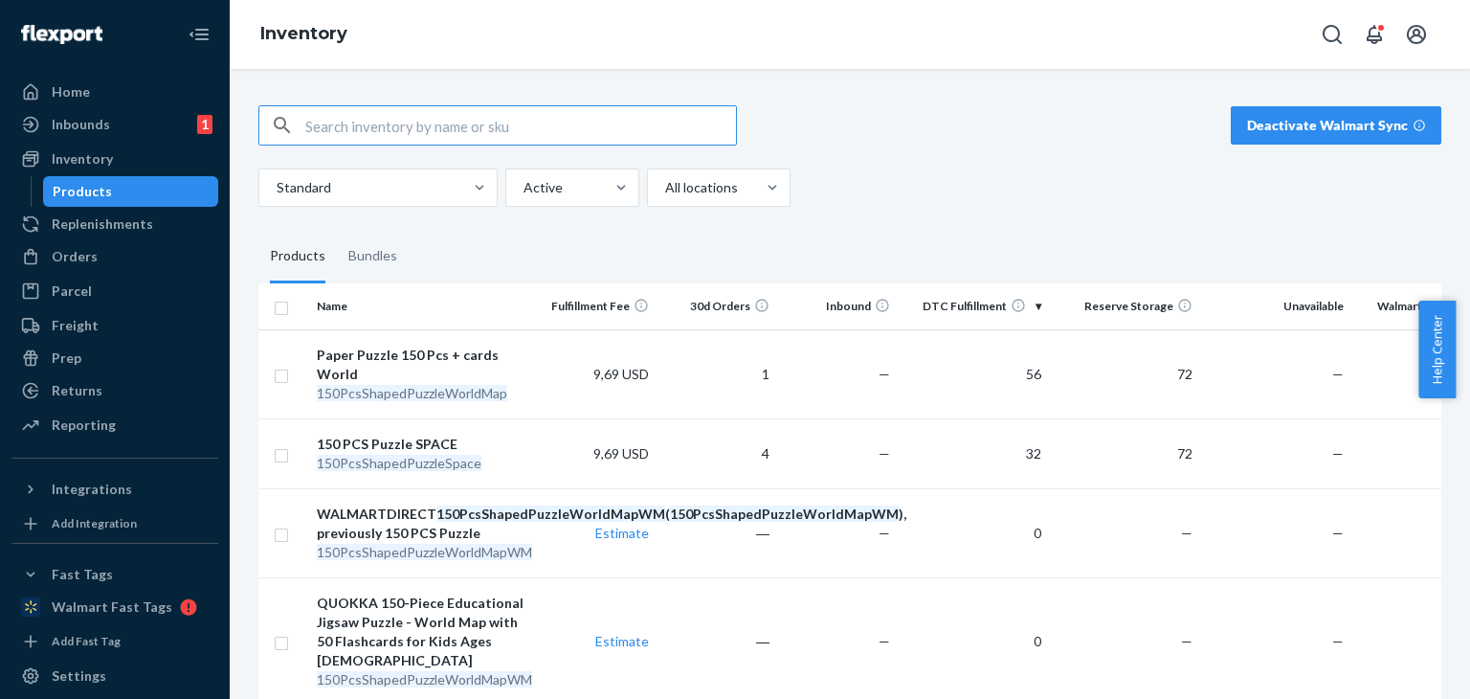
click at [546, 124] on input "text" at bounding box center [520, 125] width 431 height 38
paste input "150PcsShapedPuzzleSpaceWM"
drag, startPoint x: 350, startPoint y: 141, endPoint x: 33, endPoint y: 173, distance: 318.4
click at [33, 173] on div "Home Inbounds 1 Shipping Plans Problems 1 Inventory Products Replenishments Ord…" at bounding box center [735, 349] width 1470 height 699
paste input "4x36RealYellowston"
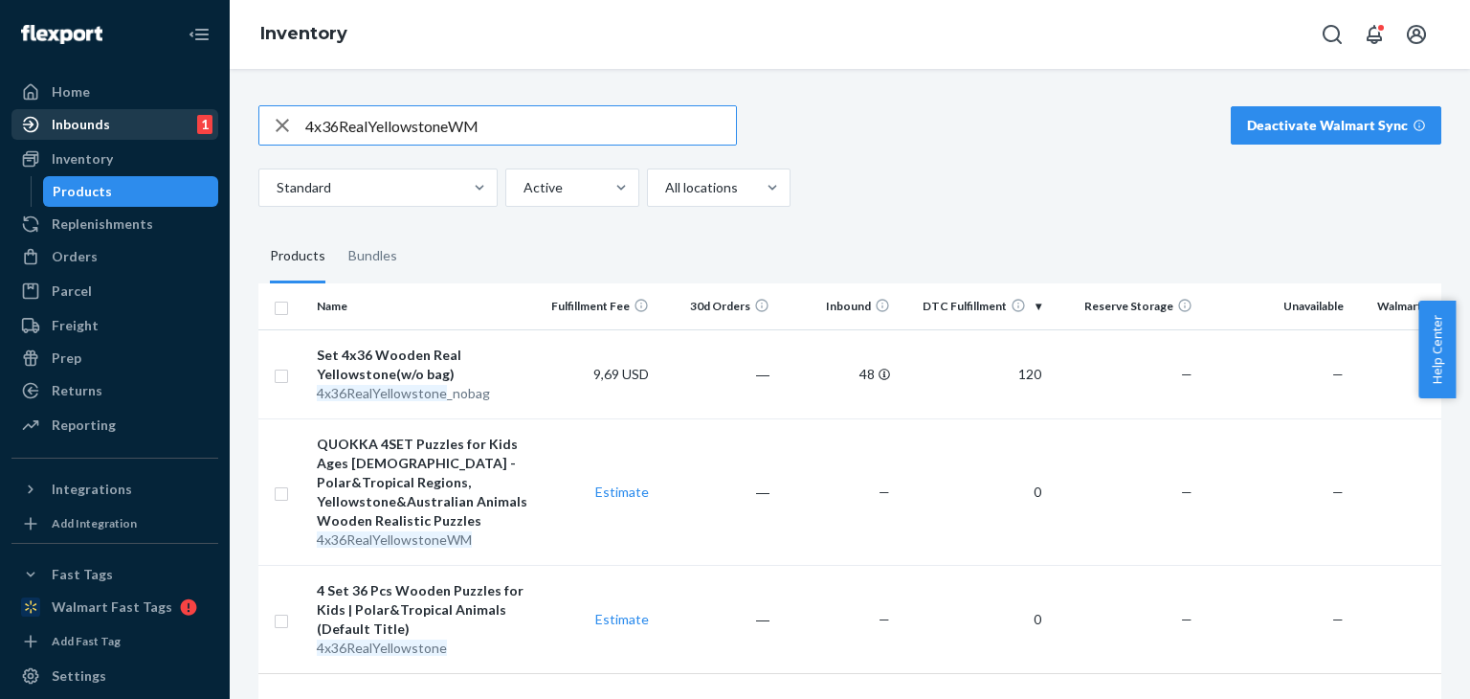
drag, startPoint x: 527, startPoint y: 135, endPoint x: 89, endPoint y: 135, distance: 438.3
click at [84, 138] on div "Home Inbounds 1 Shipping Plans Problems 1 Inventory Products Replenishments Ord…" at bounding box center [735, 349] width 1470 height 699
paste input "60FloorObDesert"
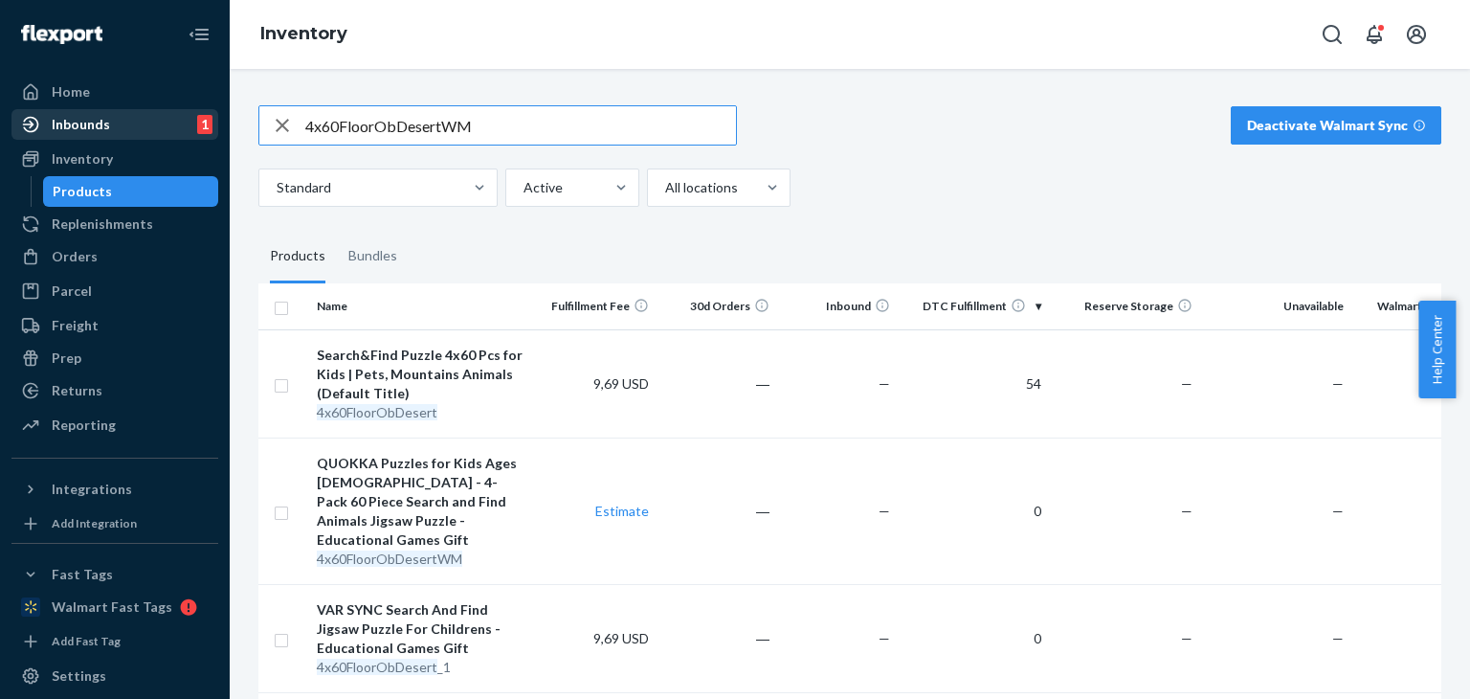
drag, startPoint x: 377, startPoint y: 127, endPoint x: 145, endPoint y: 131, distance: 231.6
click at [150, 129] on div "Home Inbounds 1 Shipping Plans Problems 1 Inventory Products Replenishments Ord…" at bounding box center [735, 349] width 1470 height 699
paste input "FCABCRealisticSmallx60WM"
type input "FCABCRealisticSmallx60WM"
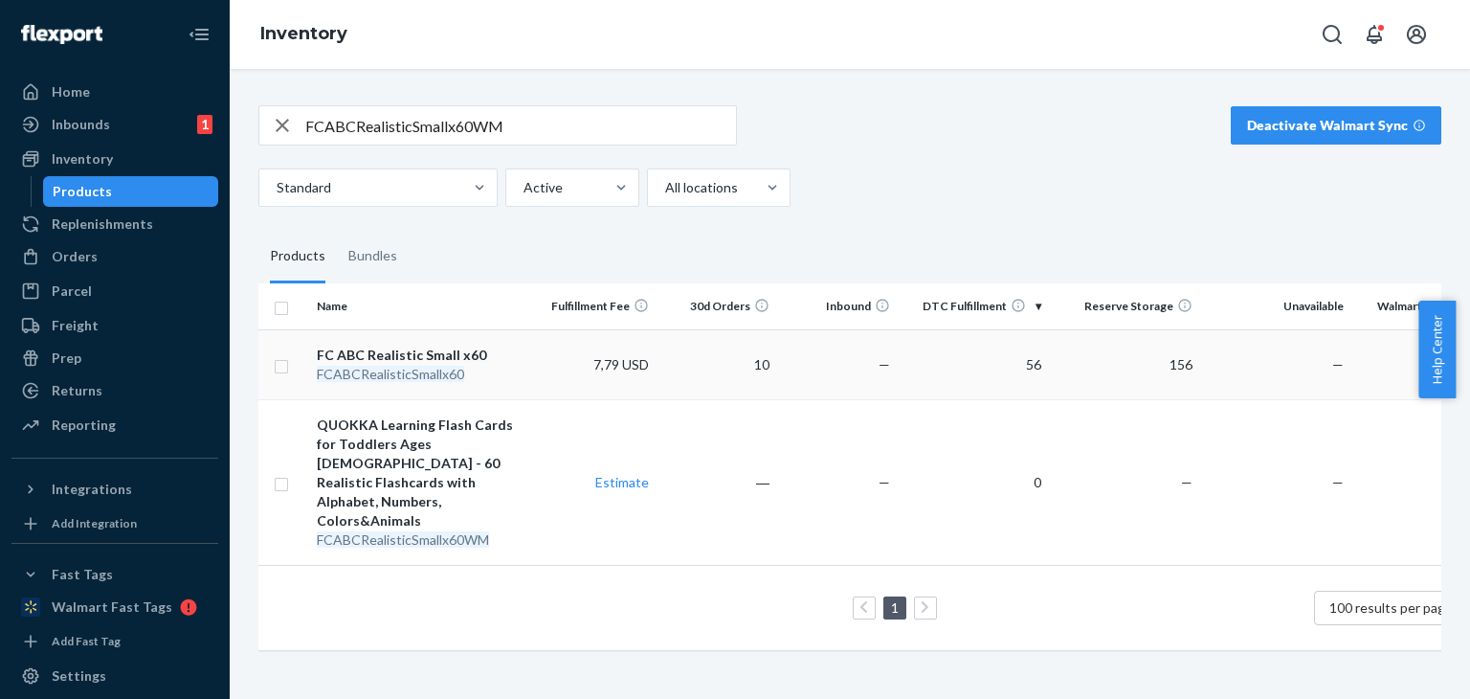
click at [1018, 350] on td "56" at bounding box center [973, 364] width 151 height 70
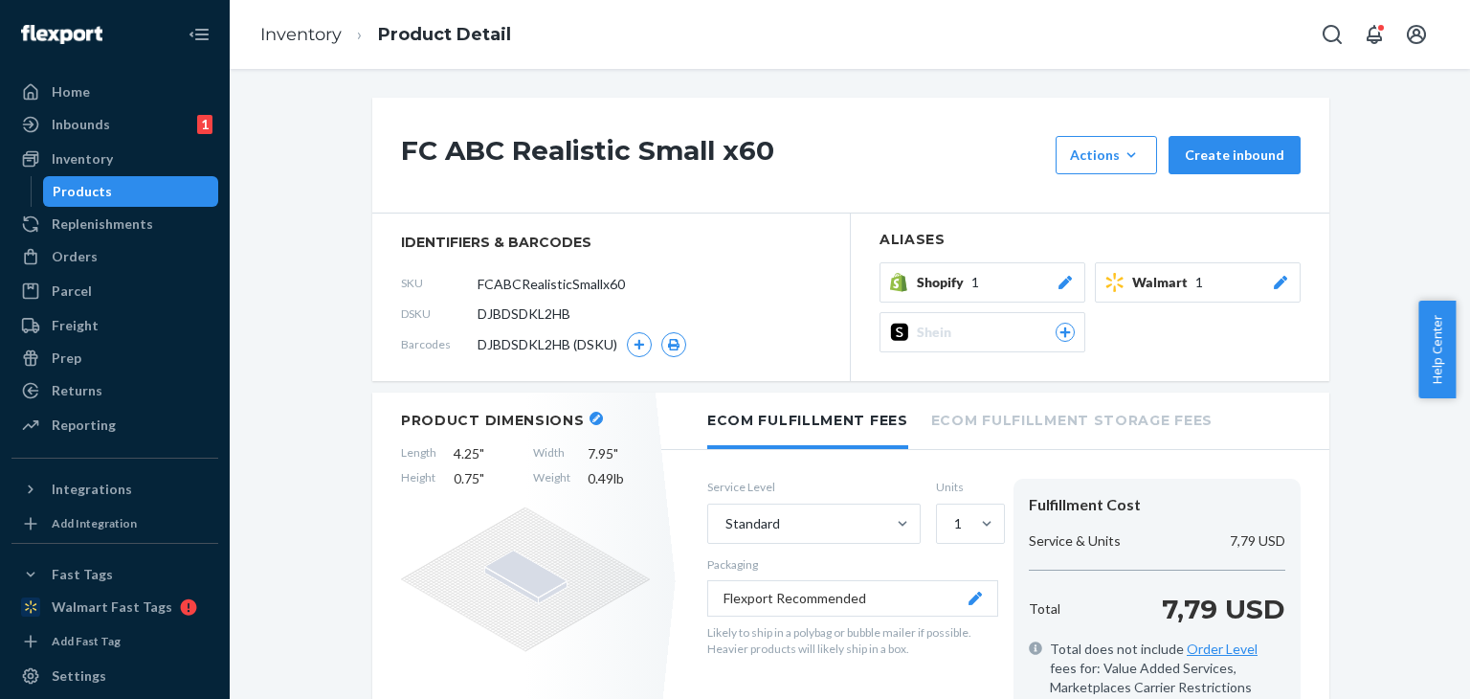
click at [1211, 278] on div "Walmart 1" at bounding box center [1211, 282] width 158 height 19
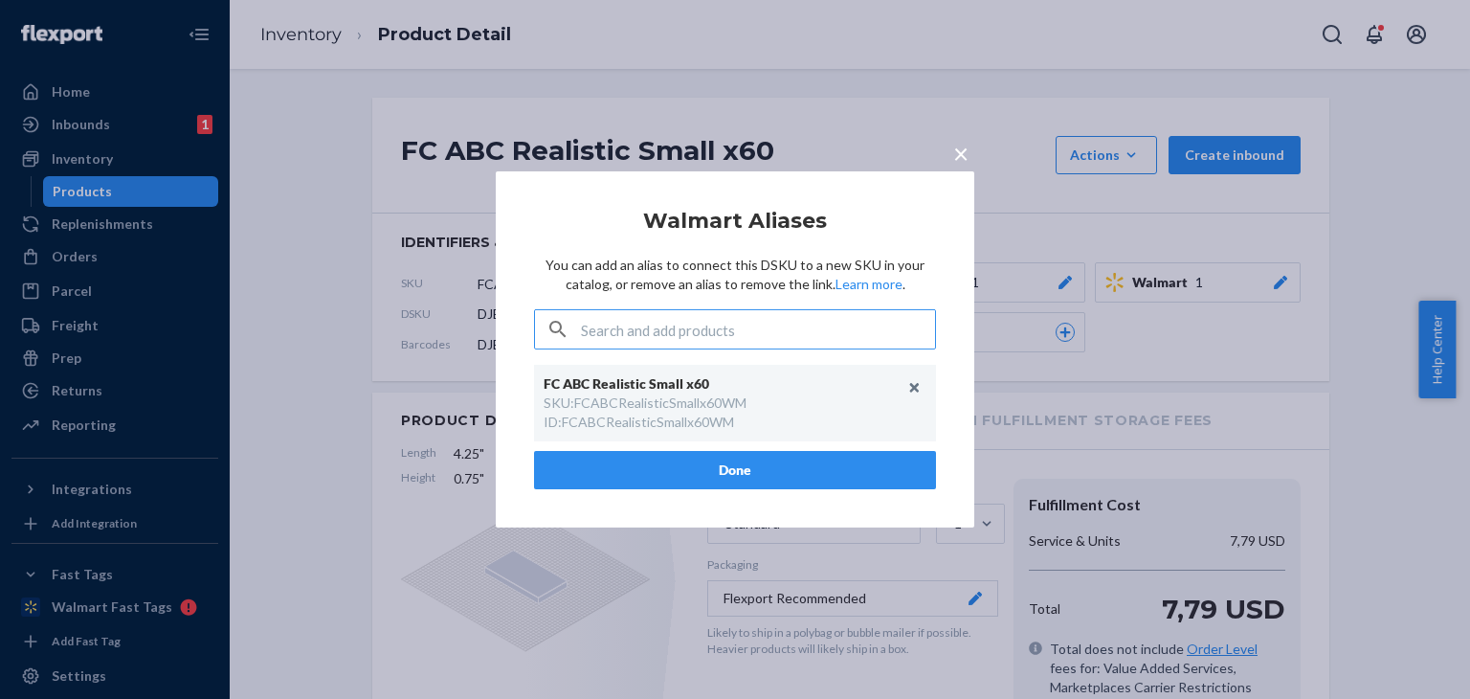
click at [957, 147] on span "×" at bounding box center [960, 153] width 15 height 33
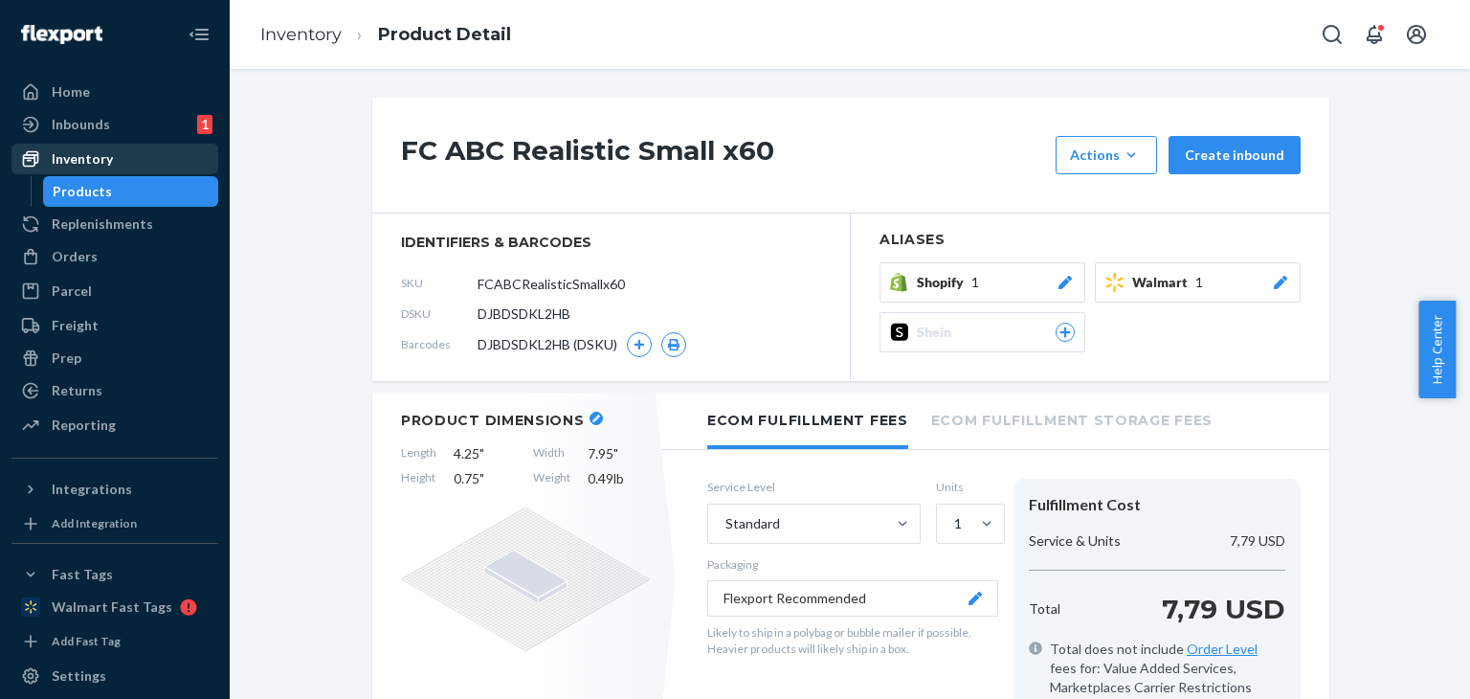
click at [122, 165] on div "Inventory" at bounding box center [114, 158] width 203 height 27
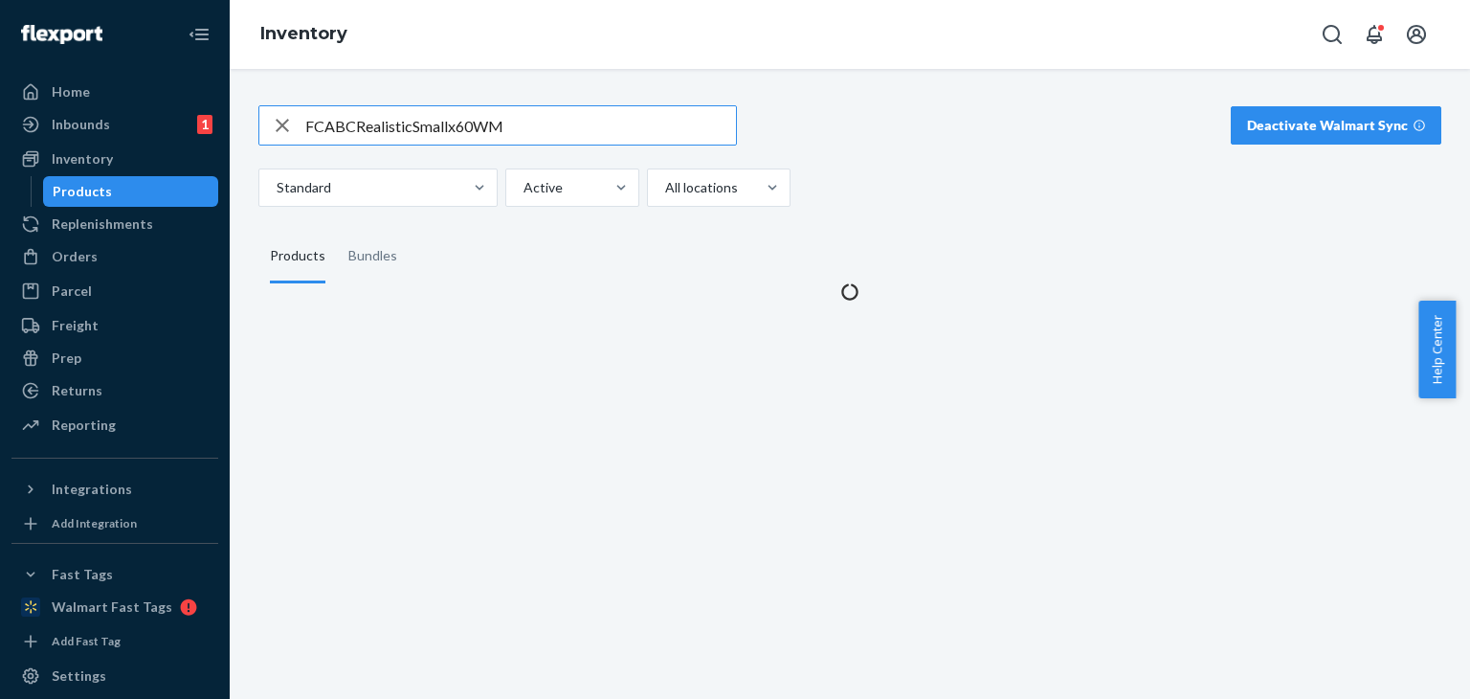
drag, startPoint x: 497, startPoint y: 124, endPoint x: 0, endPoint y: 122, distance: 496.7
click at [0, 122] on div "Home Inbounds 1 Shipping Plans Problems 1 Inventory Products Replenishments Ord…" at bounding box center [735, 349] width 1470 height 699
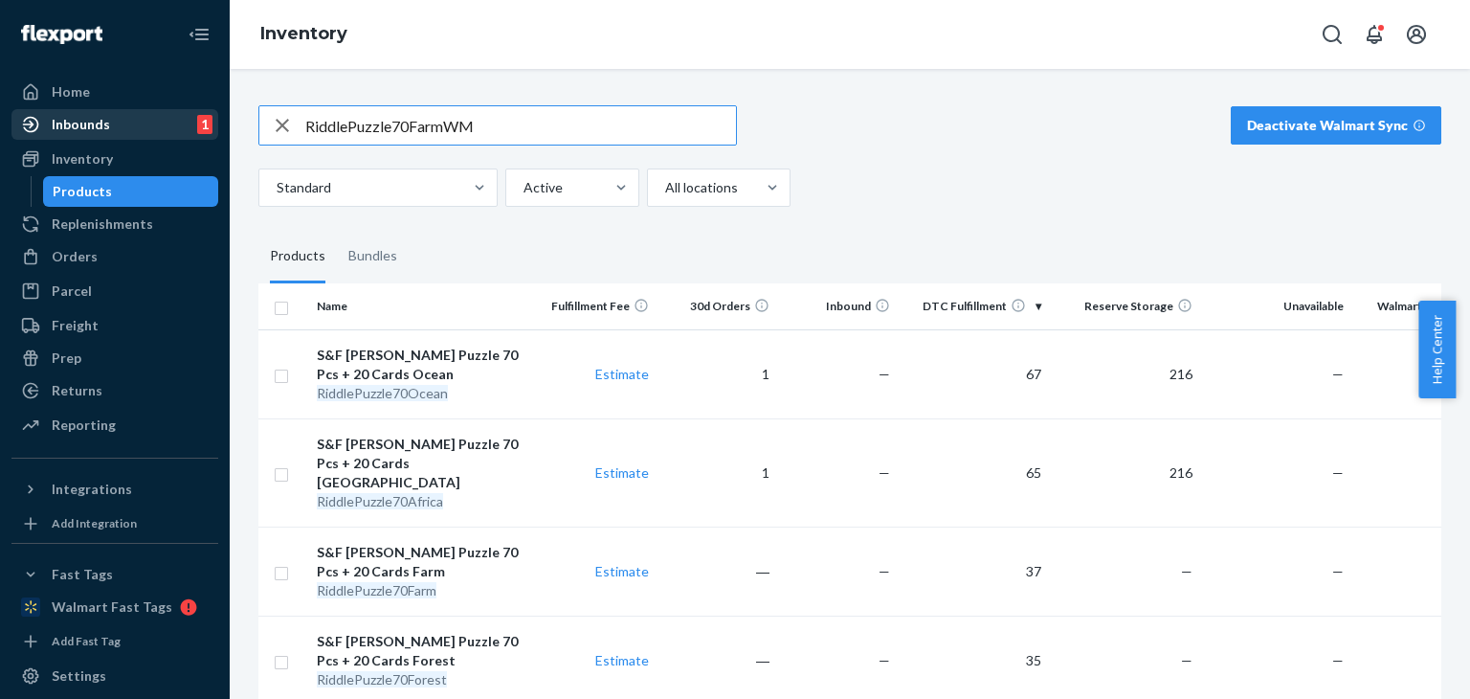
drag, startPoint x: 526, startPoint y: 122, endPoint x: 111, endPoint y: 120, distance: 415.4
click at [114, 122] on div "Home Inbounds 1 Shipping Plans Problems 1 Inventory Products Replenishments Ord…" at bounding box center [735, 349] width 1470 height 699
paste input "VFMMatch16WA"
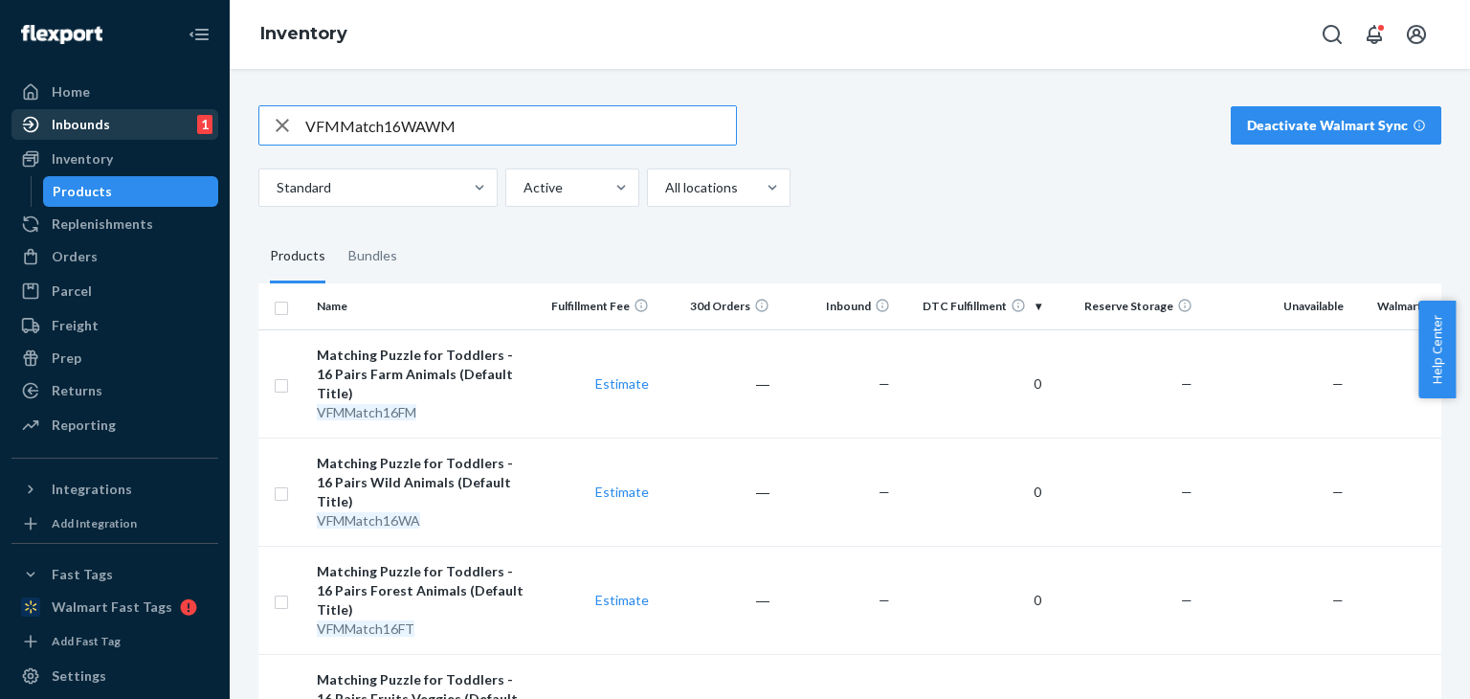
drag, startPoint x: 470, startPoint y: 131, endPoint x: 182, endPoint y: 125, distance: 288.1
click at [182, 125] on div "Home Inbounds 1 Shipping Plans Problems 1 Inventory Products Replenishments Ord…" at bounding box center [735, 349] width 1470 height 699
paste input "FD"
click at [859, 237] on fieldset "Products Bundles" at bounding box center [849, 257] width 1183 height 54
drag, startPoint x: 464, startPoint y: 123, endPoint x: 43, endPoint y: 112, distance: 421.2
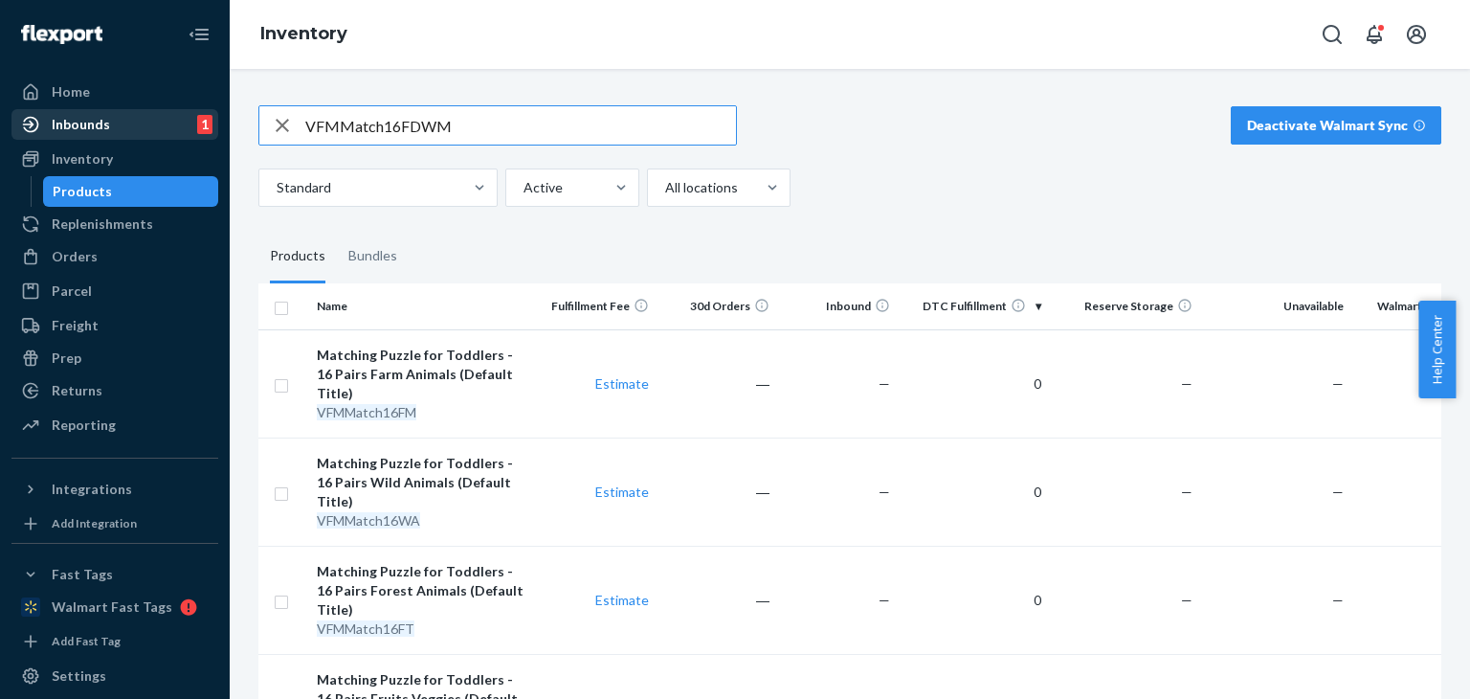
click at [42, 116] on div "Home Inbounds 1 Shipping Plans Problems 1 Inventory Products Replenishments Ord…" at bounding box center [735, 349] width 1470 height 699
paste input "2S3FTGlowSaf"
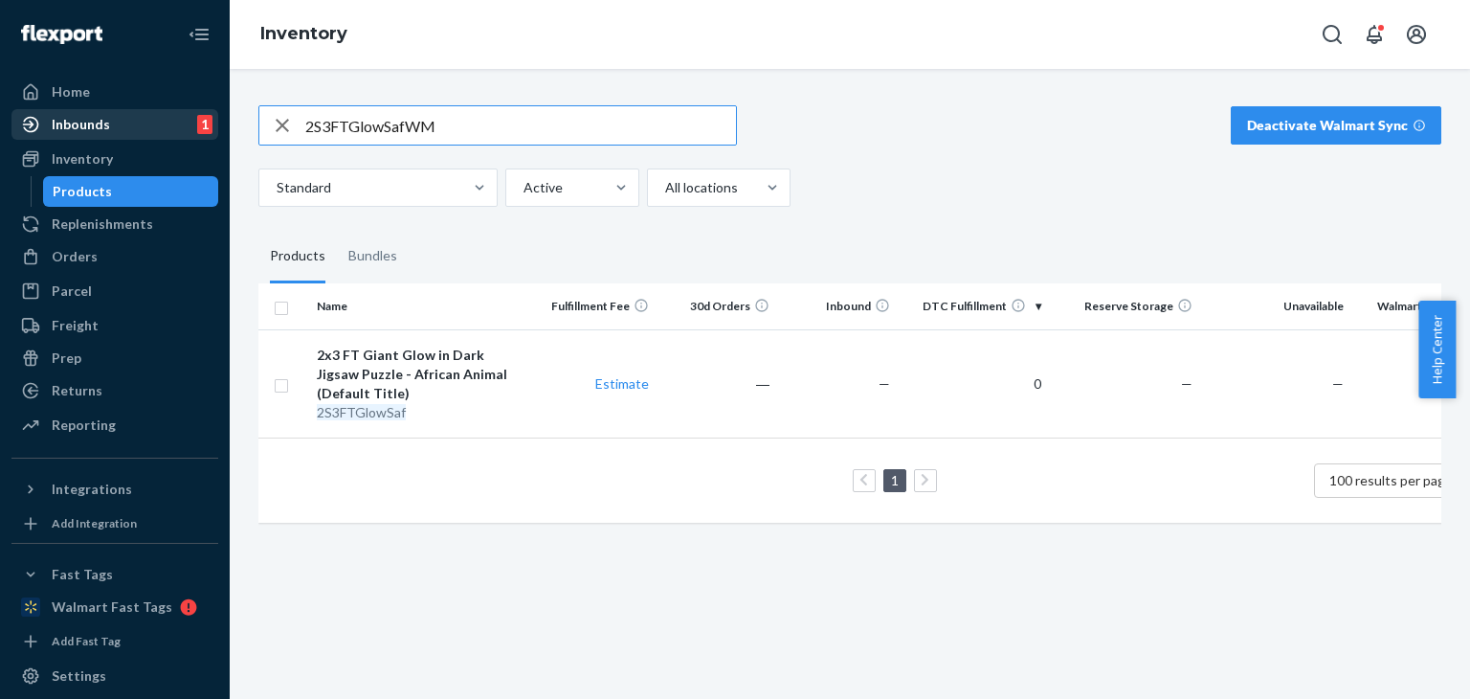
drag, startPoint x: 487, startPoint y: 127, endPoint x: 100, endPoint y: 135, distance: 386.7
click at [101, 135] on div "Home Inbounds 1 Shipping Plans Problems 1 Inventory Products Replenishments Ord…" at bounding box center [735, 349] width 1470 height 699
paste input "VFMMatch16FT"
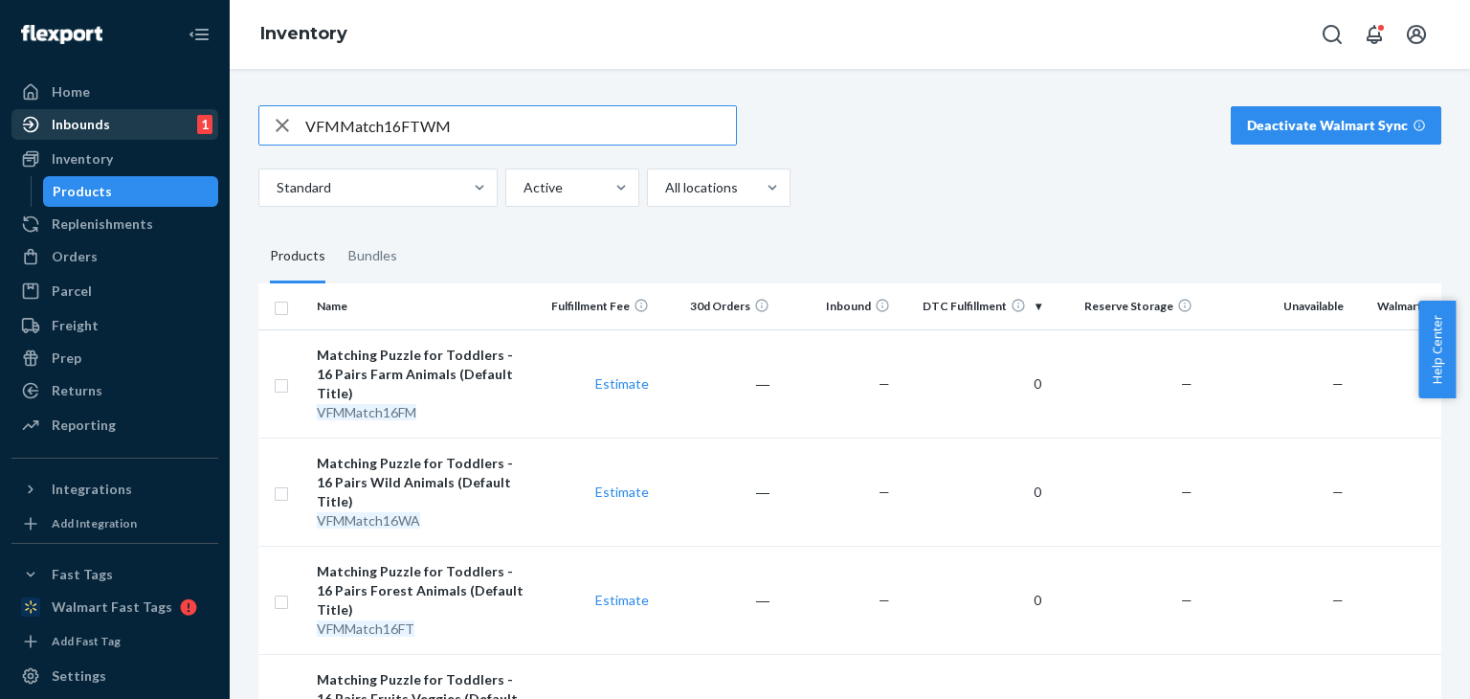
drag, startPoint x: 471, startPoint y: 128, endPoint x: 175, endPoint y: 122, distance: 295.8
click at [175, 122] on div "Home Inbounds 1 Shipping Plans Problems 1 Inventory Products Replenishments Ord…" at bounding box center [735, 349] width 1470 height 699
paste input "2S3FTGlowUni"
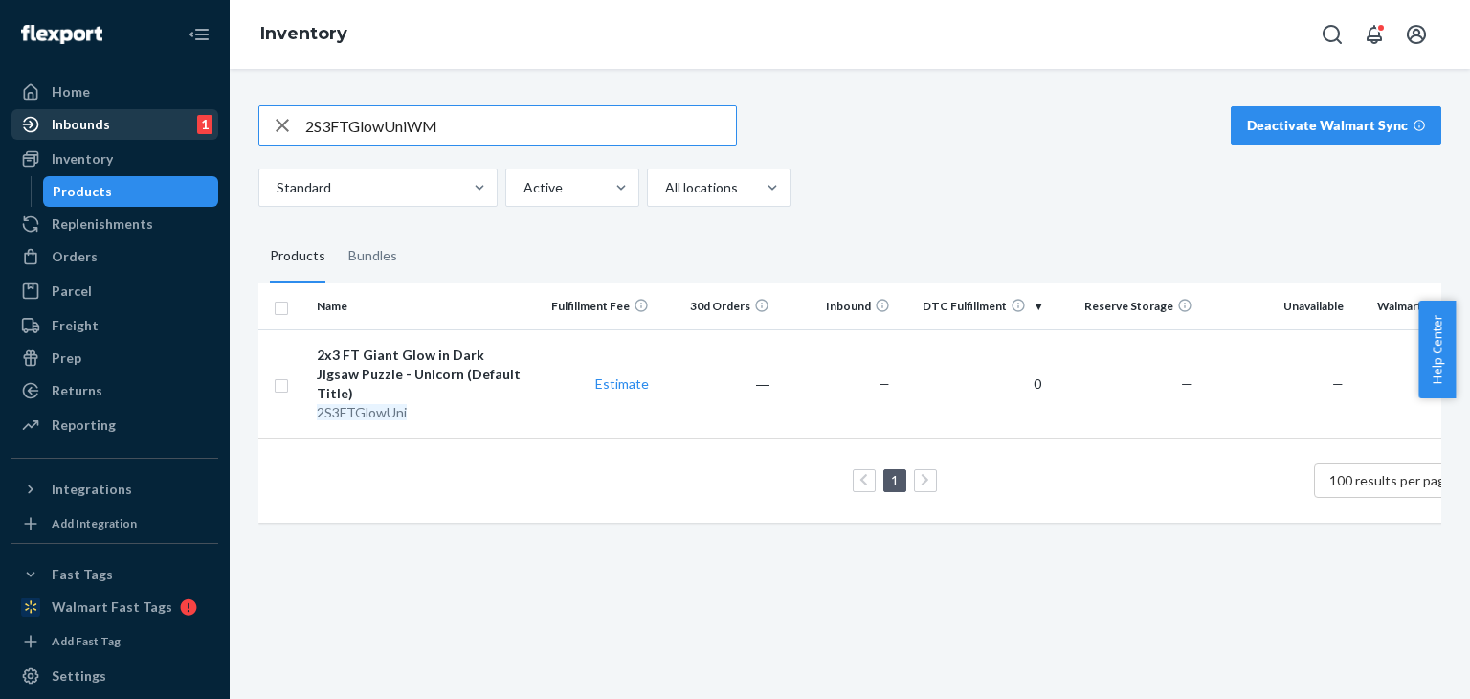
drag, startPoint x: 523, startPoint y: 136, endPoint x: 81, endPoint y: 120, distance: 441.5
click at [78, 125] on div "Home Inbounds 1 Shipping Plans Problems 1 Inventory Products Replenishments Ord…" at bounding box center [735, 349] width 1470 height 699
paste input "Ocean"
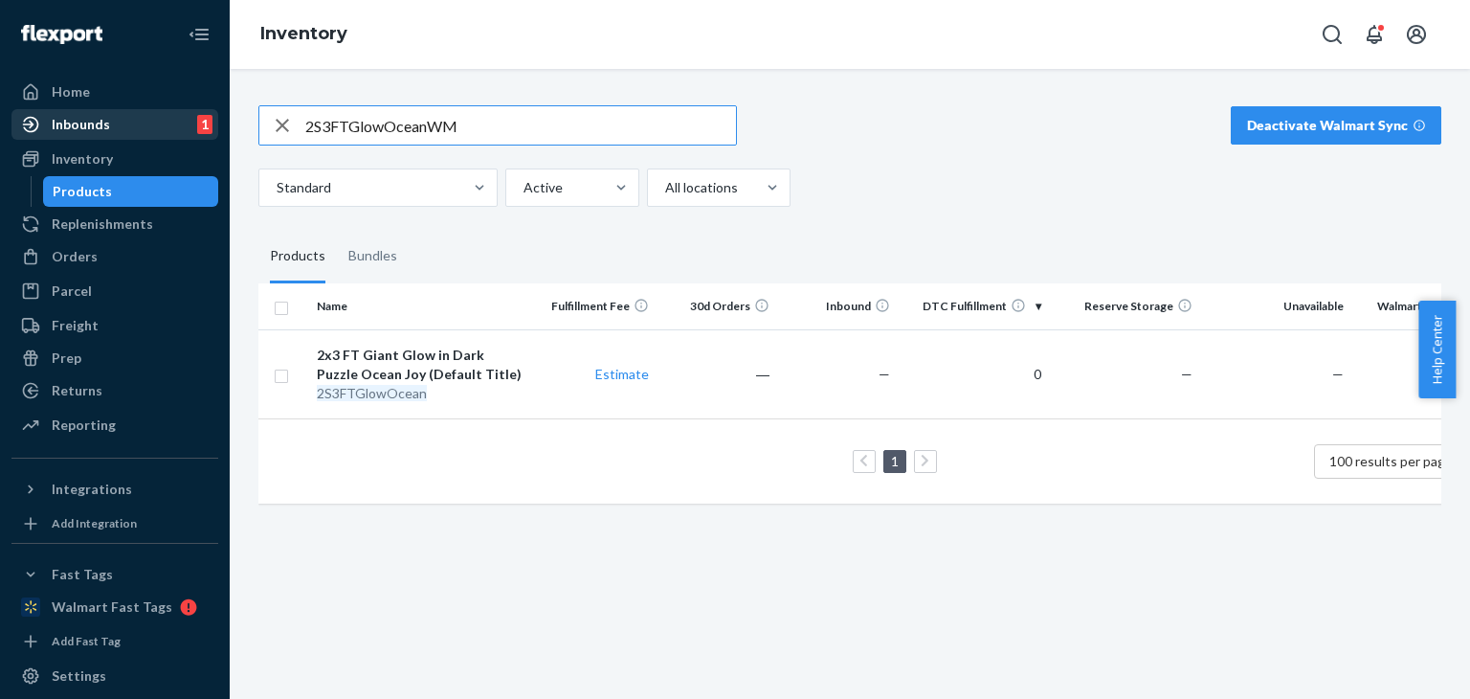
drag, startPoint x: 193, startPoint y: 128, endPoint x: 152, endPoint y: 109, distance: 45.4
click at [142, 125] on div "Home Inbounds 1 Shipping Plans Problems 1 Inventory Products Replenishments Ord…" at bounding box center [735, 349] width 1470 height 699
paste input "GiantUni1000gNH"
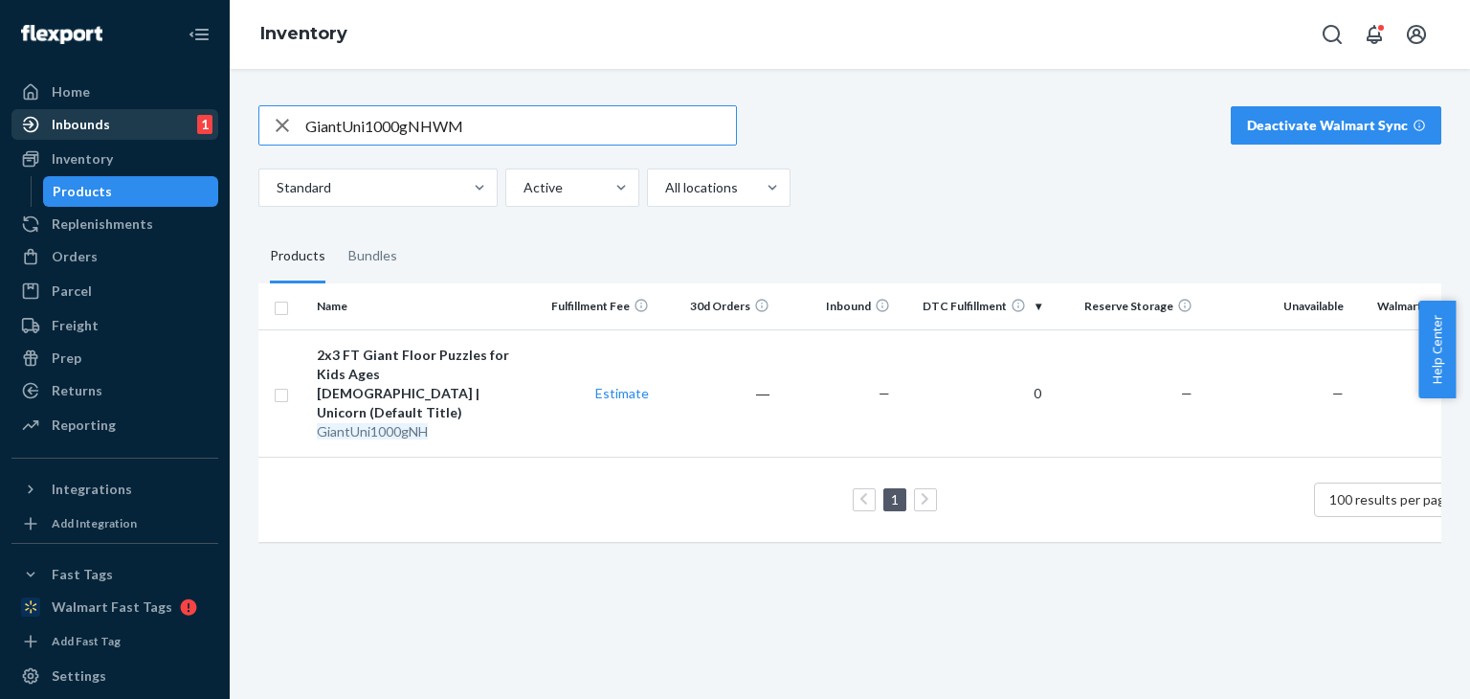
drag, startPoint x: 493, startPoint y: 135, endPoint x: 116, endPoint y: 127, distance: 377.1
click at [113, 129] on div "Home Inbounds 1 Shipping Plans Problems 1 Inventory Products Replenishments Ord…" at bounding box center [735, 349] width 1470 height 699
paste input "AnimalBookAustralia"
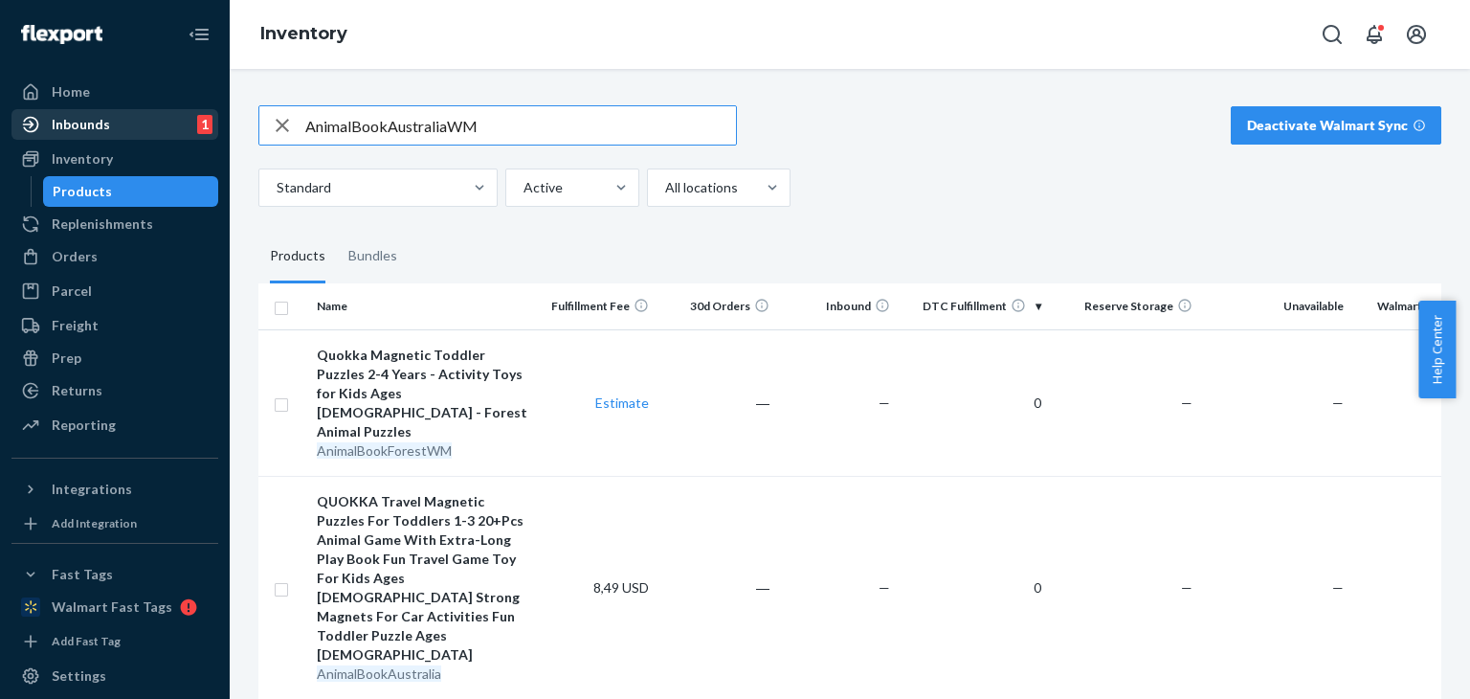
drag, startPoint x: 412, startPoint y: 124, endPoint x: 169, endPoint y: 127, distance: 242.1
click at [167, 127] on div "Home Inbounds 1 Shipping Plans Problems 1 Inventory Products Replenishments Ord…" at bounding box center [735, 349] width 1470 height 699
paste input "Myth1000Paw"
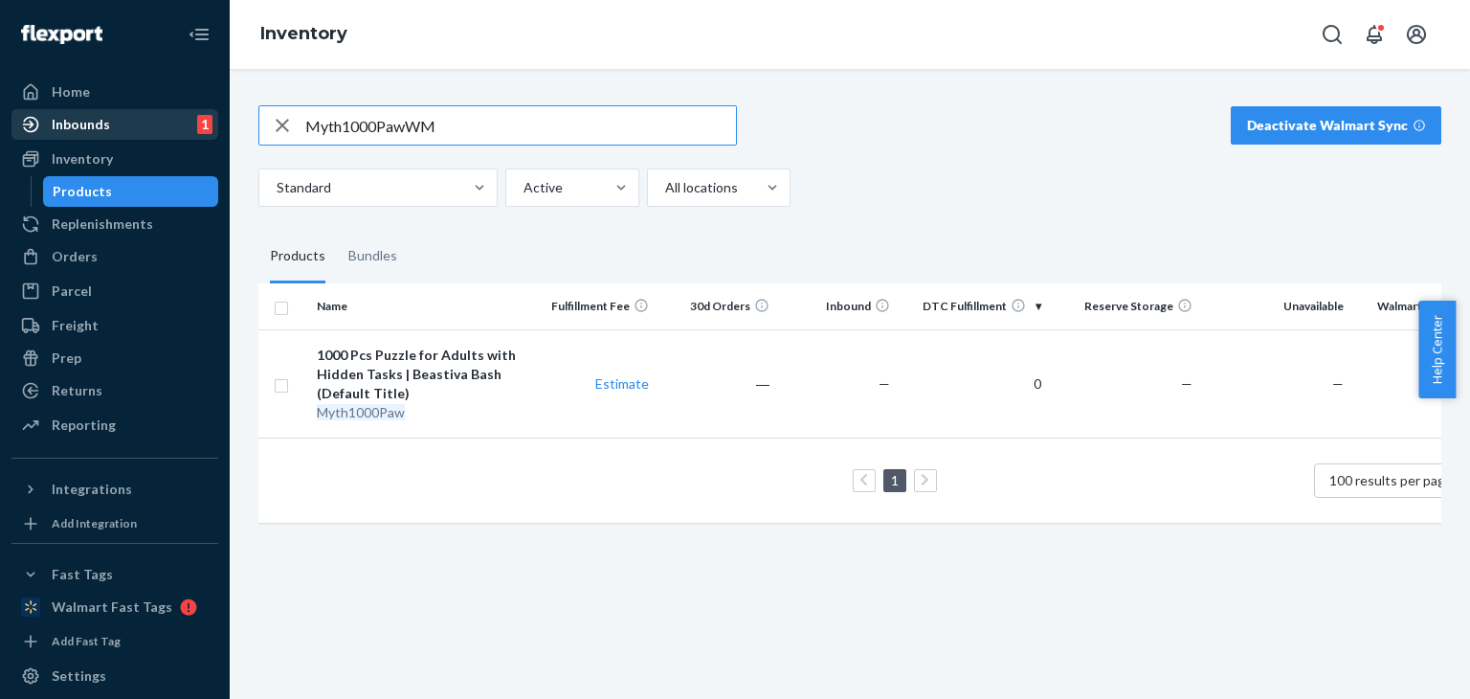
drag, startPoint x: 485, startPoint y: 120, endPoint x: 103, endPoint y: 129, distance: 382.0
click at [103, 129] on div "Home Inbounds 1 Shipping Plans Problems 1 Inventory Products Replenishments Ord…" at bounding box center [735, 349] width 1470 height 699
paste input "[GEOGRAPHIC_DATA]"
drag, startPoint x: 482, startPoint y: 125, endPoint x: 236, endPoint y: 113, distance: 246.3
click at [234, 116] on div "Myth1000EgyptWM Deactivate Walmart Sync Standard Active All locations Products …" at bounding box center [850, 384] width 1240 height 630
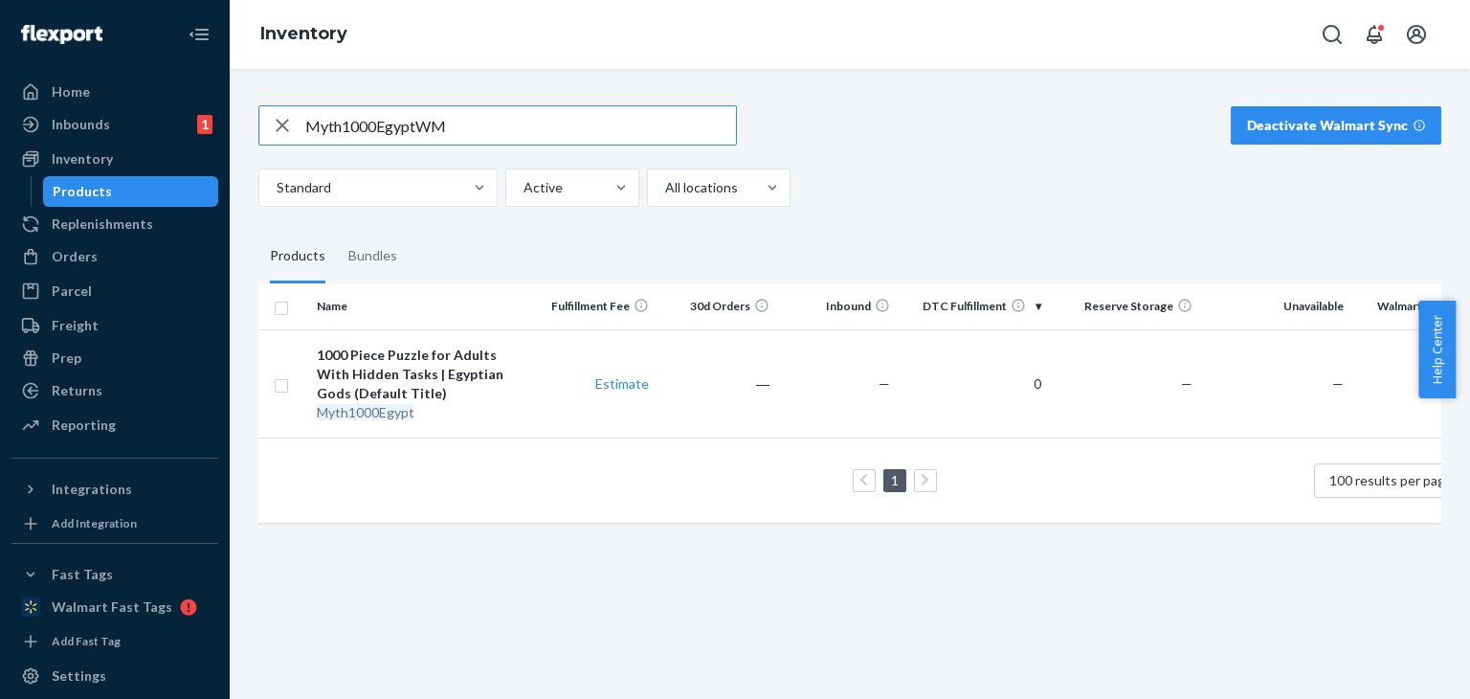
paste input "Greek"
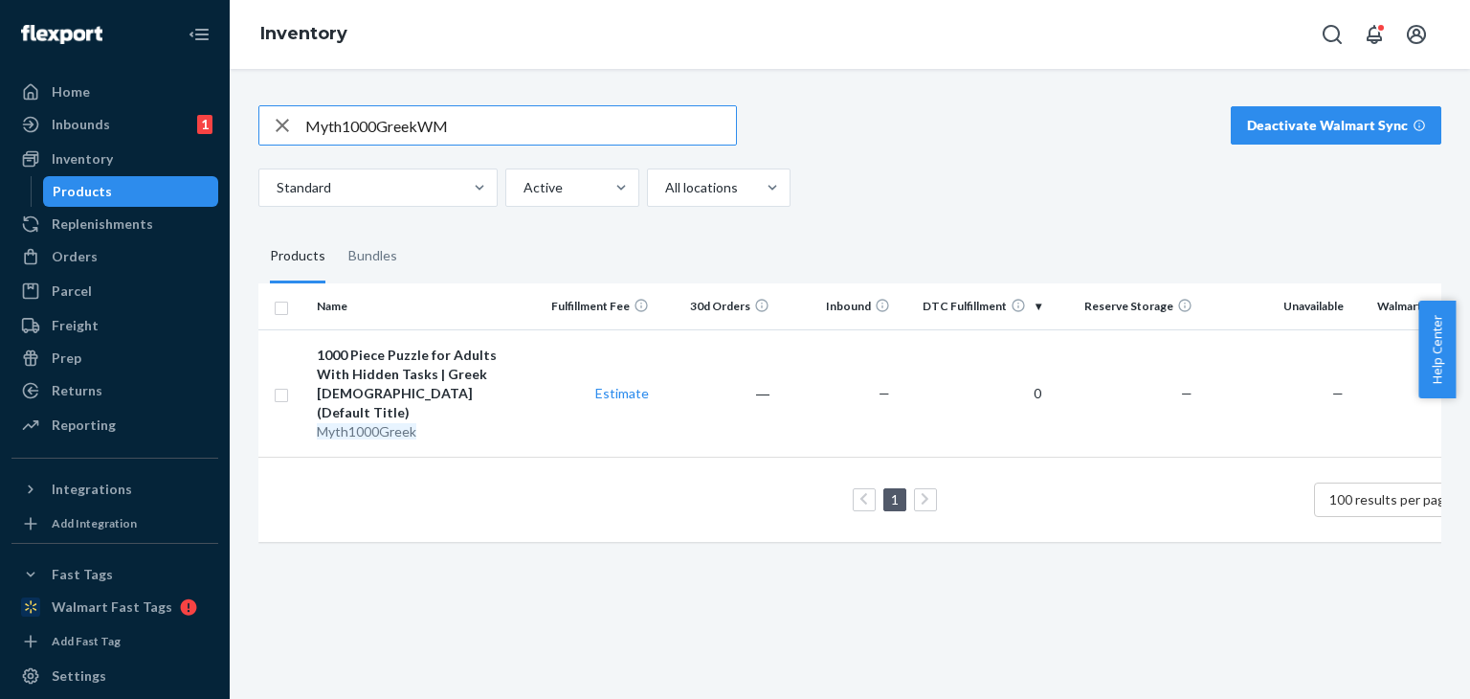
drag, startPoint x: 471, startPoint y: 127, endPoint x: 220, endPoint y: 120, distance: 250.9
click at [220, 120] on div "Home Inbounds 1 Shipping Plans Problems 1 Inventory Products Replenishments Ord…" at bounding box center [735, 349] width 1470 height 699
paste input "2S3FTAbBeyFar"
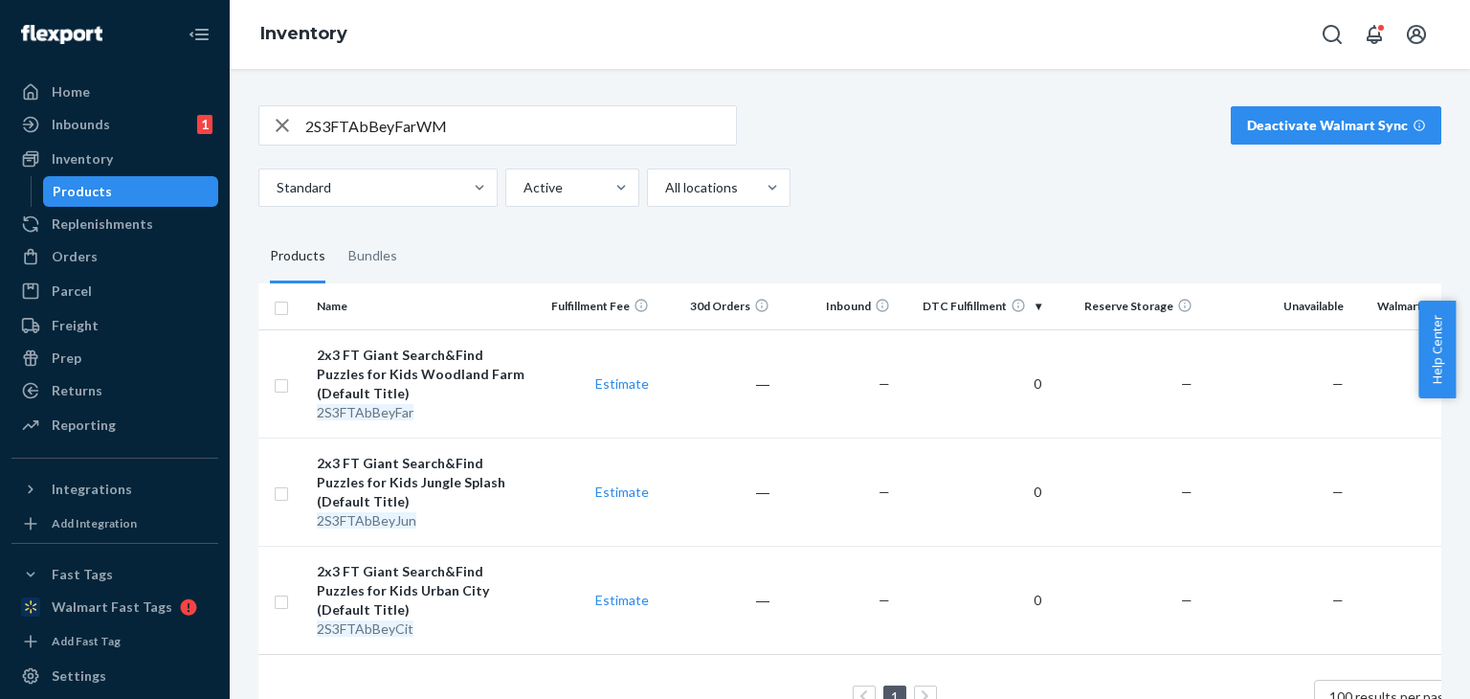
click at [283, 123] on div "2S3FTAbBeyFarWM" at bounding box center [497, 125] width 477 height 38
paste input "4x100ObNocturnal"
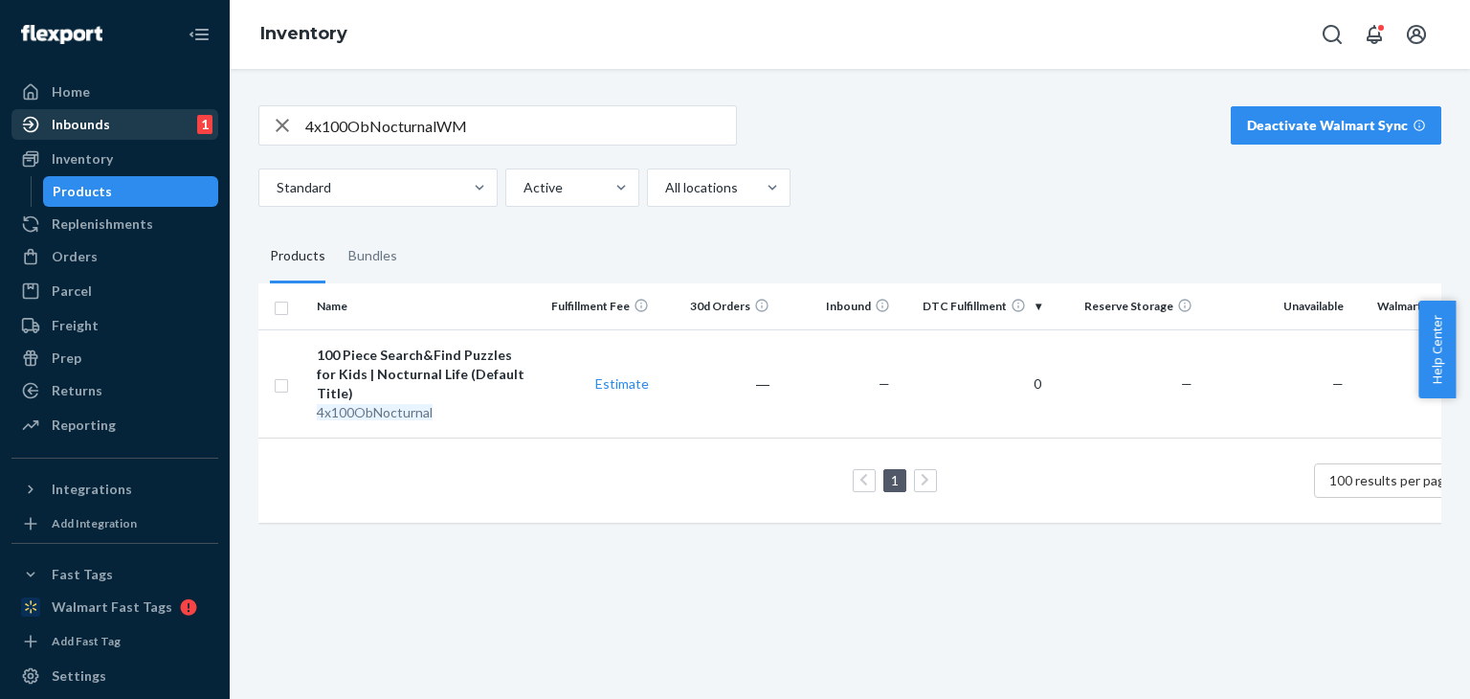
drag, startPoint x: 490, startPoint y: 139, endPoint x: 152, endPoint y: 135, distance: 337.9
click at [152, 135] on div "Home Inbounds 1 Shipping Plans Problems 1 Inventory Products Replenishments Ord…" at bounding box center [735, 349] width 1470 height 699
paste input "Solo60Sea18mm"
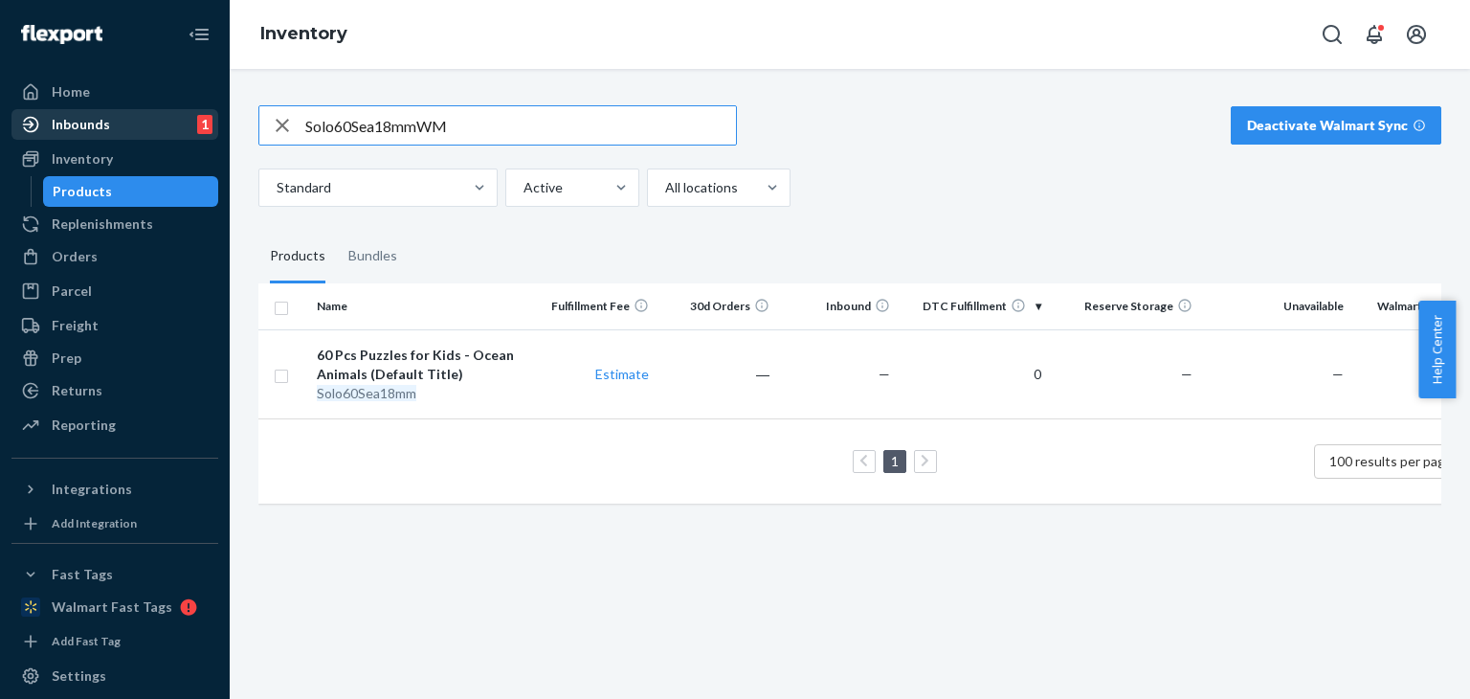
drag, startPoint x: 429, startPoint y: 127, endPoint x: 186, endPoint y: 127, distance: 243.1
click at [186, 127] on div "Home Inbounds 1 Shipping Plans Problems 1 Inventory Products Replenishments Ord…" at bounding box center [735, 349] width 1470 height 699
paste input "Merm"
drag, startPoint x: 365, startPoint y: 123, endPoint x: 167, endPoint y: 109, distance: 197.7
click at [167, 116] on div "Home Inbounds 1 Shipping Plans Problems 1 Inventory Products Replenishments Ord…" at bounding box center [735, 349] width 1470 height 699
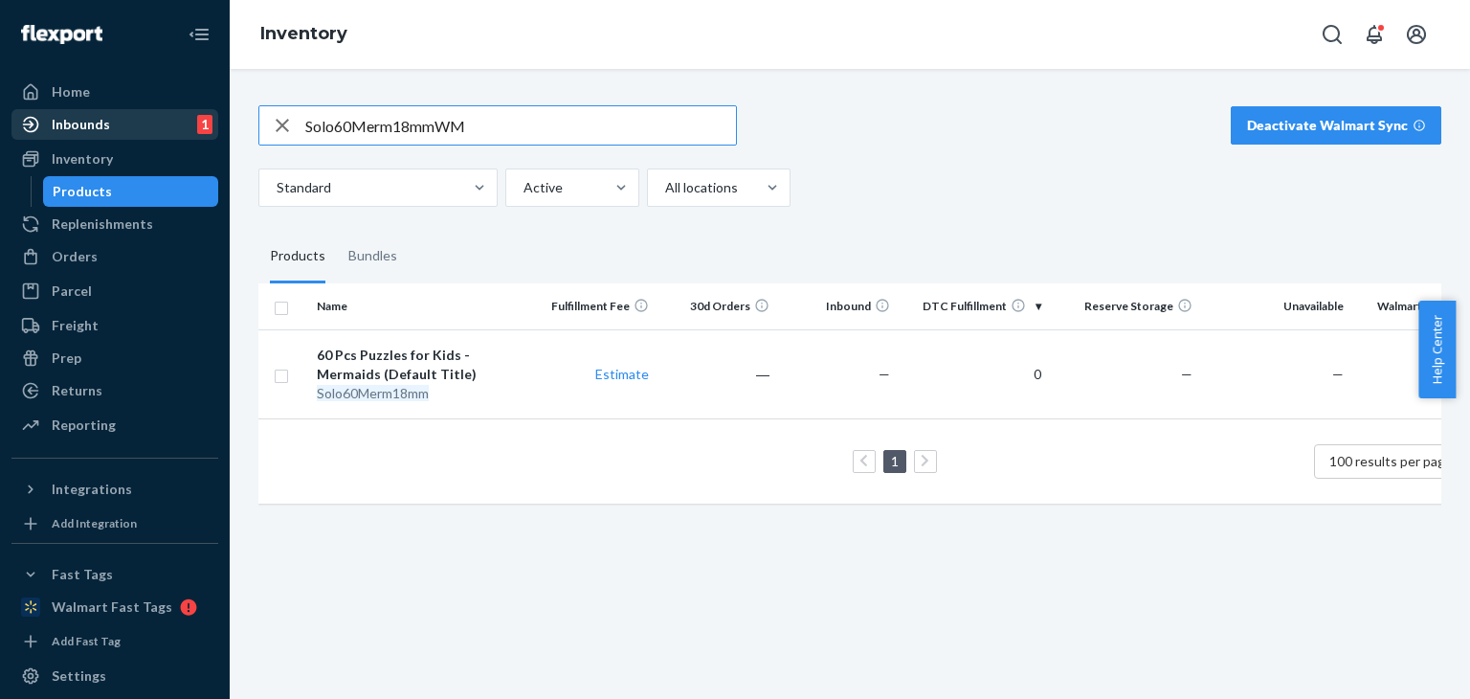
paste input "NewDesPetsAnimals"
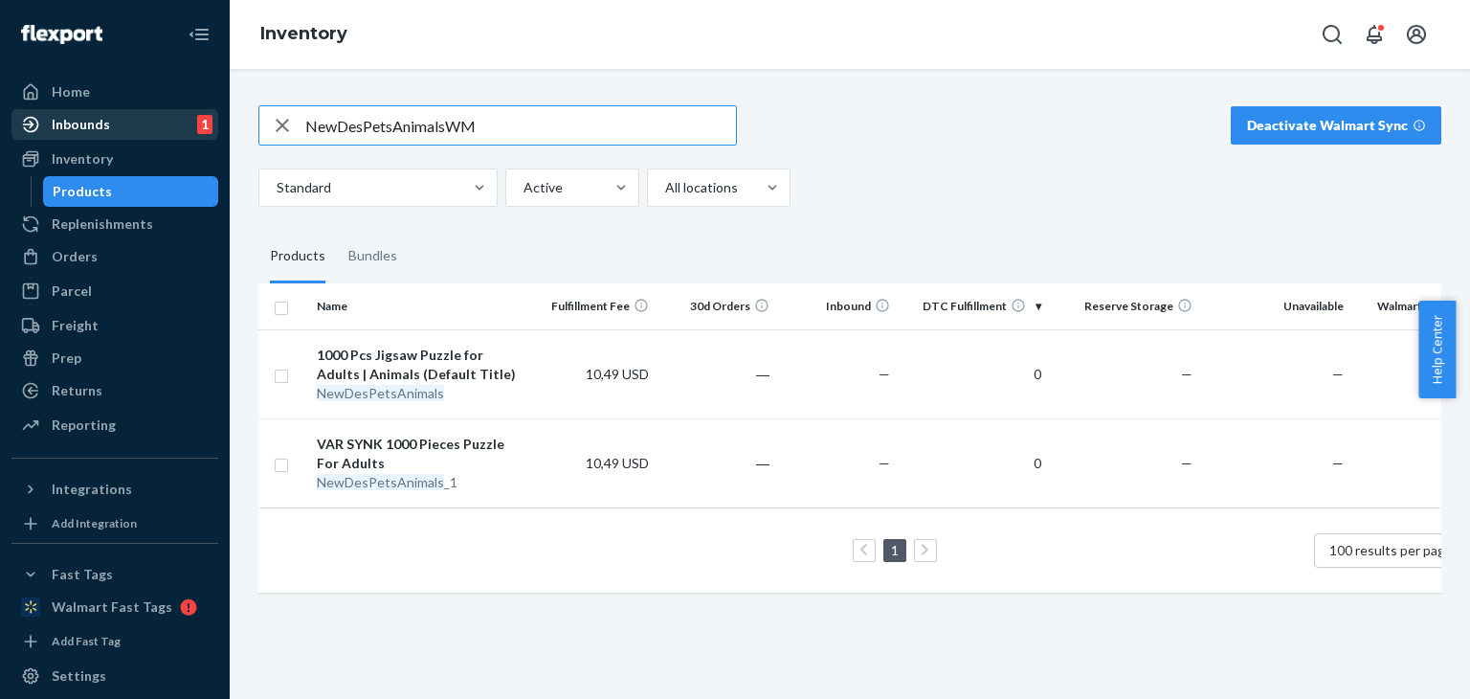
drag, startPoint x: 384, startPoint y: 115, endPoint x: 151, endPoint y: 112, distance: 232.6
click at [151, 112] on div "Home Inbounds 1 Shipping Plans Problems 1 Inventory Products Replenishments Ord…" at bounding box center [735, 349] width 1470 height 699
paste input "95RapidFireFamily"
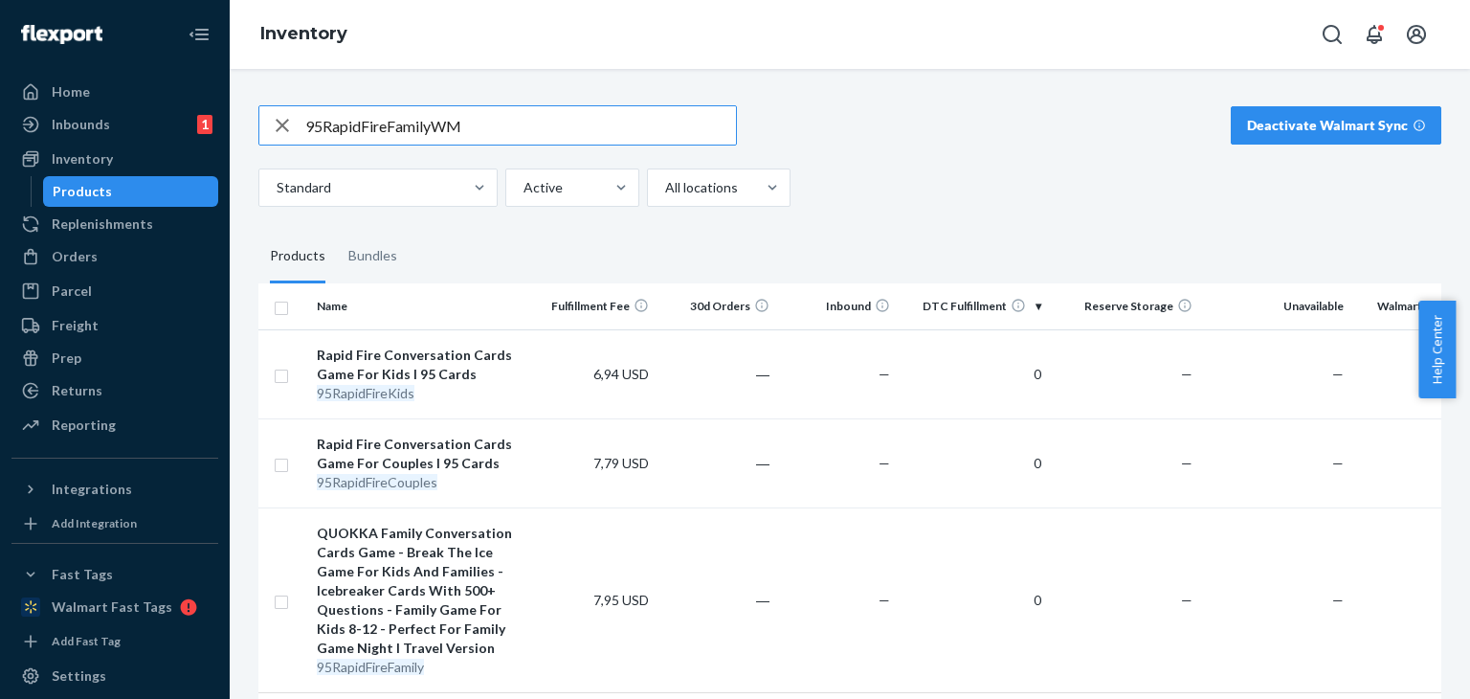
drag, startPoint x: 386, startPoint y: 124, endPoint x: 228, endPoint y: 121, distance: 158.0
click at [237, 120] on div "95RapidFireFamilyWM Deactivate Walmart Sync Standard Active All locations Produ…" at bounding box center [850, 384] width 1240 height 630
paste input "FeltCraftKit12Ocean"
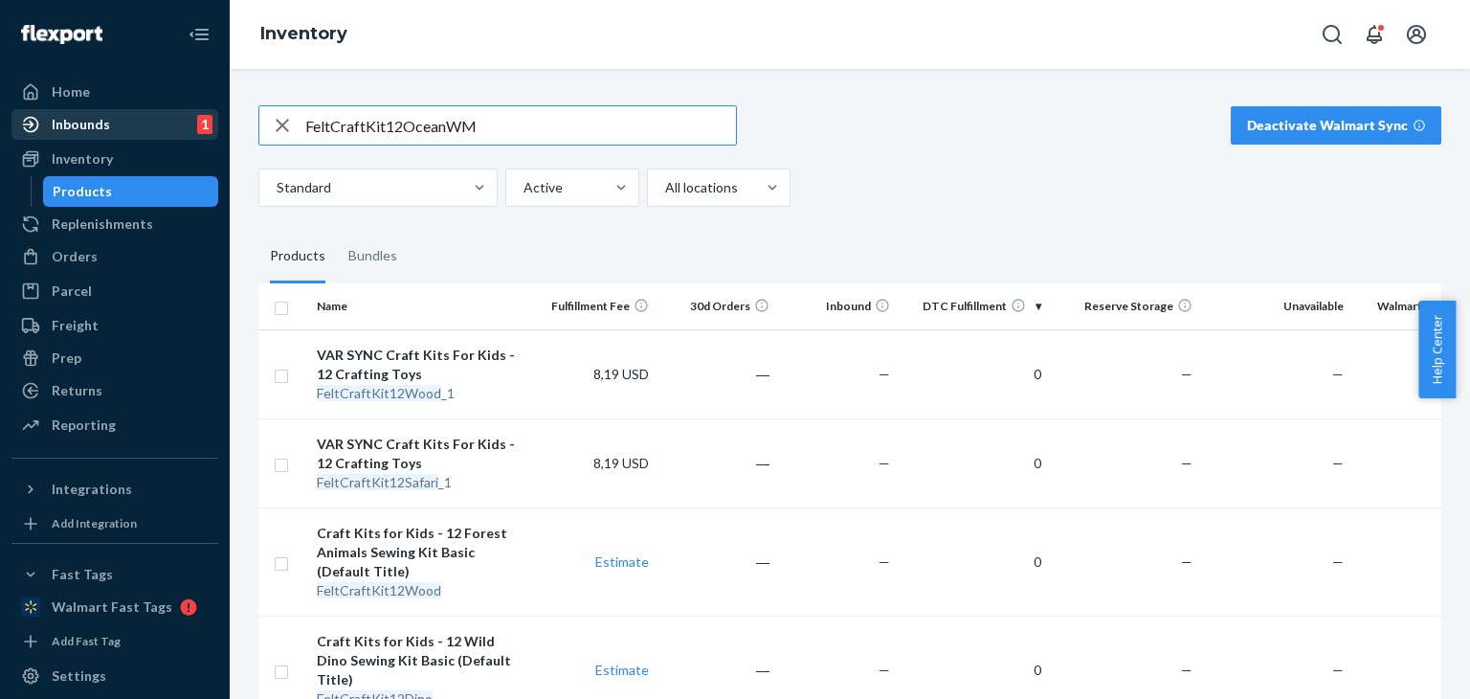
drag, startPoint x: 386, startPoint y: 123, endPoint x: 169, endPoint y: 124, distance: 216.3
click at [169, 124] on div "Home Inbounds 1 Shipping Plans Problems 1 Inventory Products Replenishments Ord…" at bounding box center [735, 349] width 1470 height 699
paste input "WipeWorld18mm"
type input "WipeWorld18mmWM"
